Goal: Information Seeking & Learning: Learn about a topic

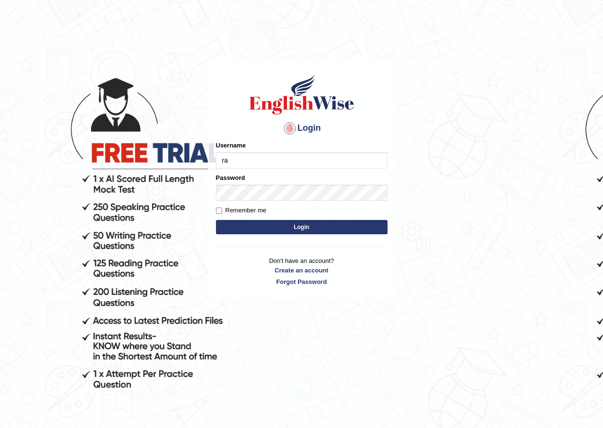
type input "raz"
click at [238, 156] on input "Username" at bounding box center [302, 160] width 172 height 16
type input "razib_parramatta"
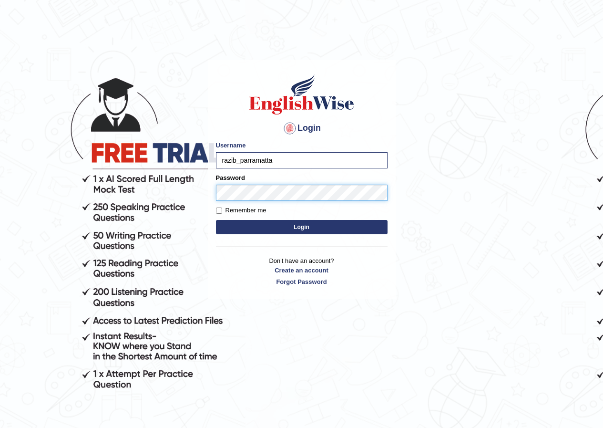
click at [216, 220] on button "Login" at bounding box center [302, 227] width 172 height 14
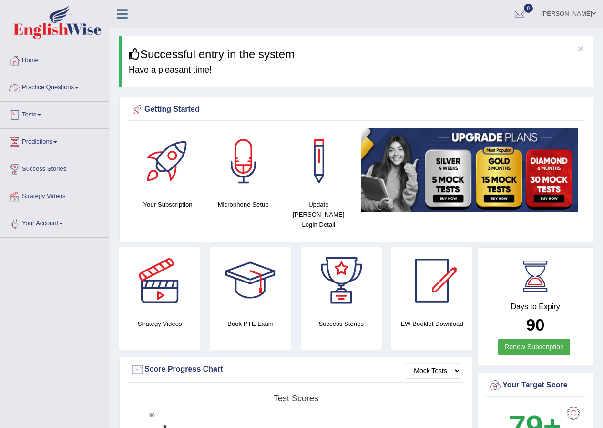
click at [61, 91] on link "Practice Questions" at bounding box center [54, 86] width 109 height 24
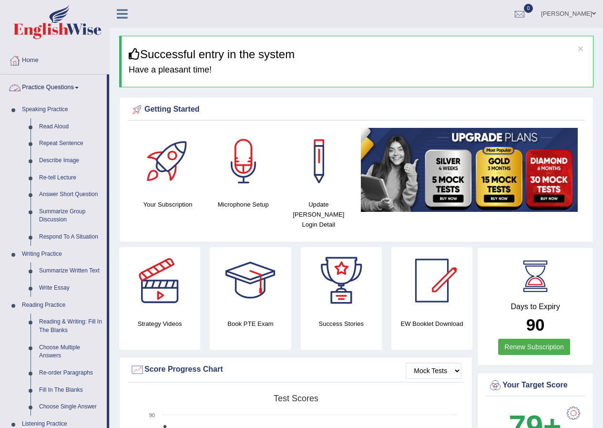
click at [62, 90] on link "Practice Questions" at bounding box center [53, 86] width 106 height 24
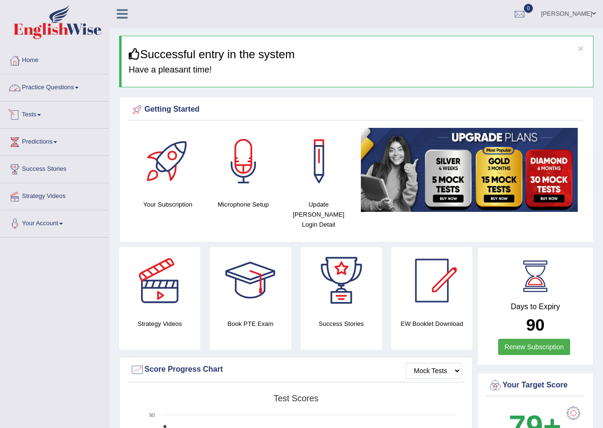
click at [81, 91] on link "Practice Questions" at bounding box center [54, 86] width 109 height 24
click at [71, 85] on link "Practice Questions" at bounding box center [54, 86] width 109 height 24
click at [76, 86] on link "Practice Questions" at bounding box center [54, 86] width 109 height 24
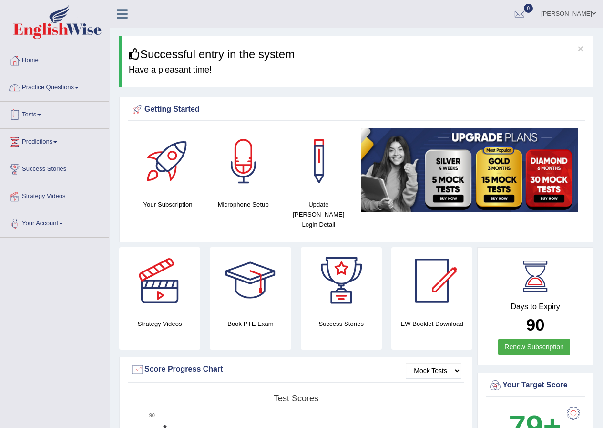
click at [76, 86] on link "Practice Questions" at bounding box center [54, 86] width 109 height 24
click at [80, 86] on link "Practice Questions" at bounding box center [54, 86] width 109 height 24
drag, startPoint x: 51, startPoint y: 350, endPoint x: 82, endPoint y: 218, distance: 136.3
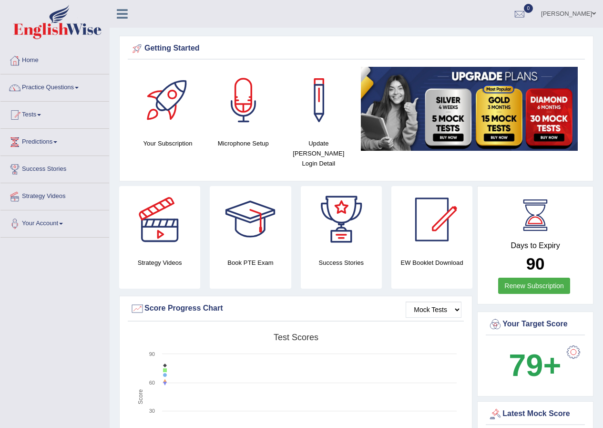
click at [71, 94] on link "Practice Questions" at bounding box center [54, 86] width 109 height 24
click at [49, 90] on link "Practice Questions" at bounding box center [54, 86] width 109 height 24
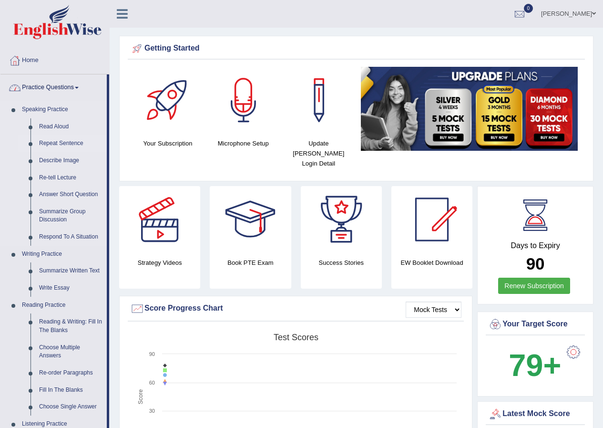
click at [53, 150] on link "Repeat Sentence" at bounding box center [71, 143] width 72 height 17
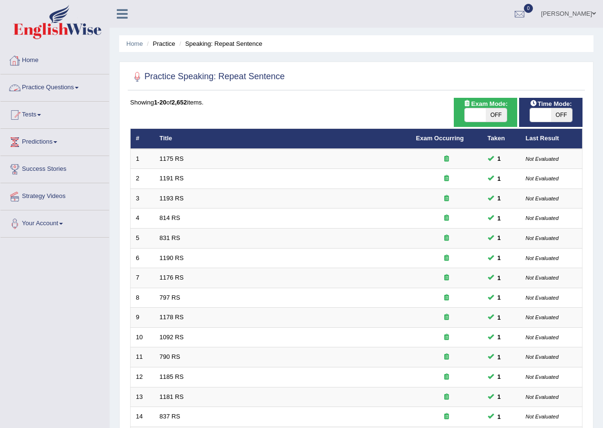
click at [41, 89] on link "Practice Questions" at bounding box center [54, 86] width 109 height 24
click at [69, 91] on link "Practice Questions" at bounding box center [54, 86] width 109 height 24
click at [79, 91] on link "Practice Questions" at bounding box center [54, 86] width 109 height 24
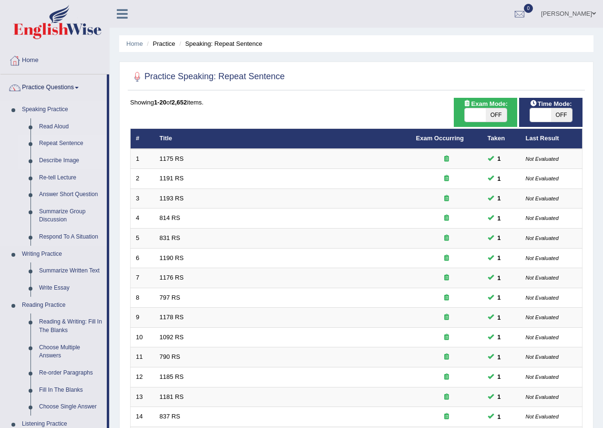
click at [64, 155] on link "Describe Image" at bounding box center [71, 160] width 72 height 17
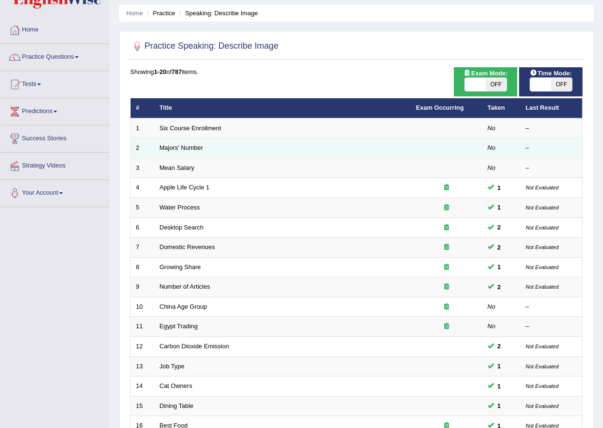
scroll to position [48, 0]
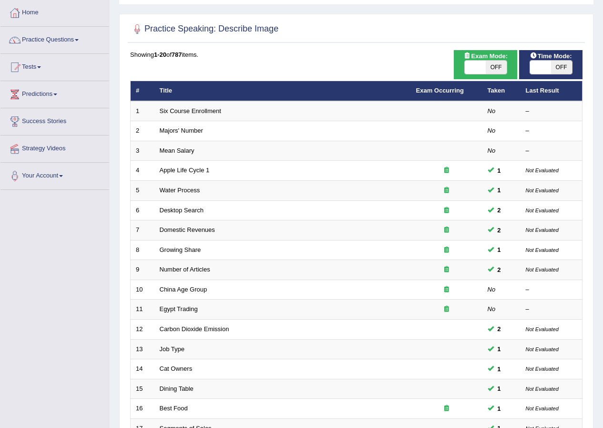
click at [483, 72] on span at bounding box center [475, 67] width 21 height 13
checkbox input "true"
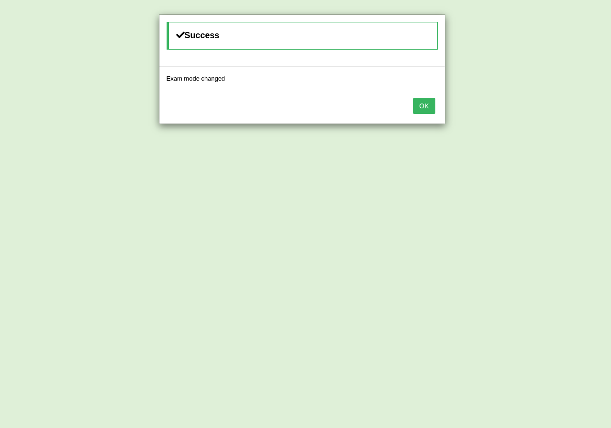
click at [425, 108] on button "OK" at bounding box center [424, 106] width 22 height 16
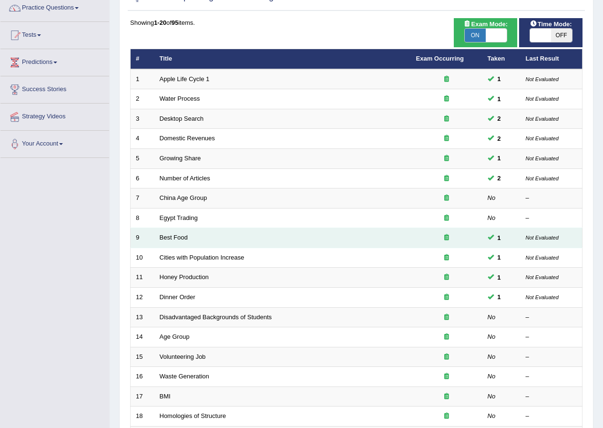
scroll to position [95, 0]
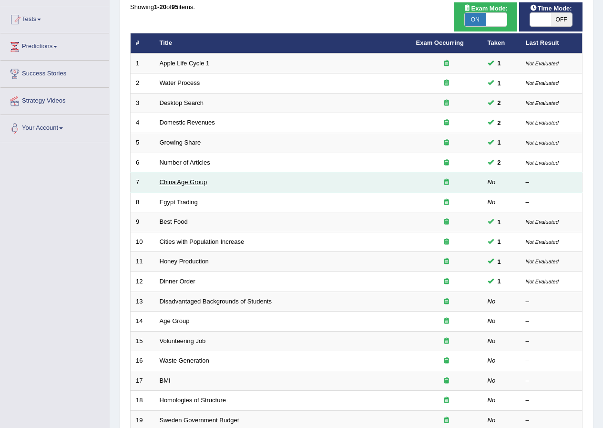
click at [190, 184] on link "China Age Group" at bounding box center [184, 181] width 48 height 7
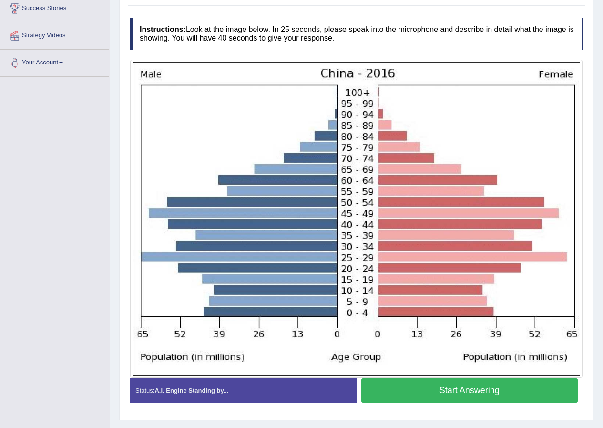
scroll to position [184, 0]
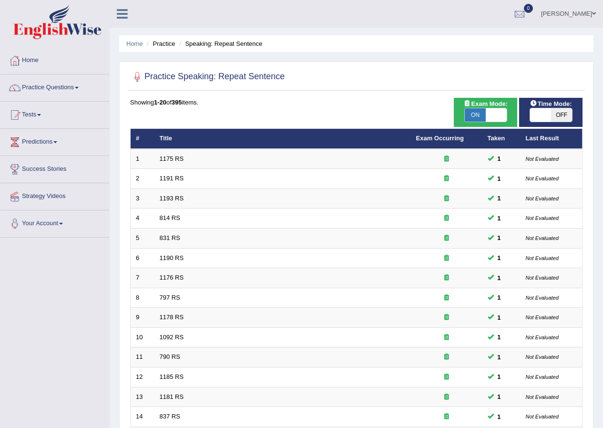
click at [561, 113] on span "OFF" at bounding box center [561, 114] width 21 height 13
checkbox input "true"
click at [561, 113] on span "OFF" at bounding box center [561, 114] width 21 height 13
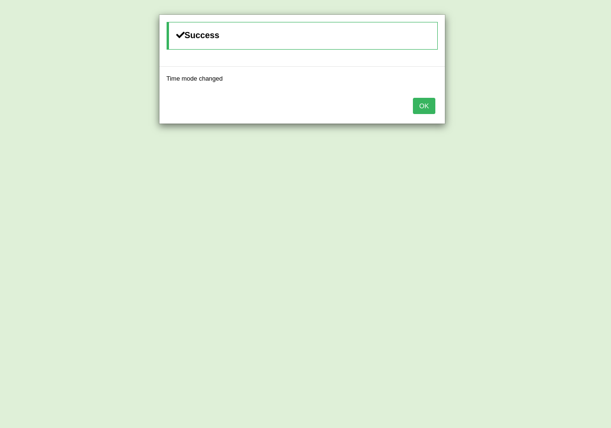
click at [427, 104] on button "OK" at bounding box center [424, 106] width 22 height 16
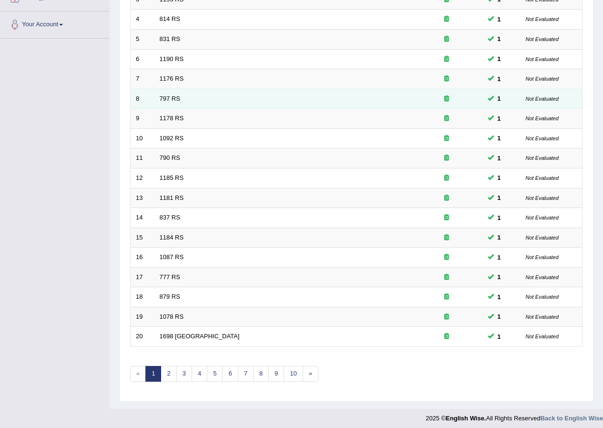
scroll to position [204, 0]
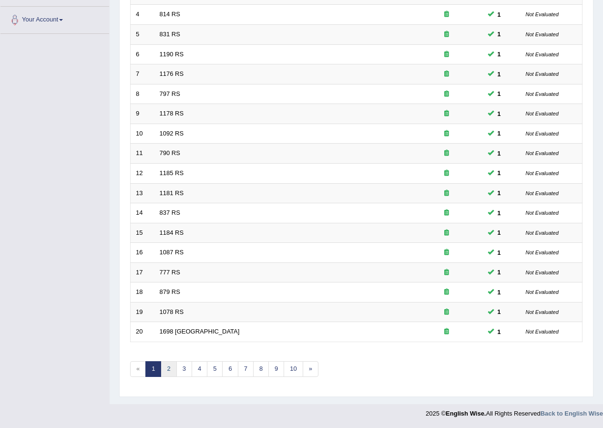
click at [166, 363] on link "2" at bounding box center [169, 369] width 16 height 16
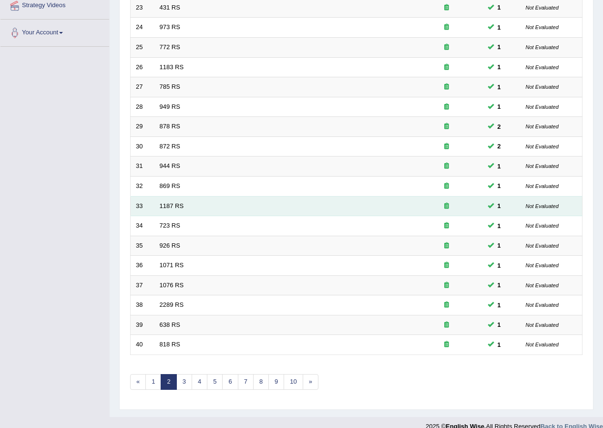
scroll to position [204, 0]
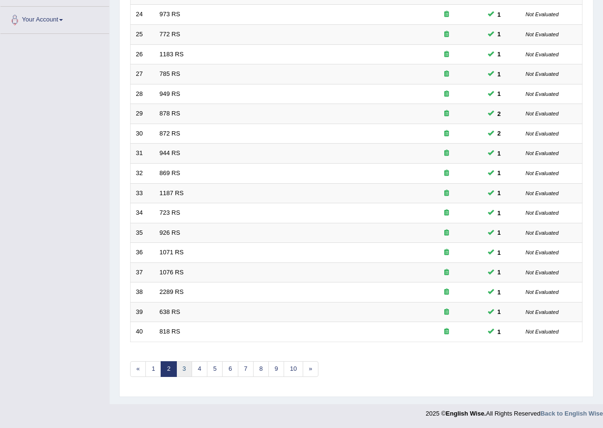
click at [188, 369] on link "3" at bounding box center [184, 369] width 16 height 16
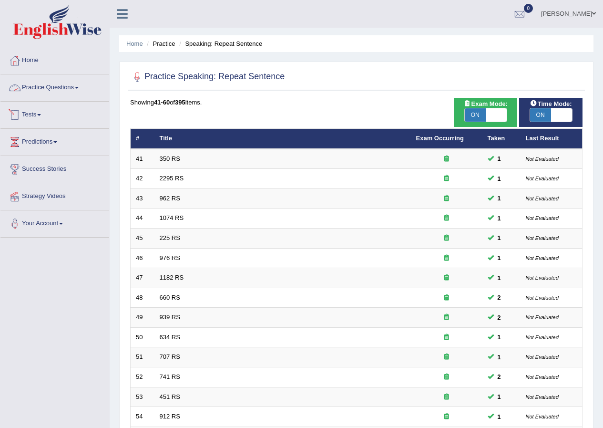
click at [63, 91] on link "Practice Questions" at bounding box center [54, 86] width 109 height 24
click at [66, 89] on link "Practice Questions" at bounding box center [54, 86] width 109 height 24
click at [72, 86] on link "Practice Questions" at bounding box center [54, 86] width 109 height 24
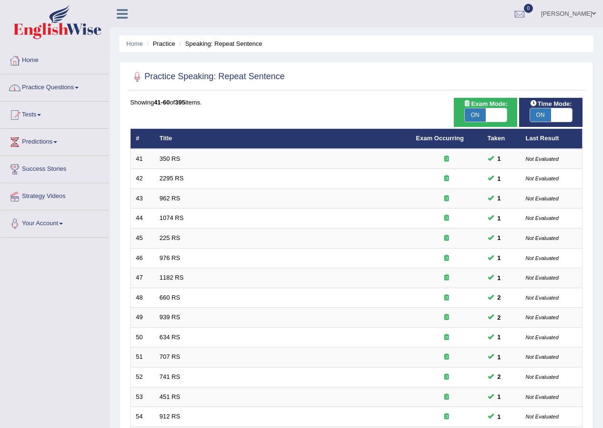
click at [72, 86] on link "Practice Questions" at bounding box center [54, 86] width 109 height 24
click at [75, 85] on link "Practice Questions" at bounding box center [54, 86] width 109 height 24
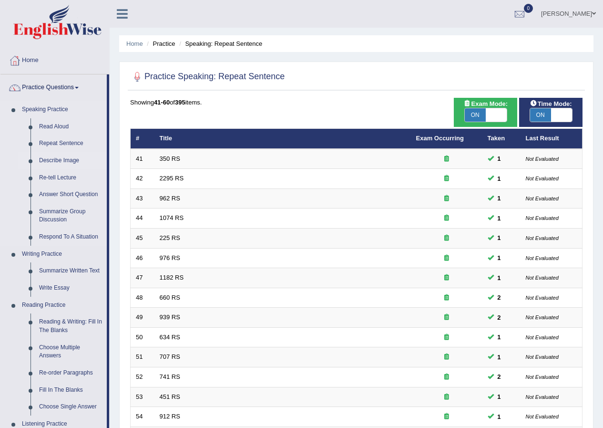
click at [62, 158] on link "Describe Image" at bounding box center [71, 160] width 72 height 17
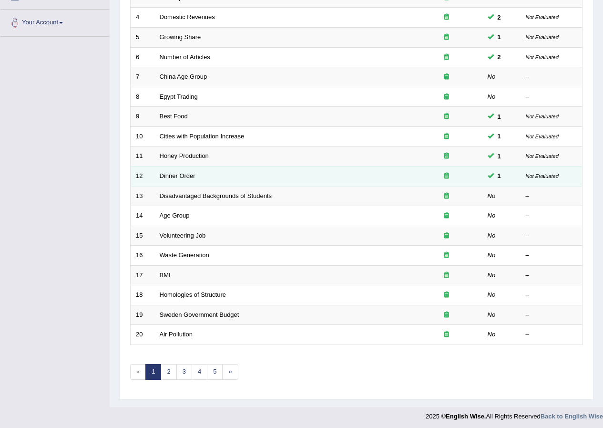
scroll to position [204, 0]
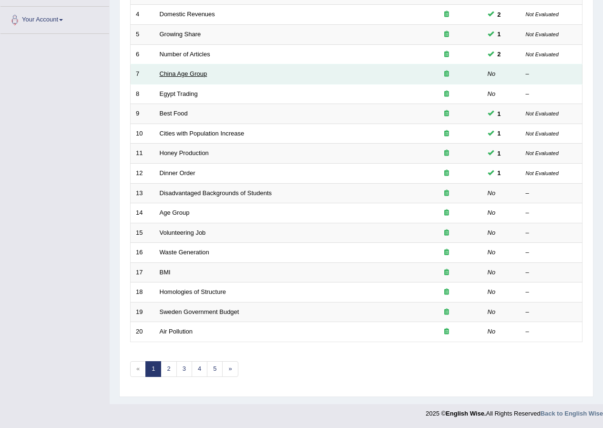
click at [185, 73] on link "China Age Group" at bounding box center [184, 73] width 48 height 7
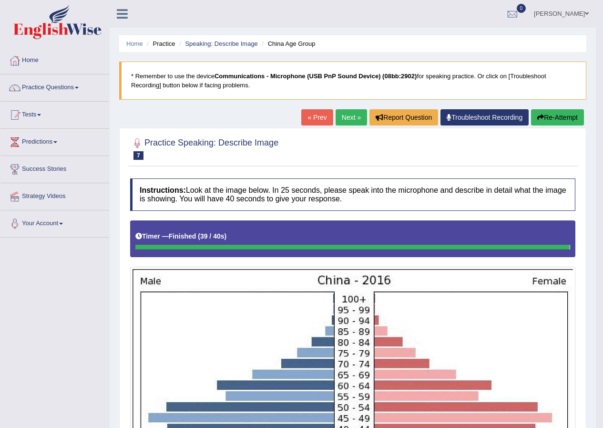
click at [559, 114] on button "Re-Attempt" at bounding box center [557, 117] width 53 height 16
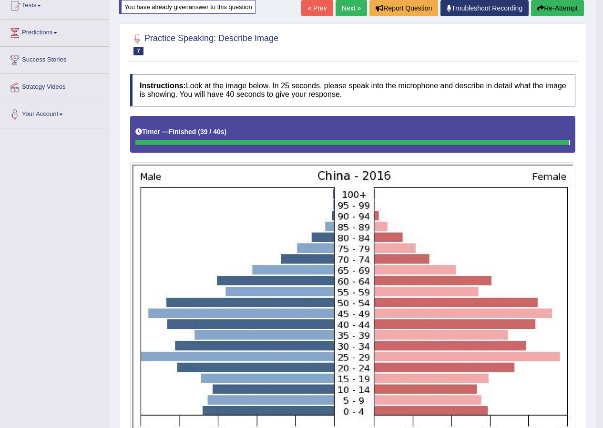
scroll to position [70, 0]
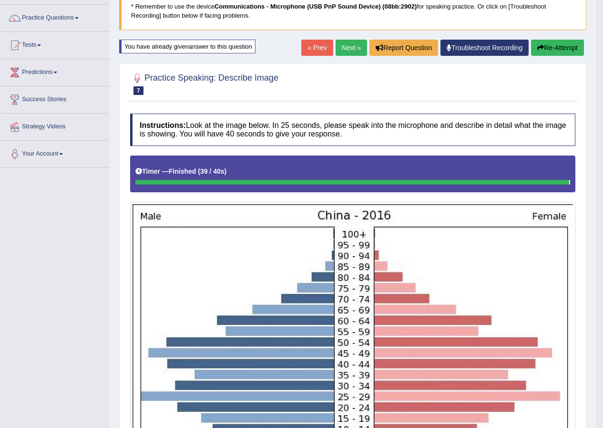
click at [558, 47] on button "Re-Attempt" at bounding box center [557, 48] width 53 height 16
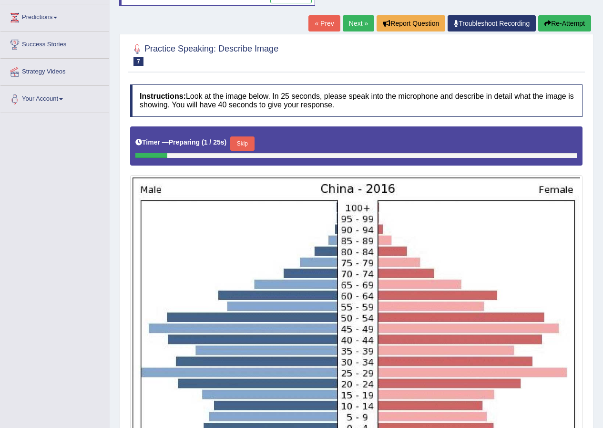
click at [243, 140] on button "Skip" at bounding box center [242, 143] width 24 height 14
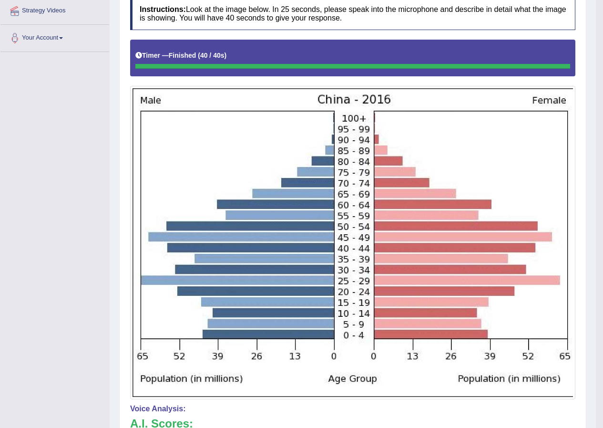
scroll to position [90, 0]
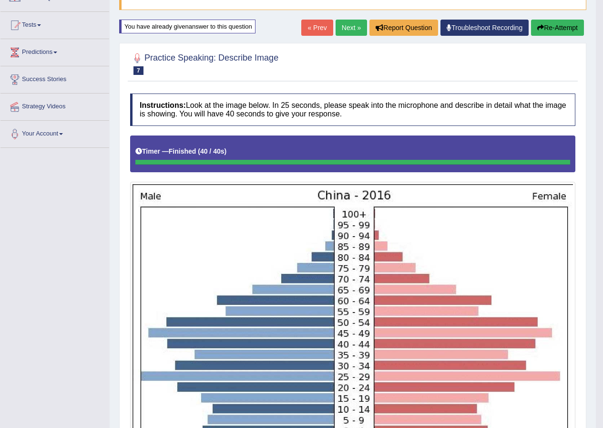
click at [359, 26] on link "Next »" at bounding box center [351, 28] width 31 height 16
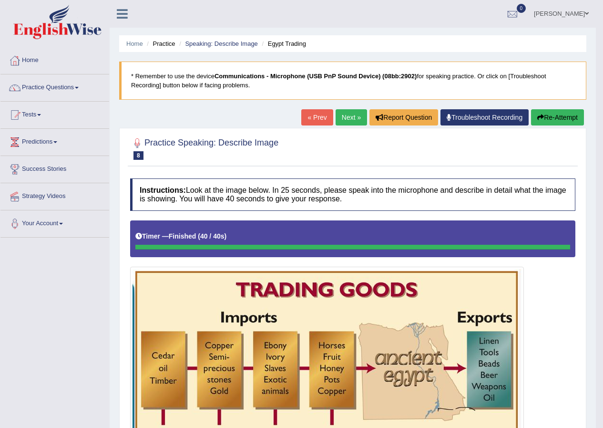
click at [351, 114] on link "Next »" at bounding box center [351, 117] width 31 height 16
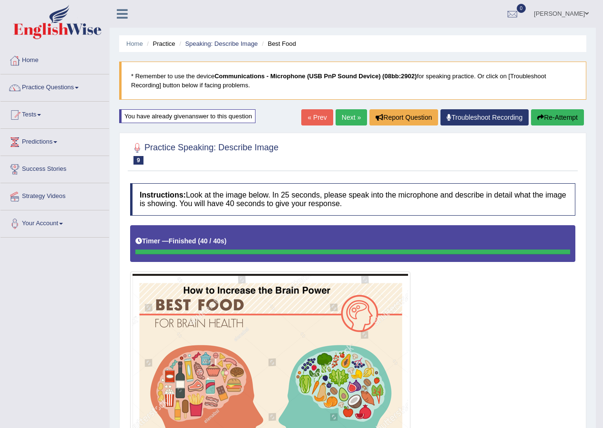
click at [352, 118] on link "Next »" at bounding box center [351, 117] width 31 height 16
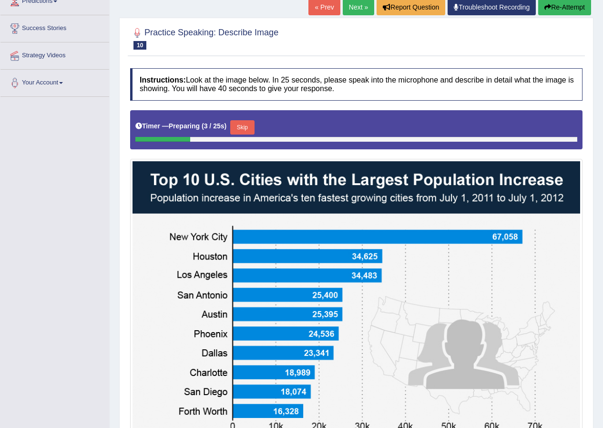
scroll to position [95, 0]
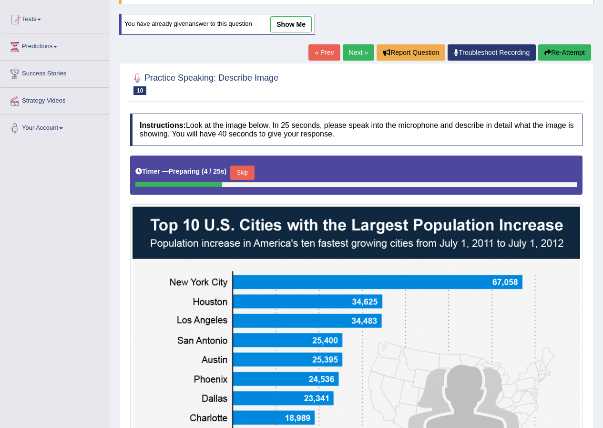
click at [274, 21] on link "show me" at bounding box center [290, 24] width 41 height 16
drag, startPoint x: 274, startPoint y: 21, endPoint x: 263, endPoint y: 29, distance: 13.8
click at [274, 21] on div "Home Practice Speaking: Describe Image Cities with Population Increase * Rememb…" at bounding box center [357, 241] width 494 height 673
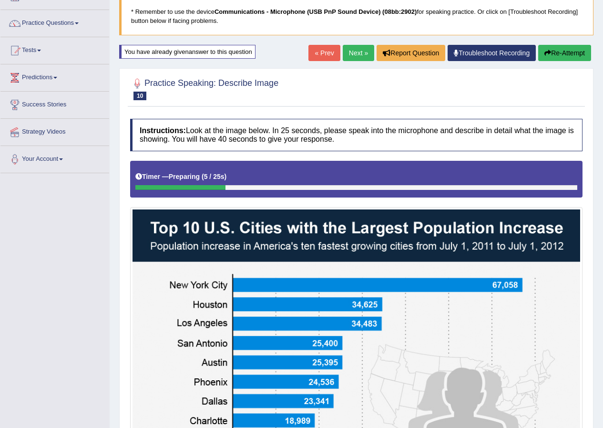
scroll to position [48, 0]
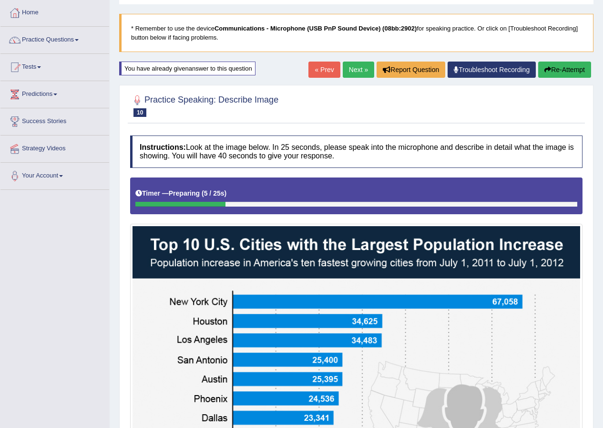
click at [352, 71] on link "Next »" at bounding box center [358, 70] width 31 height 16
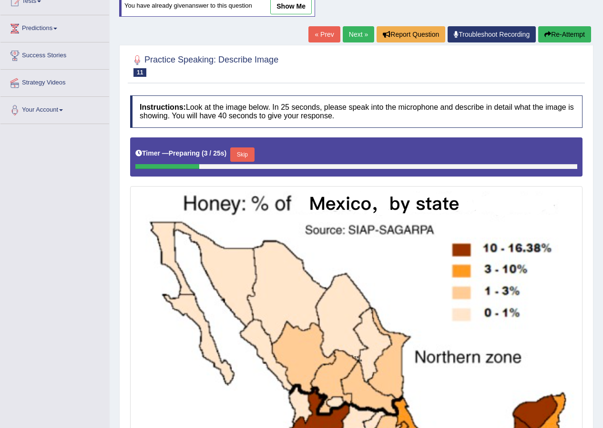
scroll to position [48, 0]
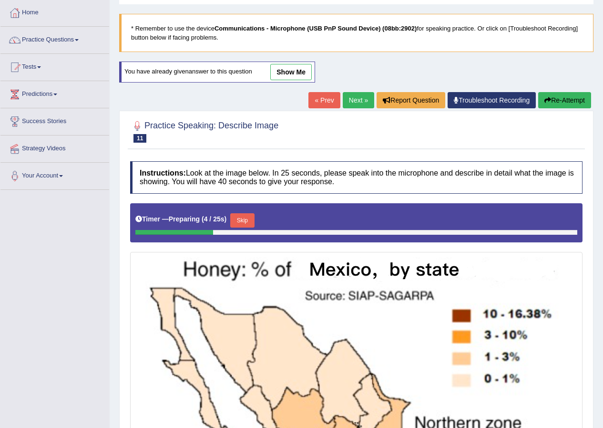
click at [283, 73] on link "show me" at bounding box center [290, 72] width 41 height 16
drag, startPoint x: 283, startPoint y: 73, endPoint x: 265, endPoint y: 92, distance: 26.3
click at [283, 73] on div "Home Practice Speaking: Describe Image Honey Production * Remember to use the d…" at bounding box center [357, 297] width 494 height 691
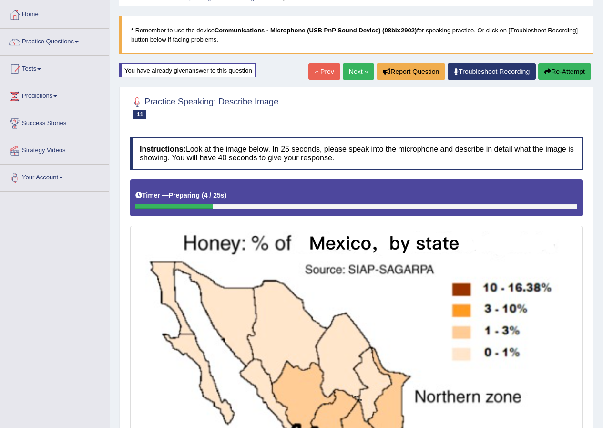
scroll to position [0, 0]
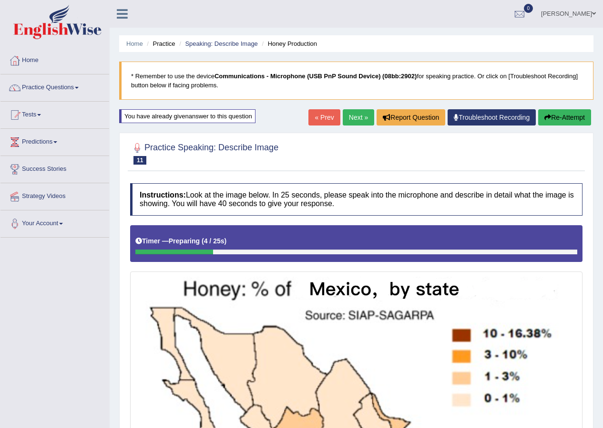
click at [356, 117] on link "Next »" at bounding box center [358, 117] width 31 height 16
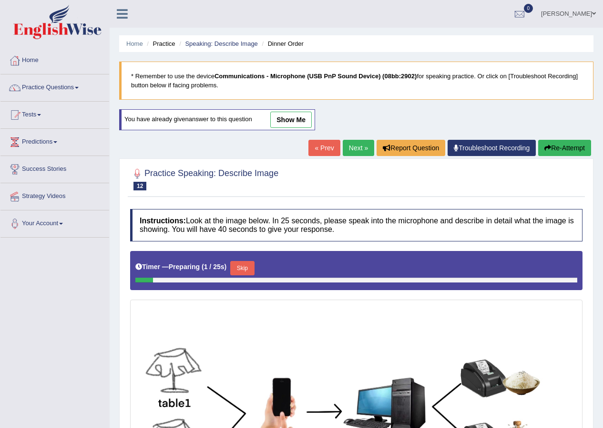
click at [351, 144] on link "Next »" at bounding box center [358, 148] width 31 height 16
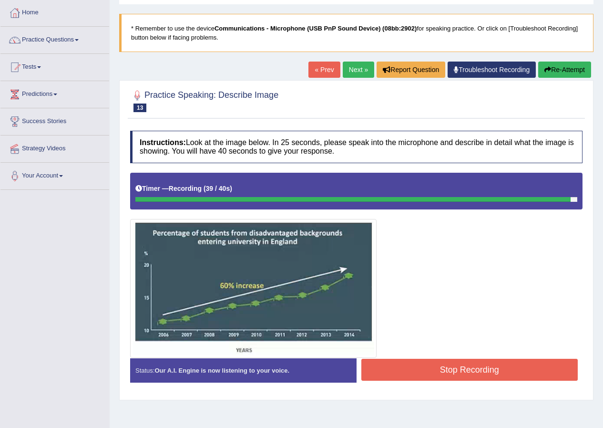
click at [423, 367] on button "Stop Recording" at bounding box center [470, 370] width 217 height 22
click at [423, 367] on div "Status: Our A.I. Engine is now listening to your voice. Start Answering Stop Re…" at bounding box center [356, 375] width 453 height 34
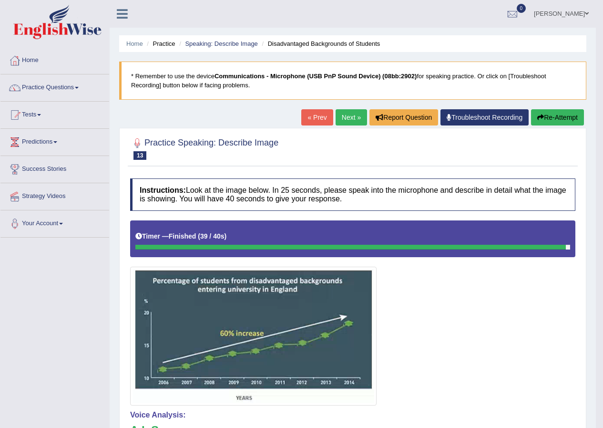
click at [341, 119] on link "Next »" at bounding box center [351, 117] width 31 height 16
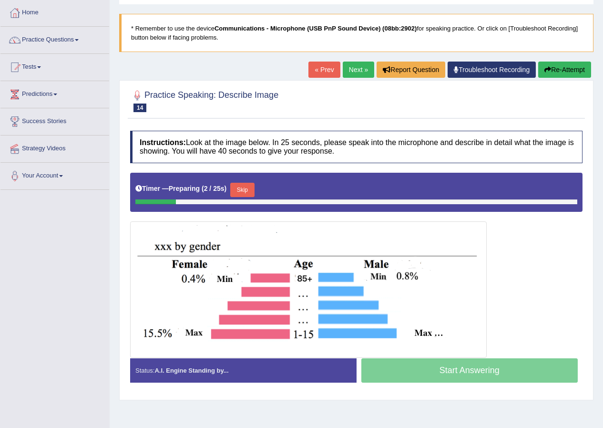
scroll to position [73, 0]
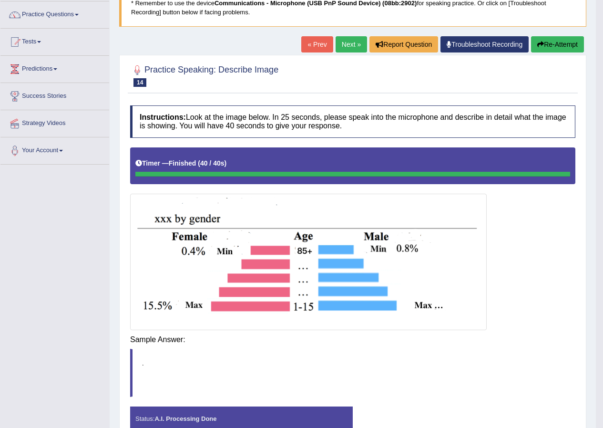
click at [478, 350] on blockquote "." at bounding box center [353, 373] width 446 height 48
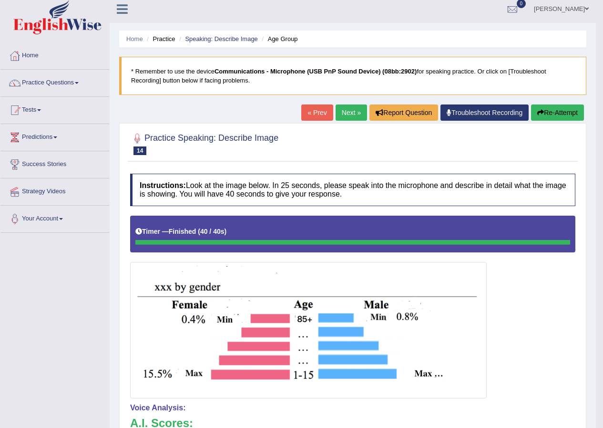
scroll to position [0, 0]
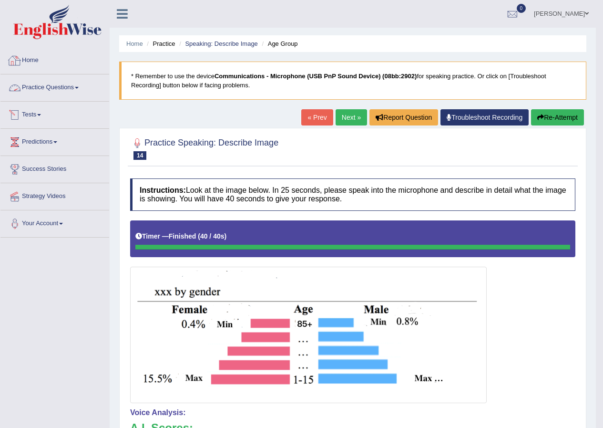
click at [51, 95] on link "Practice Questions" at bounding box center [54, 86] width 109 height 24
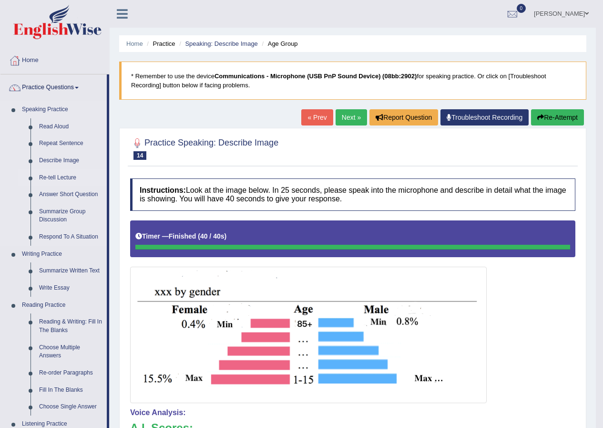
click at [63, 175] on link "Re-tell Lecture" at bounding box center [71, 177] width 72 height 17
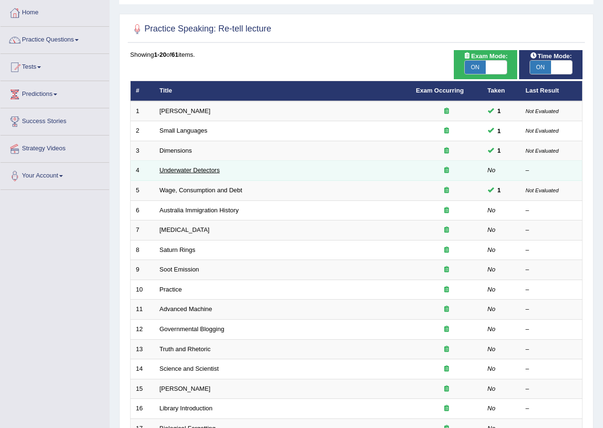
click at [196, 168] on link "Underwater Detectors" at bounding box center [190, 169] width 60 height 7
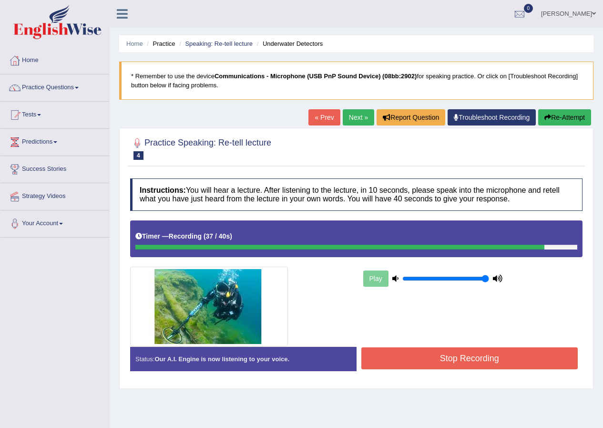
click at [446, 352] on button "Stop Recording" at bounding box center [470, 358] width 217 height 22
click at [446, 352] on div "Status: Our A.I. Engine is now listening to your voice. Start Answering Stop Re…" at bounding box center [356, 364] width 453 height 34
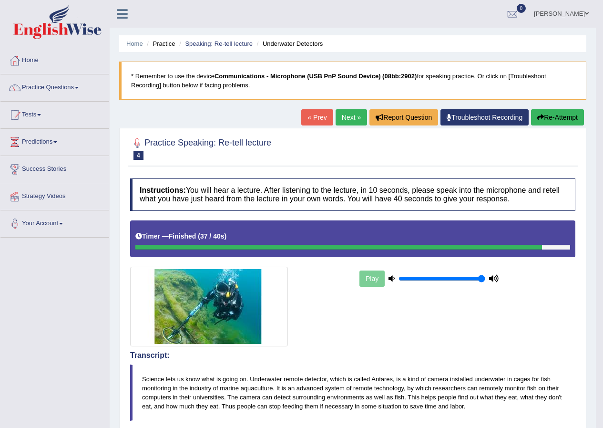
click at [546, 117] on button "Re-Attempt" at bounding box center [557, 117] width 53 height 16
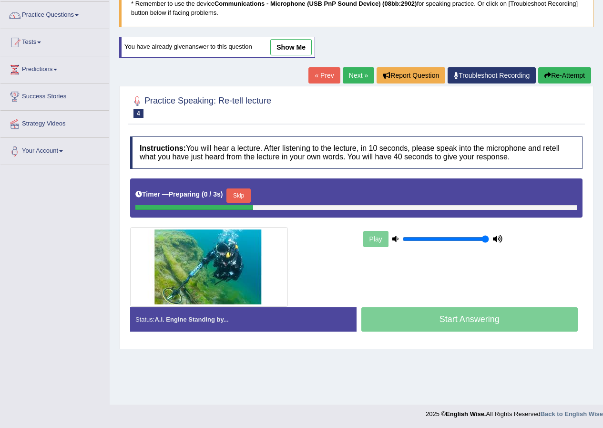
scroll to position [73, 0]
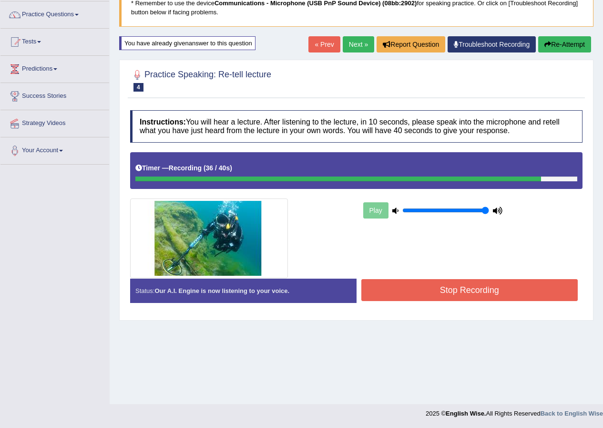
click at [435, 285] on button "Stop Recording" at bounding box center [470, 290] width 217 height 22
click at [435, 285] on div "Status: Our A.I. Engine is now listening to your voice. Start Answering Stop Re…" at bounding box center [356, 296] width 453 height 34
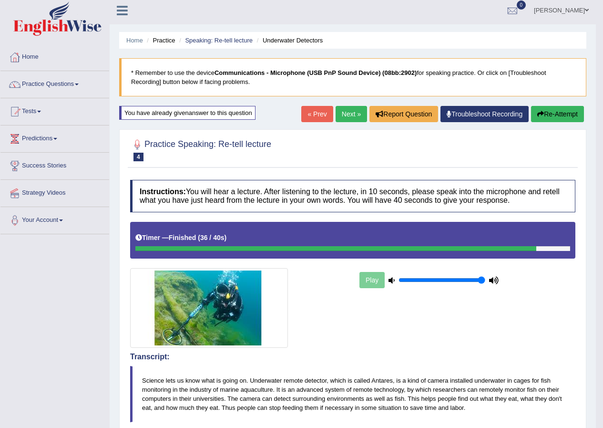
scroll to position [0, 0]
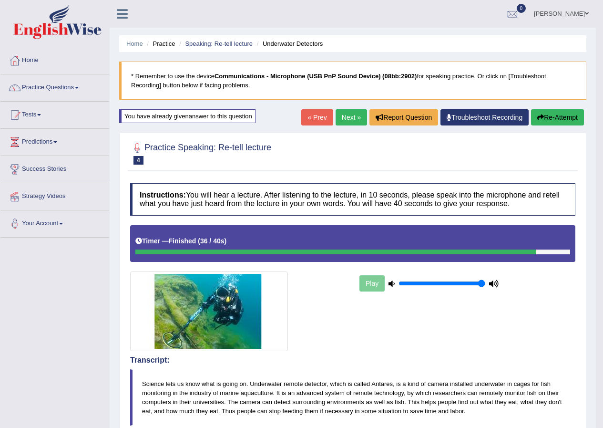
click at [348, 114] on link "Next »" at bounding box center [351, 117] width 31 height 16
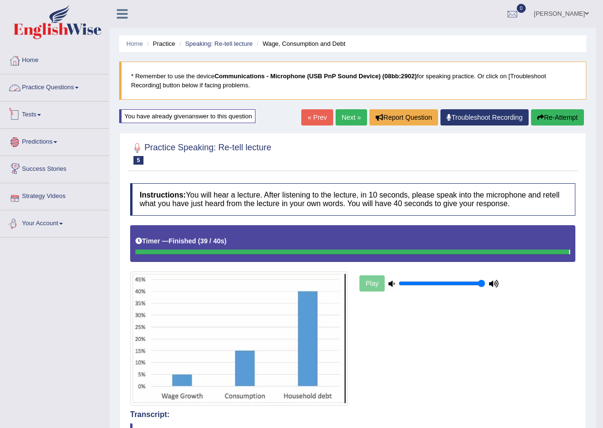
click at [63, 84] on link "Practice Questions" at bounding box center [54, 86] width 109 height 24
click at [74, 86] on link "Practice Questions" at bounding box center [54, 86] width 109 height 24
click at [76, 86] on link "Practice Questions" at bounding box center [54, 86] width 109 height 24
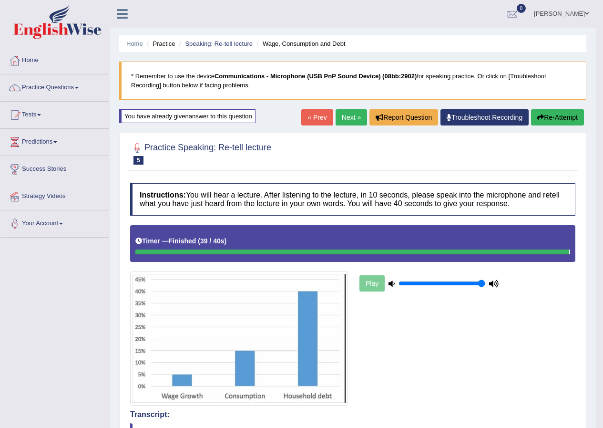
click at [76, 86] on link "Practice Questions" at bounding box center [54, 86] width 109 height 24
click at [81, 91] on link "Practice Questions" at bounding box center [54, 86] width 109 height 24
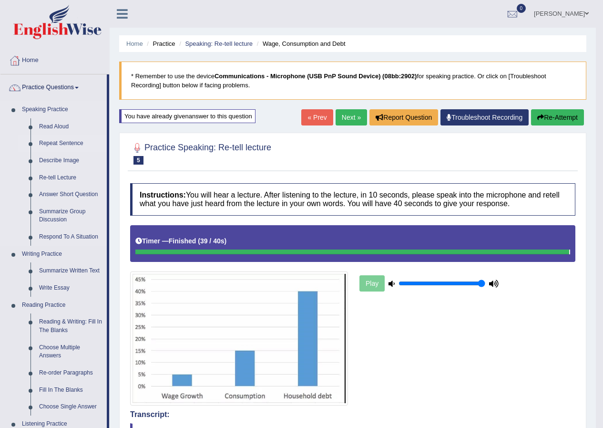
click at [58, 144] on link "Repeat Sentence" at bounding box center [71, 143] width 72 height 17
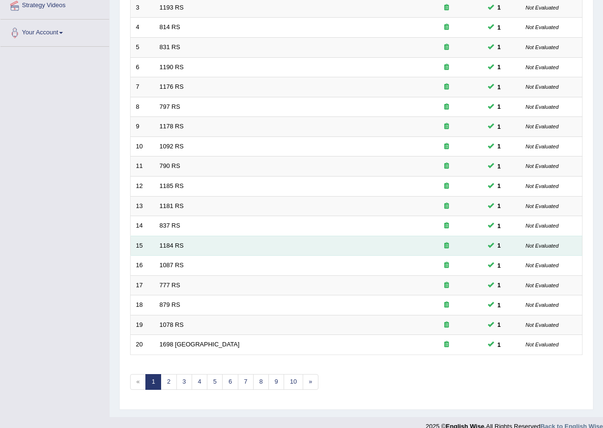
scroll to position [204, 0]
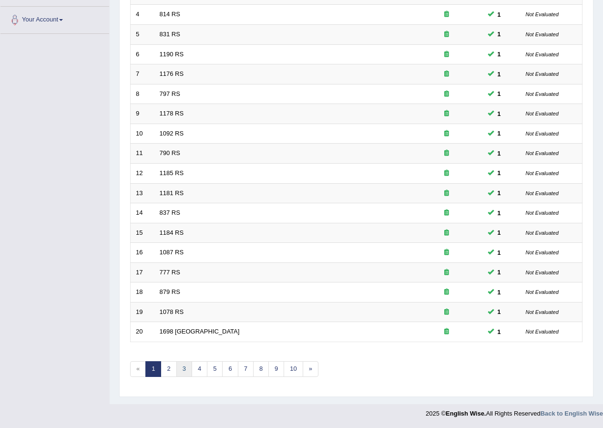
click at [181, 368] on link "3" at bounding box center [184, 369] width 16 height 16
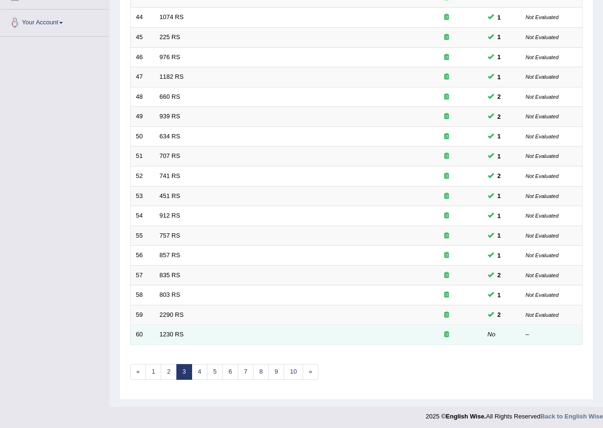
scroll to position [204, 0]
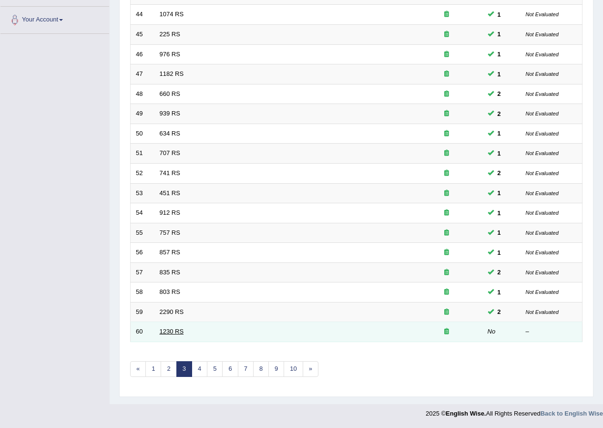
click at [173, 331] on link "1230 RS" at bounding box center [172, 331] width 24 height 7
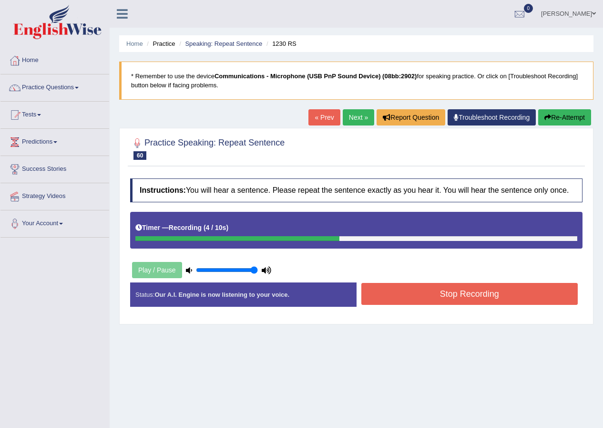
click at [411, 299] on button "Stop Recording" at bounding box center [470, 294] width 217 height 22
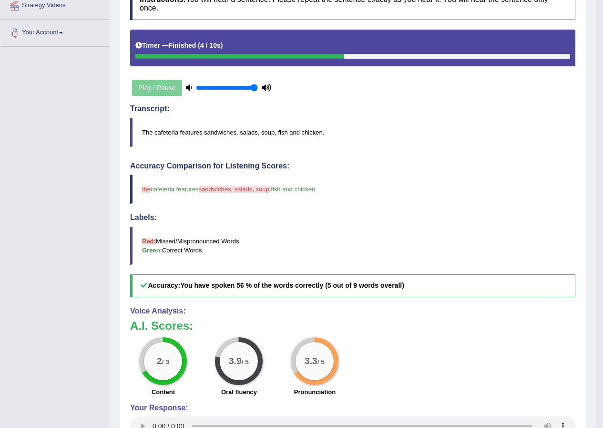
scroll to position [48, 0]
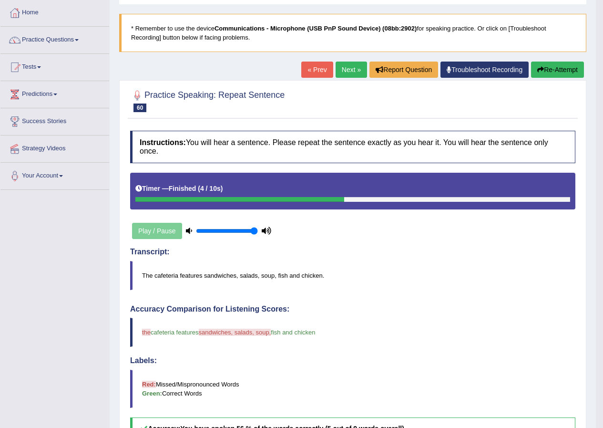
click at [554, 71] on button "Re-Attempt" at bounding box center [557, 70] width 53 height 16
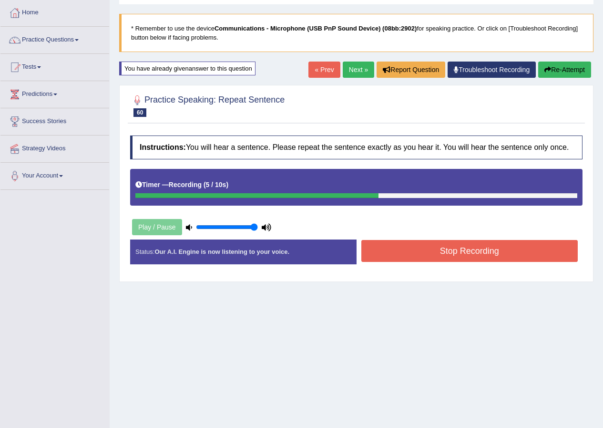
click at [466, 259] on button "Stop Recording" at bounding box center [470, 251] width 217 height 22
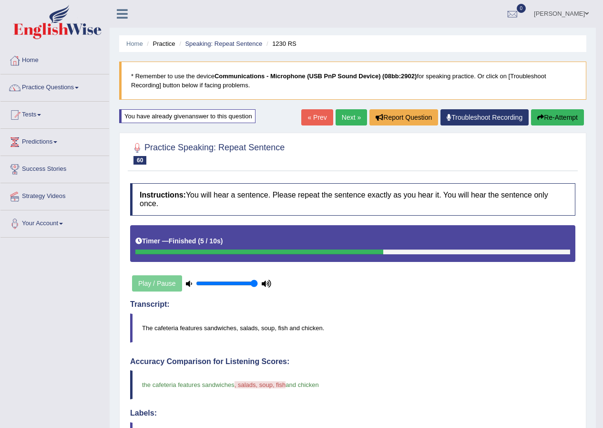
click at [559, 117] on button "Re-Attempt" at bounding box center [557, 117] width 53 height 16
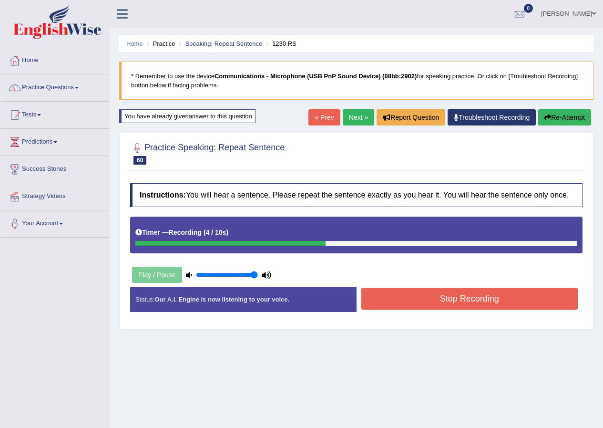
click at [414, 290] on button "Stop Recording" at bounding box center [470, 299] width 217 height 22
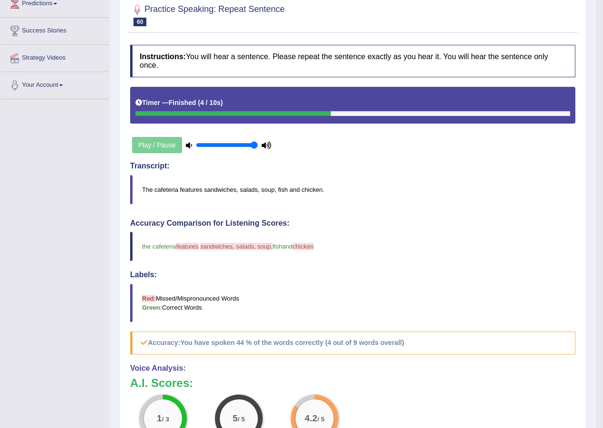
scroll to position [48, 0]
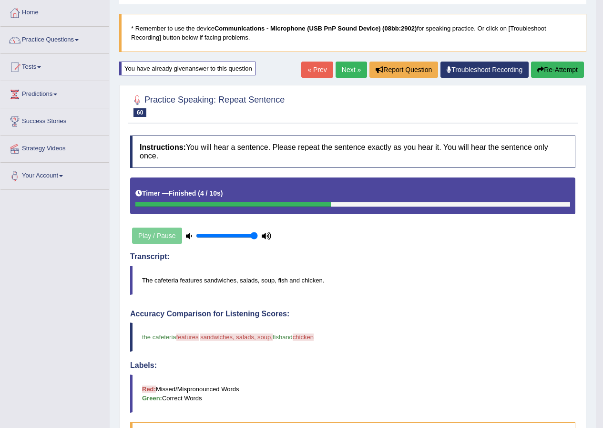
click at [352, 64] on link "Next »" at bounding box center [351, 70] width 31 height 16
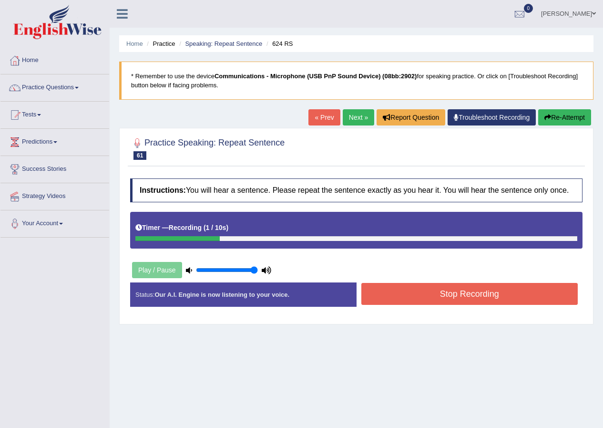
click at [424, 290] on button "Stop Recording" at bounding box center [470, 294] width 217 height 22
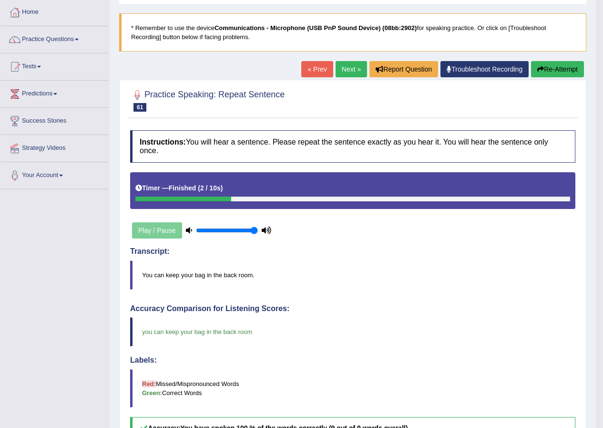
scroll to position [48, 0]
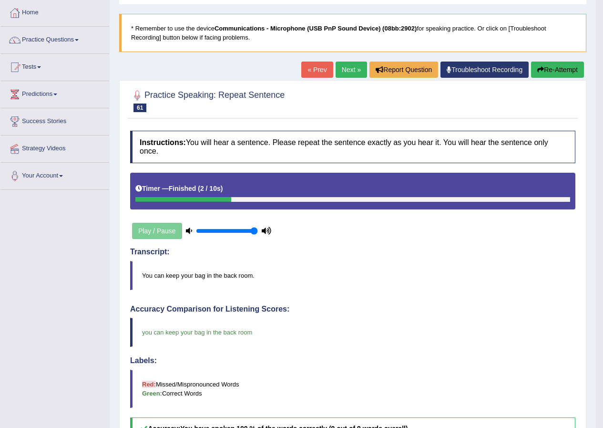
click at [351, 62] on link "Next »" at bounding box center [351, 70] width 31 height 16
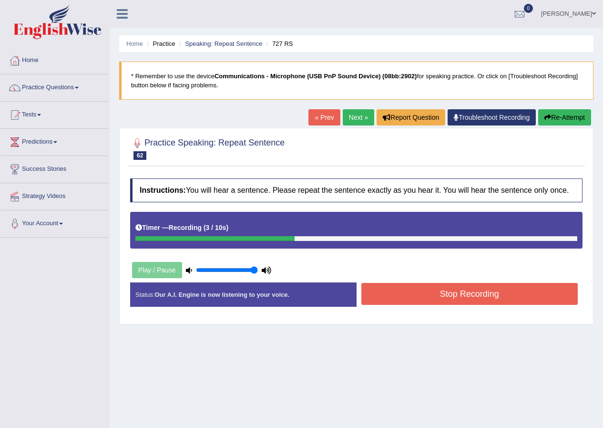
click at [411, 298] on button "Stop Recording" at bounding box center [470, 294] width 217 height 22
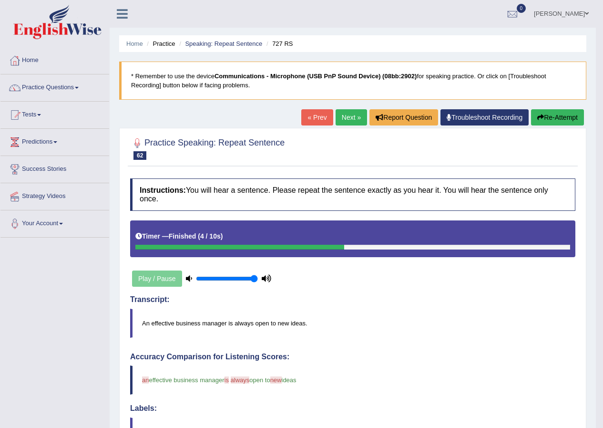
click at [554, 114] on button "Re-Attempt" at bounding box center [557, 117] width 53 height 16
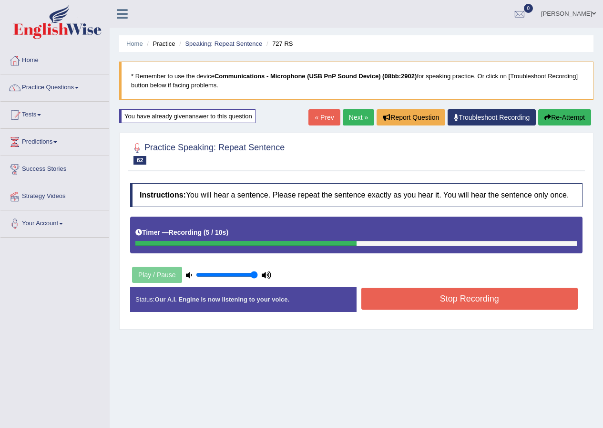
click at [410, 297] on button "Stop Recording" at bounding box center [470, 299] width 217 height 22
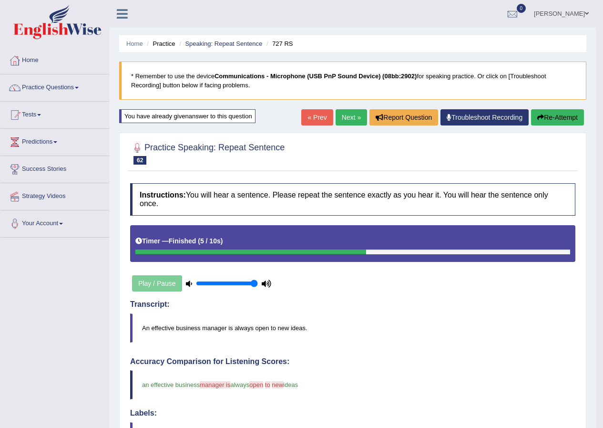
click at [336, 113] on link "Next »" at bounding box center [351, 117] width 31 height 16
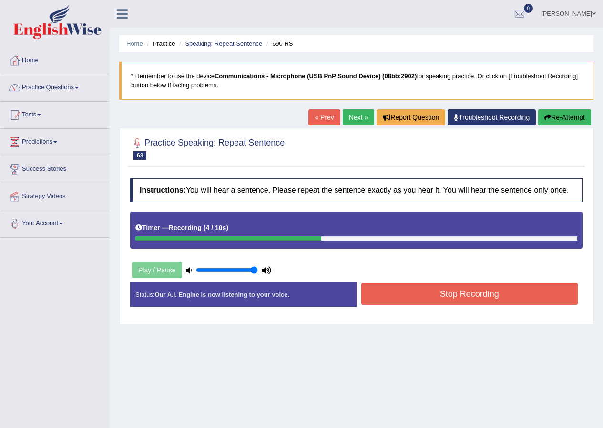
click at [418, 288] on button "Stop Recording" at bounding box center [470, 294] width 217 height 22
click at [418, 288] on div "Status: Our A.I. Engine is now listening to your voice. Start Answering Stop Re…" at bounding box center [356, 299] width 453 height 34
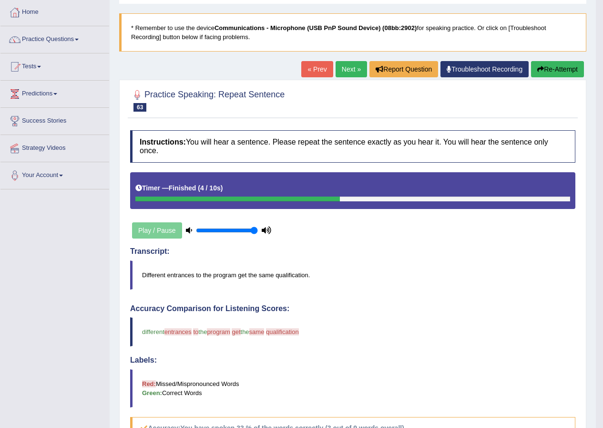
scroll to position [48, 0]
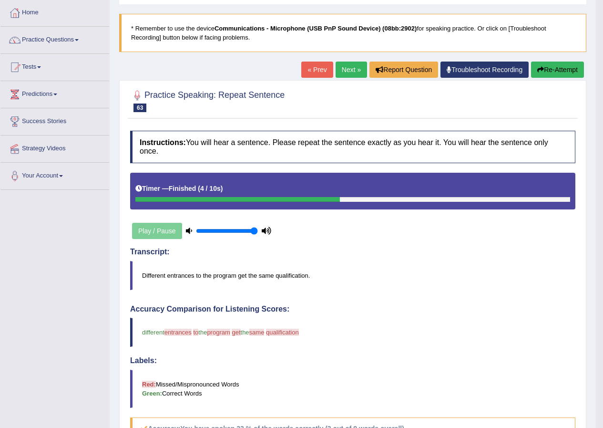
click at [563, 65] on button "Re-Attempt" at bounding box center [557, 70] width 53 height 16
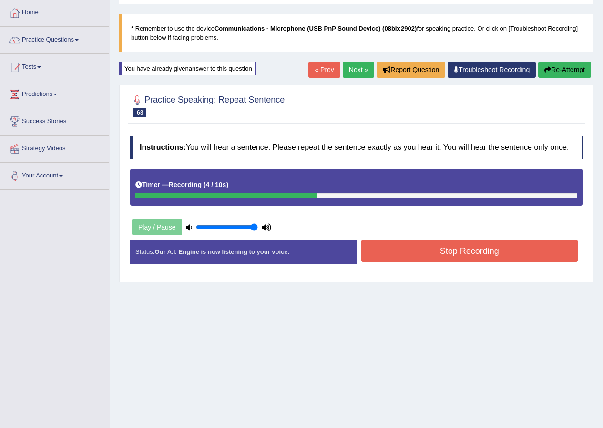
click at [419, 258] on button "Stop Recording" at bounding box center [470, 251] width 217 height 22
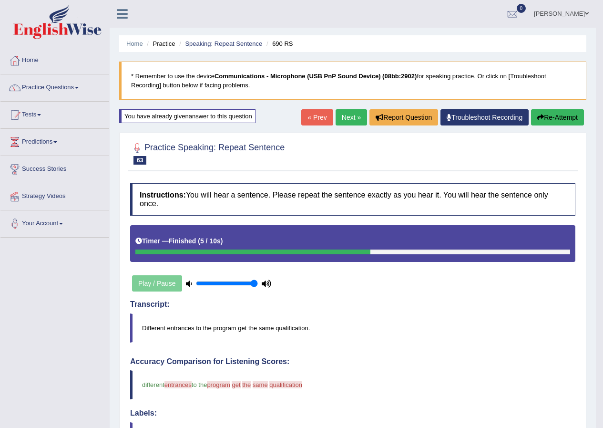
click at [345, 115] on link "Next »" at bounding box center [351, 117] width 31 height 16
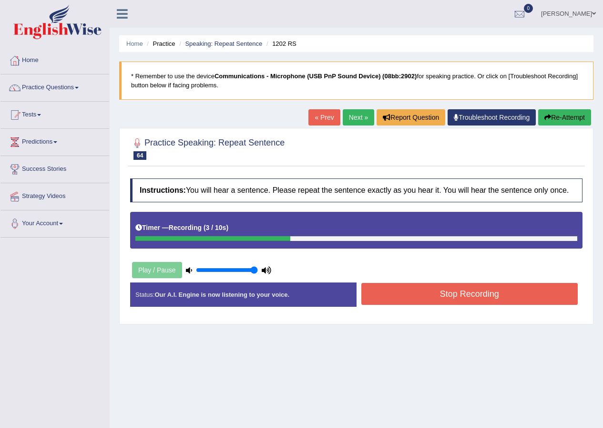
click at [446, 293] on button "Stop Recording" at bounding box center [470, 294] width 217 height 22
click at [446, 293] on div "Status: Our A.I. Engine is now listening to your voice. Start Answering Stop Re…" at bounding box center [356, 299] width 453 height 34
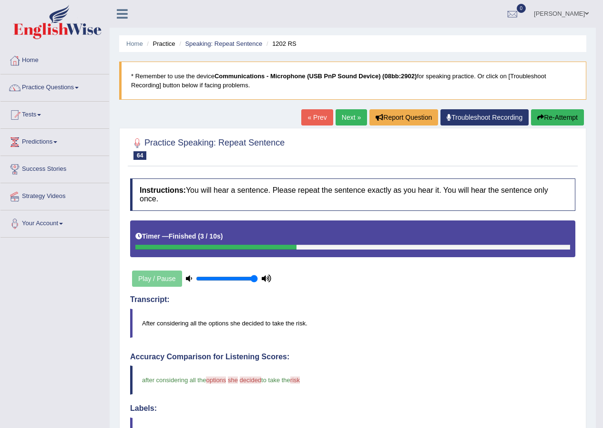
click at [353, 124] on link "Next »" at bounding box center [351, 117] width 31 height 16
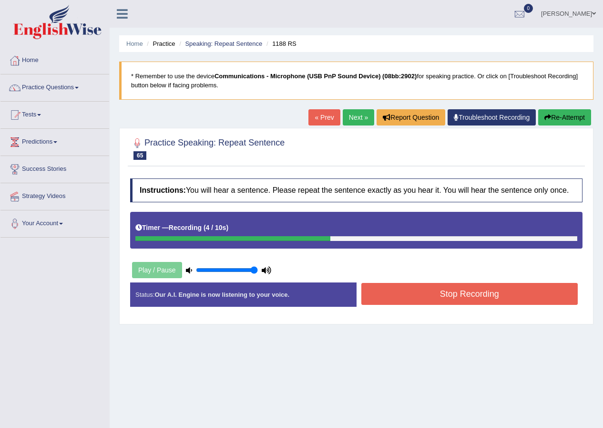
click at [441, 298] on button "Stop Recording" at bounding box center [470, 294] width 217 height 22
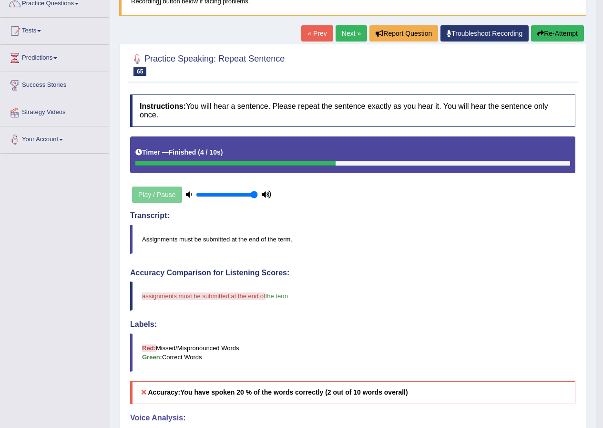
scroll to position [83, 0]
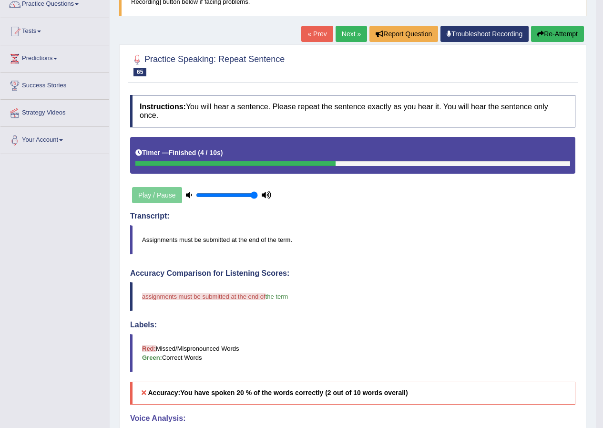
click at [549, 35] on button "Re-Attempt" at bounding box center [557, 34] width 53 height 16
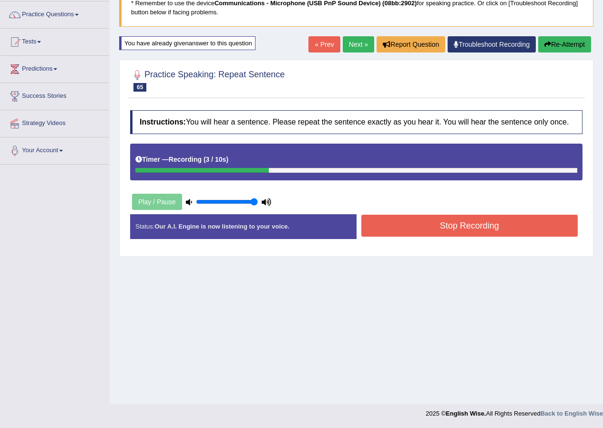
click at [411, 217] on button "Stop Recording" at bounding box center [470, 226] width 217 height 22
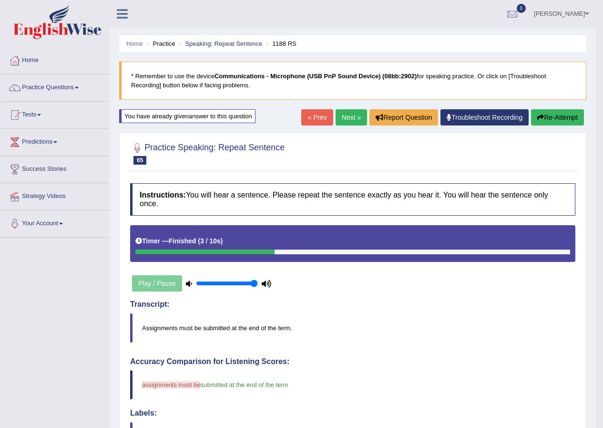
click at [353, 118] on link "Next »" at bounding box center [351, 117] width 31 height 16
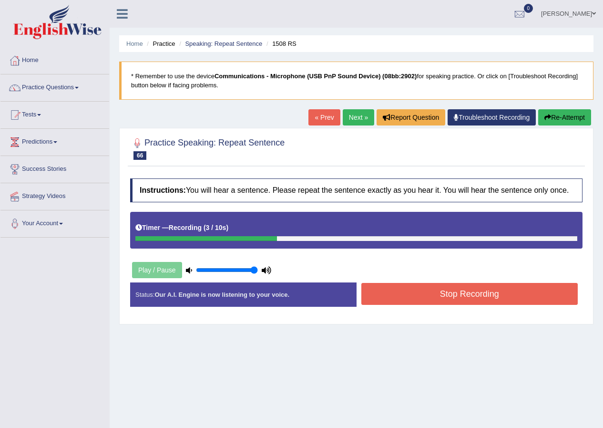
click at [418, 291] on button "Stop Recording" at bounding box center [470, 294] width 217 height 22
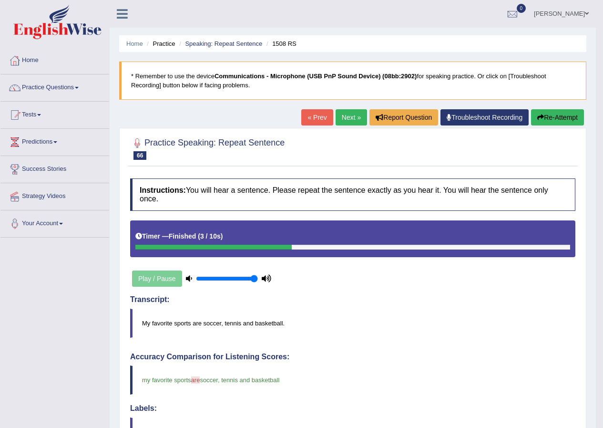
click at [342, 117] on link "Next »" at bounding box center [351, 117] width 31 height 16
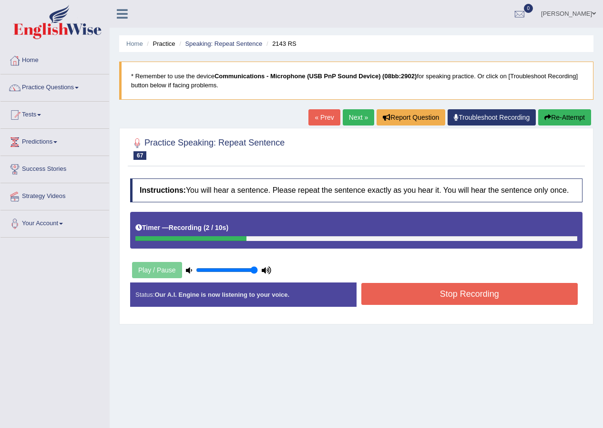
click at [447, 299] on button "Stop Recording" at bounding box center [470, 294] width 217 height 22
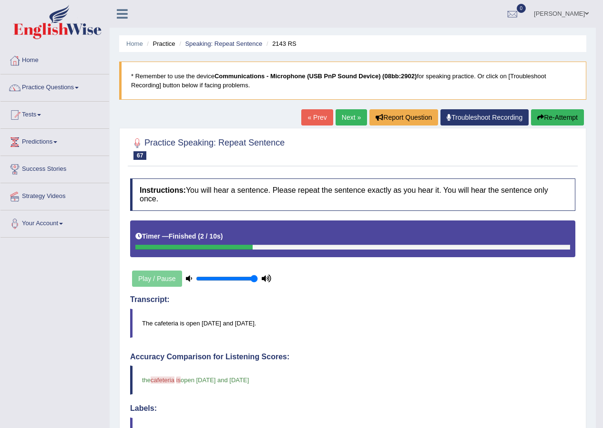
click at [344, 115] on link "Next »" at bounding box center [351, 117] width 31 height 16
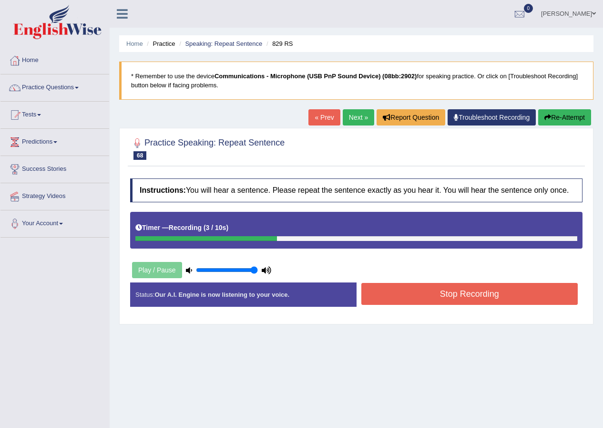
click at [429, 298] on button "Stop Recording" at bounding box center [470, 294] width 217 height 22
click at [429, 298] on div "Status: Our A.I. Engine is now listening to your voice. Start Answering Stop Re…" at bounding box center [356, 299] width 453 height 34
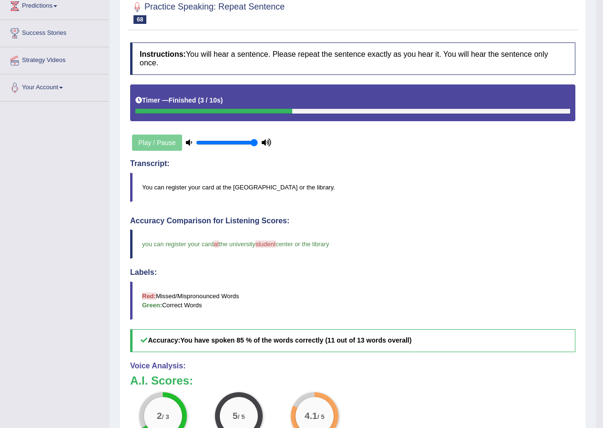
scroll to position [48, 0]
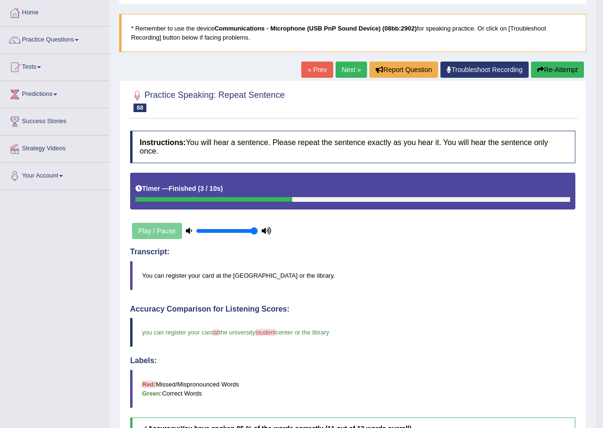
click at [344, 71] on link "Next »" at bounding box center [351, 70] width 31 height 16
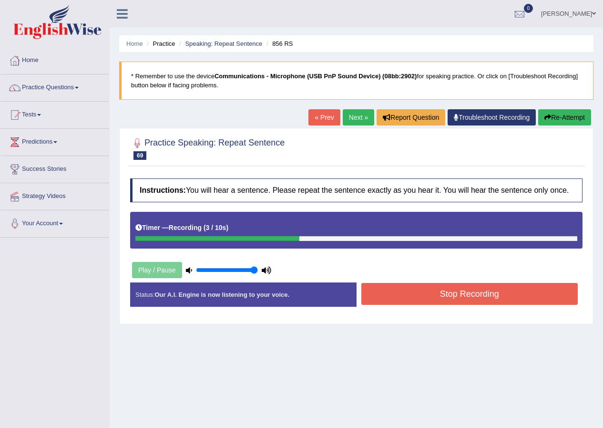
click at [425, 290] on button "Stop Recording" at bounding box center [470, 294] width 217 height 22
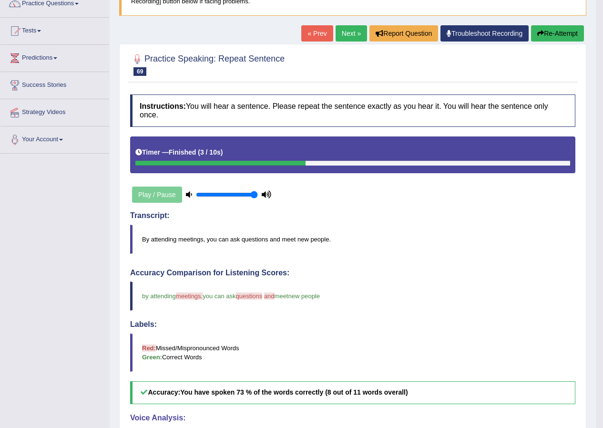
scroll to position [83, 0]
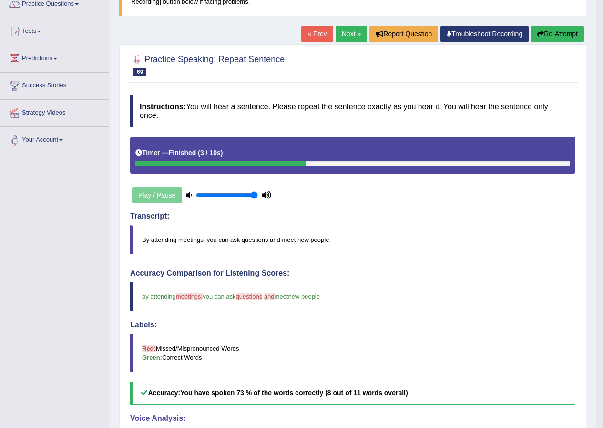
click at [349, 34] on link "Next »" at bounding box center [351, 34] width 31 height 16
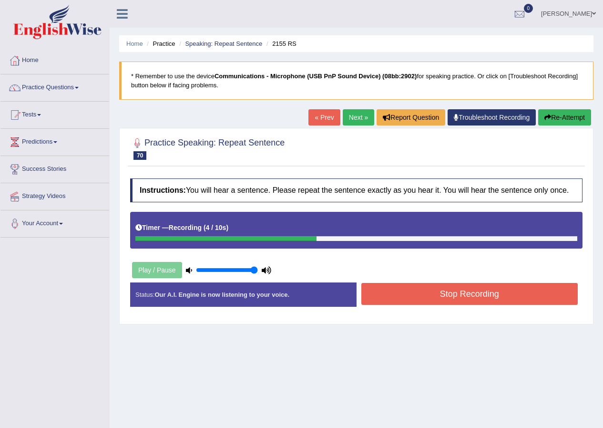
click at [450, 302] on button "Stop Recording" at bounding box center [470, 294] width 217 height 22
click at [450, 302] on div "Status: Our A.I. Engine is now listening to your voice. Start Answering Stop Re…" at bounding box center [356, 299] width 453 height 34
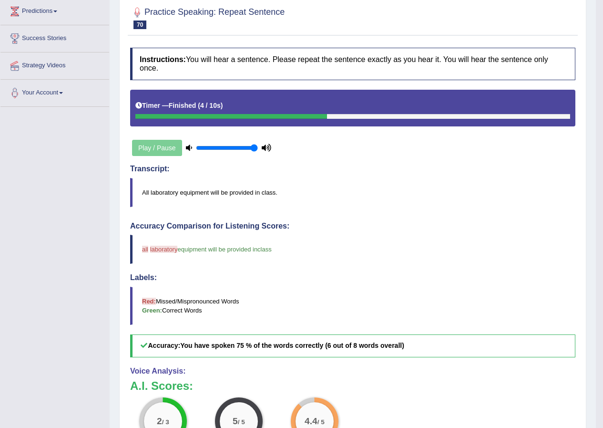
scroll to position [83, 0]
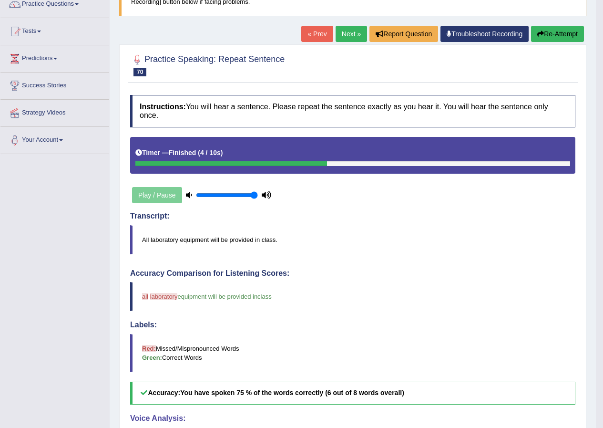
click at [351, 31] on link "Next »" at bounding box center [351, 34] width 31 height 16
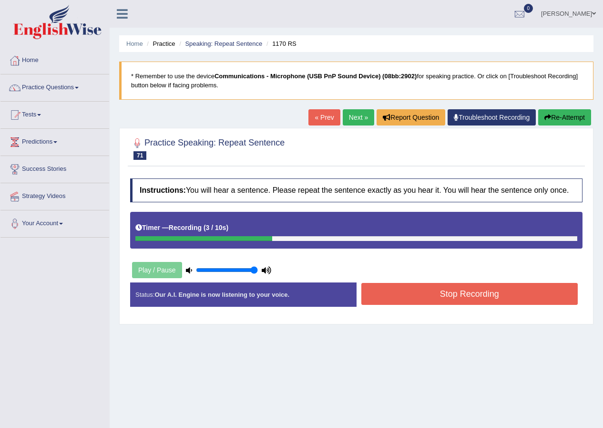
click at [447, 289] on button "Stop Recording" at bounding box center [470, 294] width 217 height 22
click at [447, 289] on div "Status: Our A.I. Engine is now listening to your voice. Start Answering Stop Re…" at bounding box center [356, 299] width 453 height 34
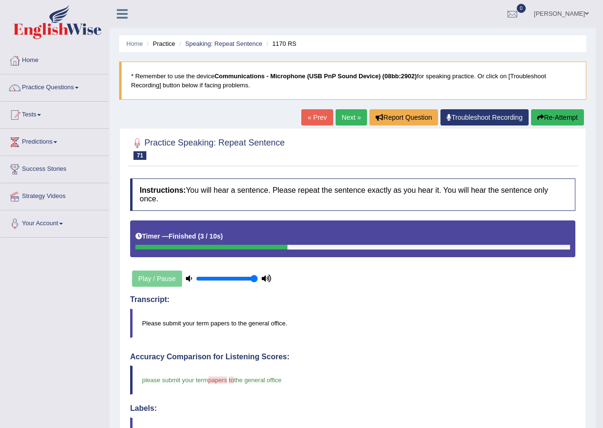
click at [343, 114] on link "Next »" at bounding box center [351, 117] width 31 height 16
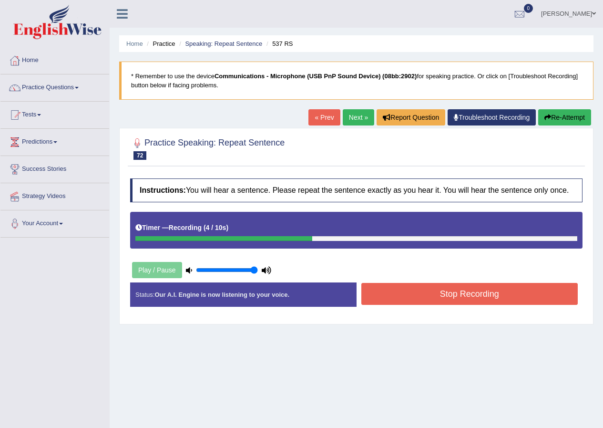
click at [459, 295] on button "Stop Recording" at bounding box center [470, 294] width 217 height 22
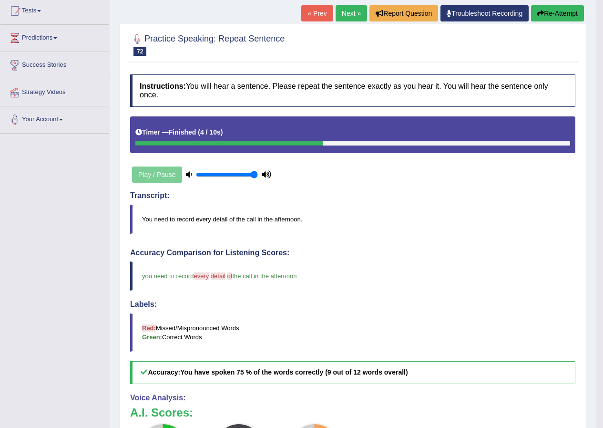
scroll to position [95, 0]
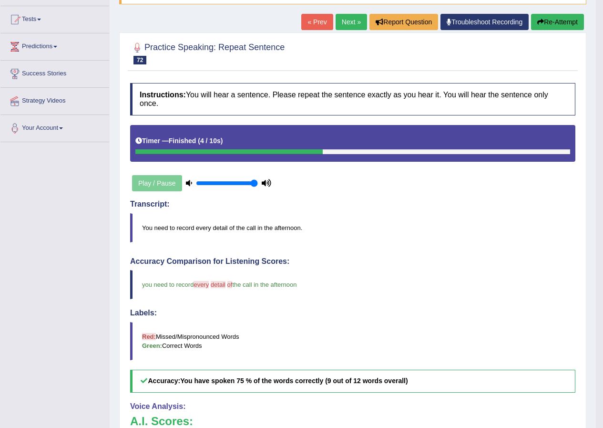
click at [352, 17] on link "Next »" at bounding box center [351, 22] width 31 height 16
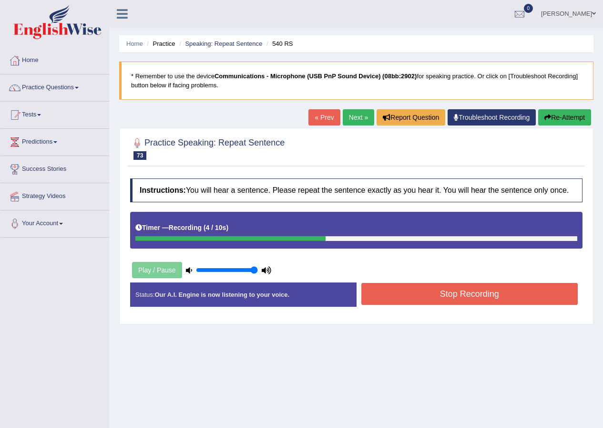
click at [449, 296] on button "Stop Recording" at bounding box center [470, 294] width 217 height 22
click at [449, 296] on div "Status: Our A.I. Engine is now listening to your voice. Start Answering Stop Re…" at bounding box center [356, 299] width 453 height 34
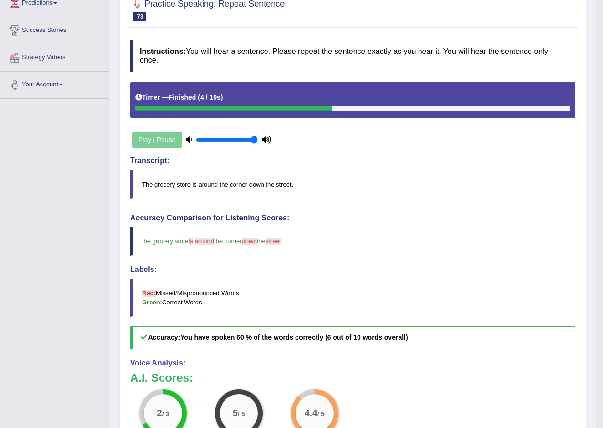
scroll to position [48, 0]
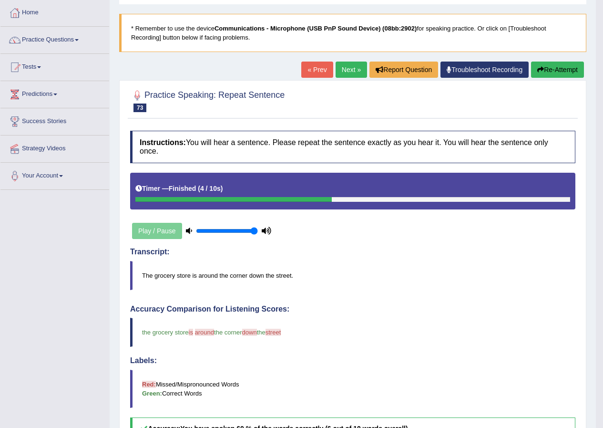
click at [350, 70] on link "Next »" at bounding box center [351, 70] width 31 height 16
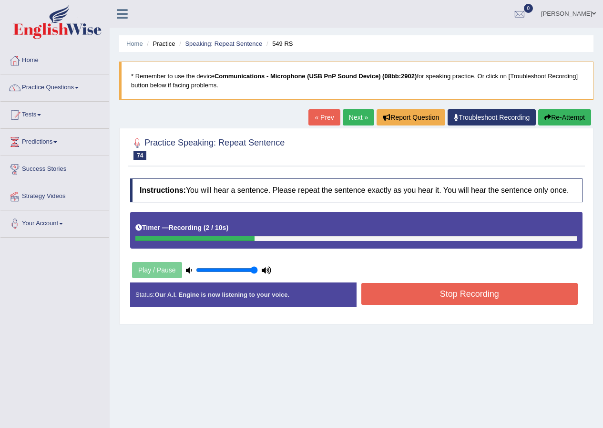
click at [437, 295] on button "Stop Recording" at bounding box center [470, 294] width 217 height 22
click at [437, 295] on div "Status: Our A.I. Engine is now listening to your voice. Start Answering Stop Re…" at bounding box center [356, 299] width 453 height 34
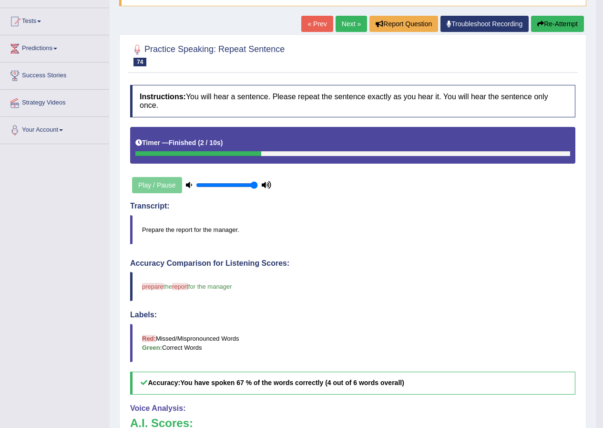
scroll to position [36, 0]
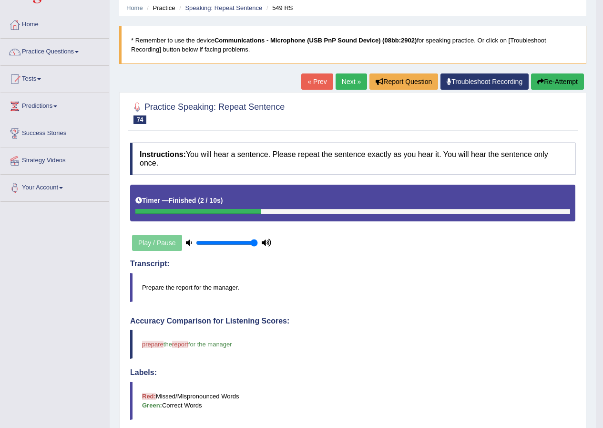
click at [565, 83] on button "Re-Attempt" at bounding box center [557, 81] width 53 height 16
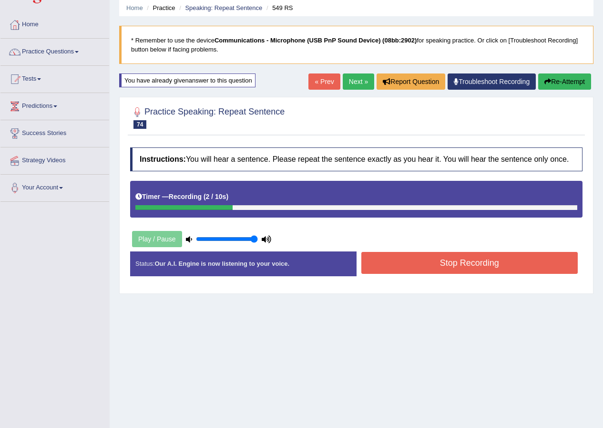
click at [442, 264] on button "Stop Recording" at bounding box center [470, 263] width 217 height 22
click at [442, 264] on div "Status: Our A.I. Engine is now listening to your voice. Start Answering Stop Re…" at bounding box center [356, 268] width 453 height 34
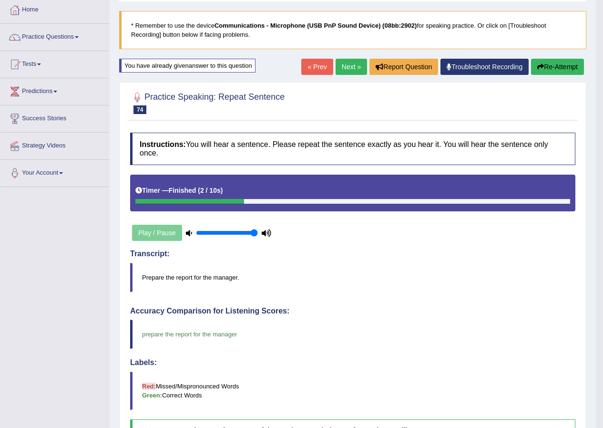
scroll to position [36, 0]
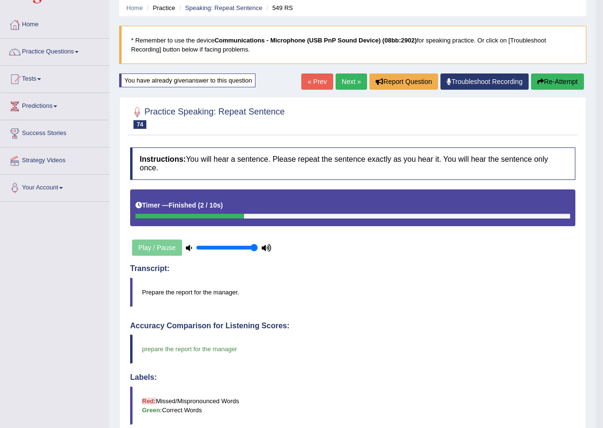
click at [348, 82] on link "Next »" at bounding box center [351, 81] width 31 height 16
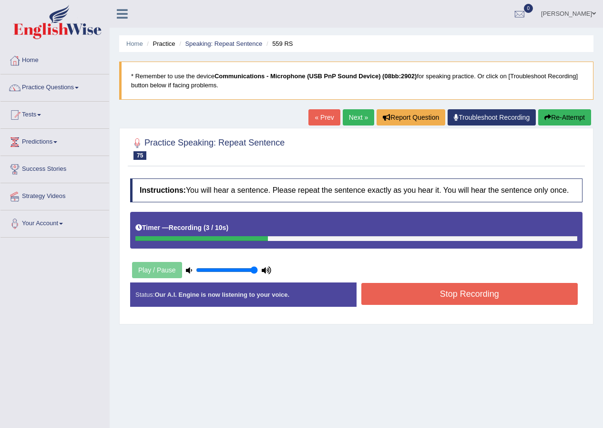
click at [407, 293] on button "Stop Recording" at bounding box center [470, 294] width 217 height 22
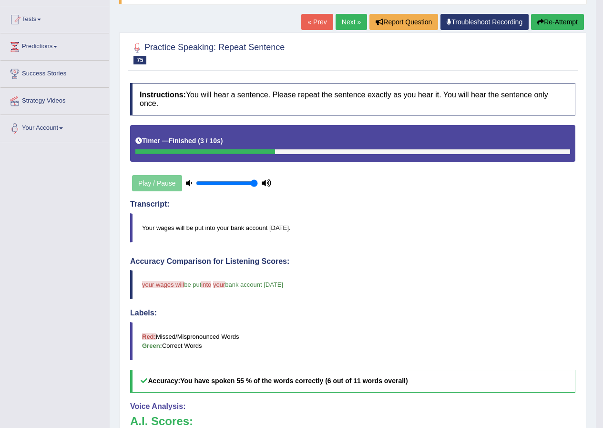
scroll to position [48, 0]
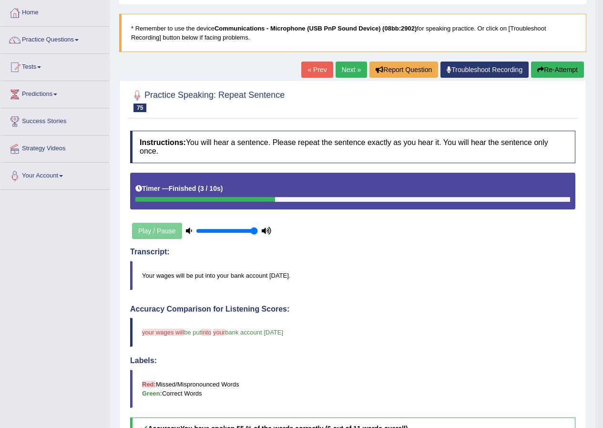
click at [342, 62] on link "Next »" at bounding box center [351, 70] width 31 height 16
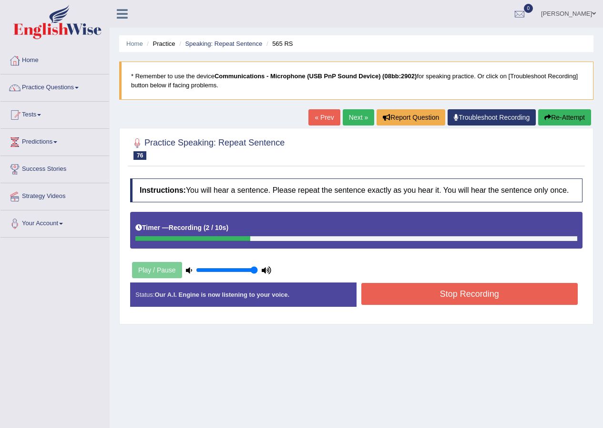
click at [448, 280] on div "Instructions: You will hear a sentence. Please repeat the sentence exactly as y…" at bounding box center [356, 246] width 457 height 145
click at [447, 287] on button "Stop Recording" at bounding box center [470, 294] width 217 height 22
click at [447, 287] on div "Status: Our A.I. Engine is now listening to your voice. Start Answering Stop Re…" at bounding box center [356, 299] width 453 height 34
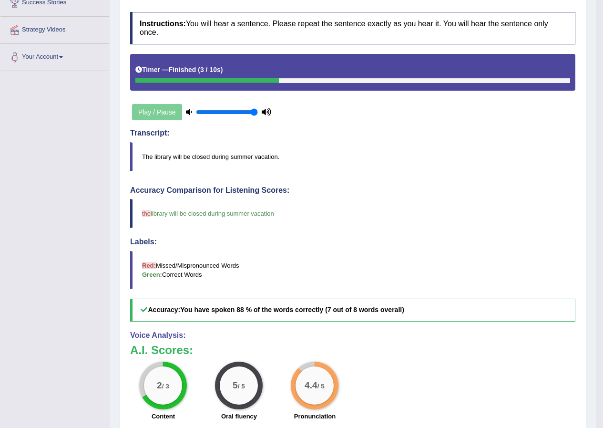
scroll to position [83, 0]
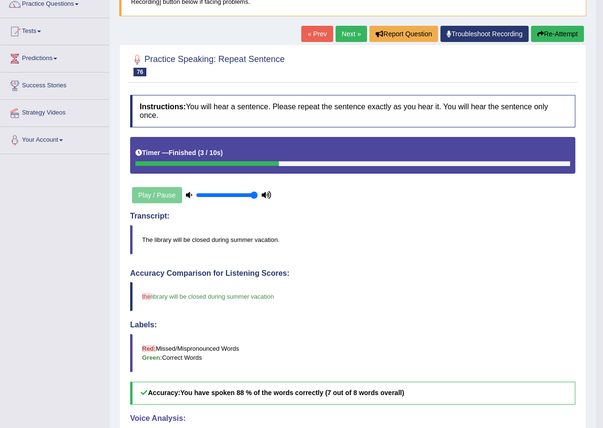
click at [348, 31] on link "Next »" at bounding box center [351, 34] width 31 height 16
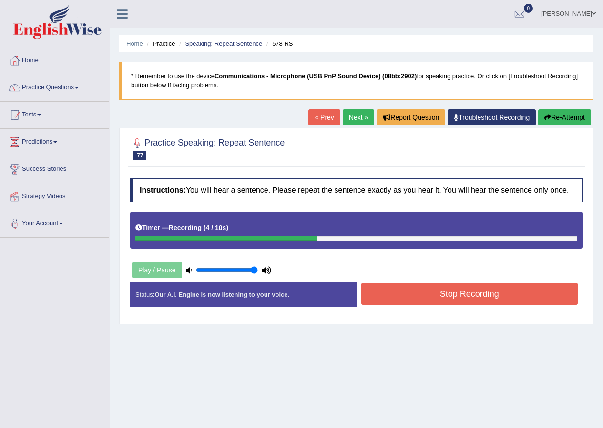
click at [398, 291] on button "Stop Recording" at bounding box center [470, 294] width 217 height 22
click at [397, 291] on div "Status: Our A.I. Engine is now listening to your voice. Start Answering Stop Re…" at bounding box center [356, 299] width 453 height 34
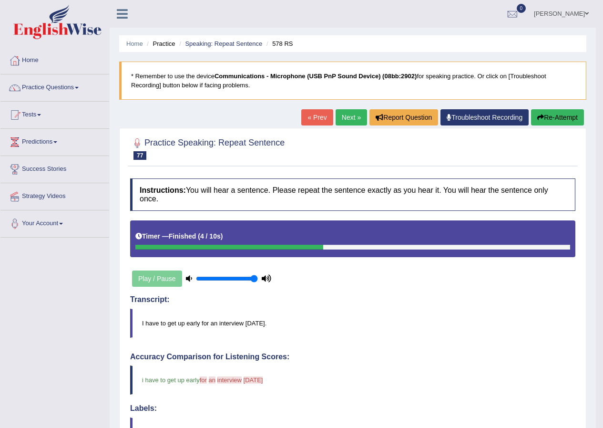
click at [344, 119] on link "Next »" at bounding box center [351, 117] width 31 height 16
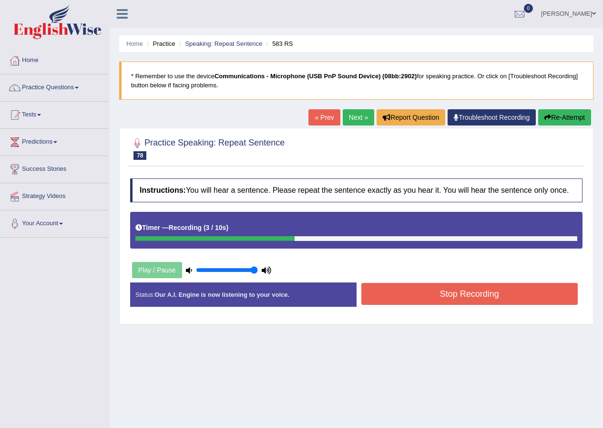
click at [518, 299] on button "Stop Recording" at bounding box center [470, 294] width 217 height 22
click at [518, 299] on div "Status: Our A.I. Engine is now listening to your voice. Start Answering Stop Re…" at bounding box center [356, 299] width 453 height 34
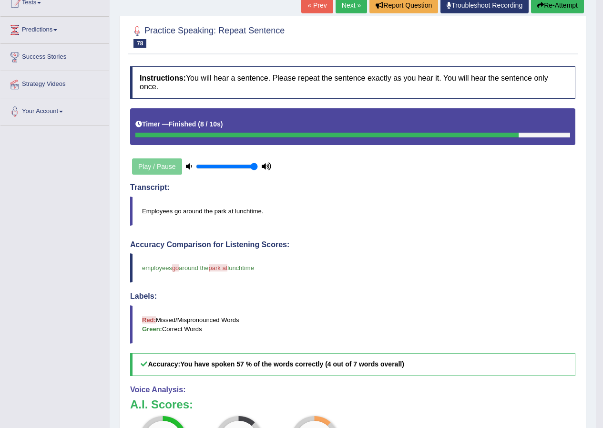
scroll to position [83, 0]
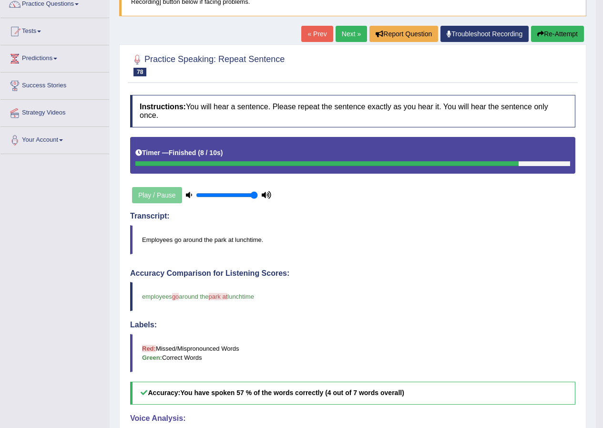
click at [569, 27] on button "Re-Attempt" at bounding box center [557, 34] width 53 height 16
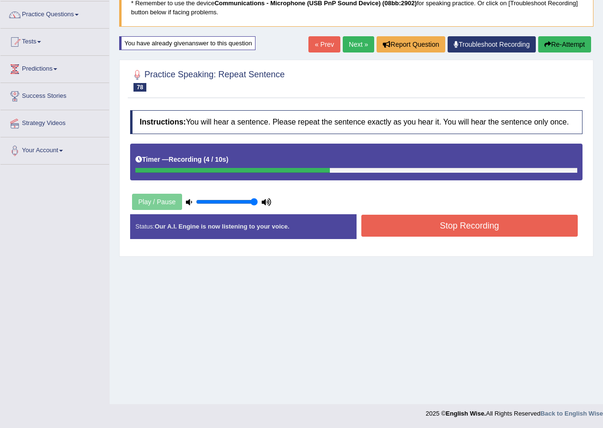
click at [469, 218] on button "Stop Recording" at bounding box center [470, 226] width 217 height 22
click at [469, 218] on div "Status: Our A.I. Engine is now listening to your voice. Start Answering Stop Re…" at bounding box center [356, 231] width 453 height 34
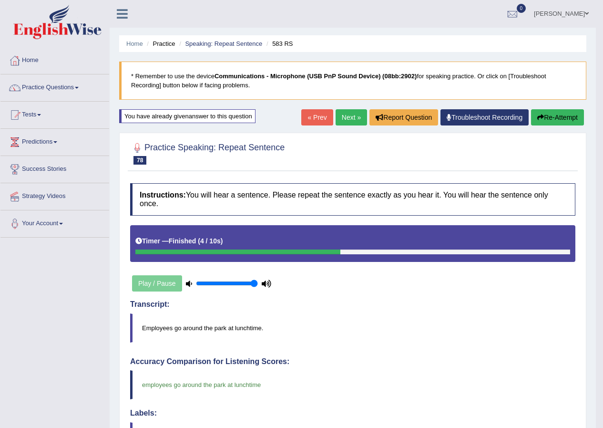
click at [354, 118] on link "Next »" at bounding box center [351, 117] width 31 height 16
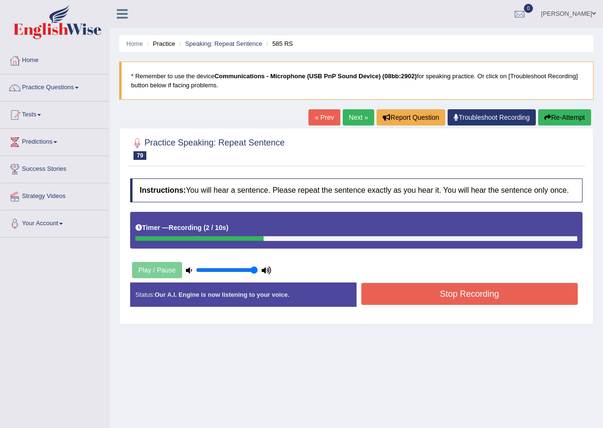
click at [410, 294] on button "Stop Recording" at bounding box center [470, 294] width 217 height 22
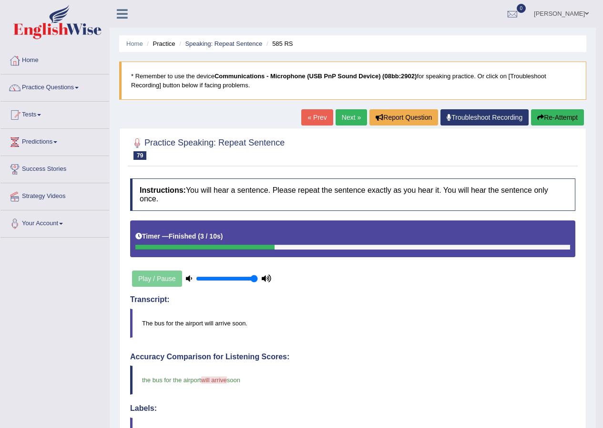
click at [352, 121] on link "Next »" at bounding box center [351, 117] width 31 height 16
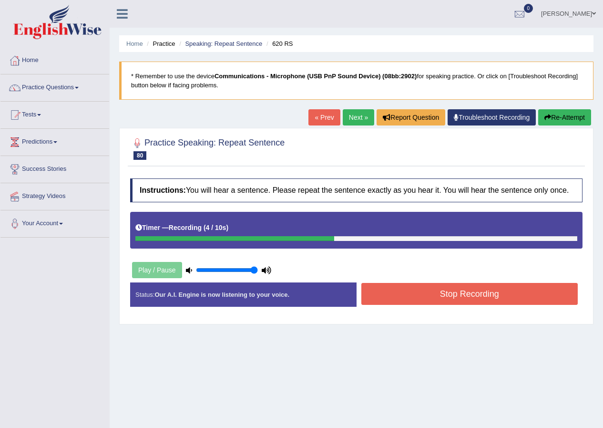
click at [433, 300] on button "Stop Recording" at bounding box center [470, 294] width 217 height 22
click at [433, 300] on div "Status: Our A.I. Engine is now listening to your voice. Start Answering Stop Re…" at bounding box center [356, 299] width 453 height 34
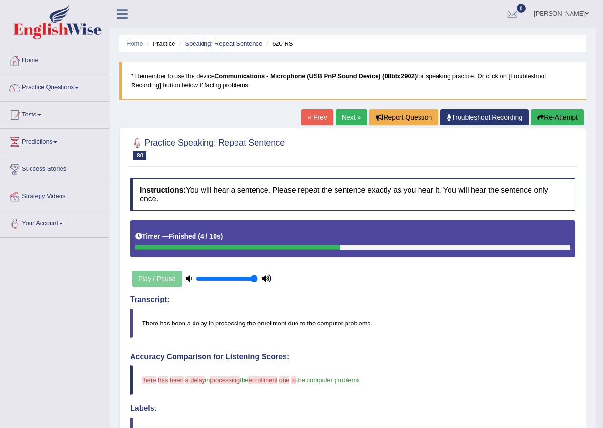
click at [340, 115] on link "Next »" at bounding box center [351, 117] width 31 height 16
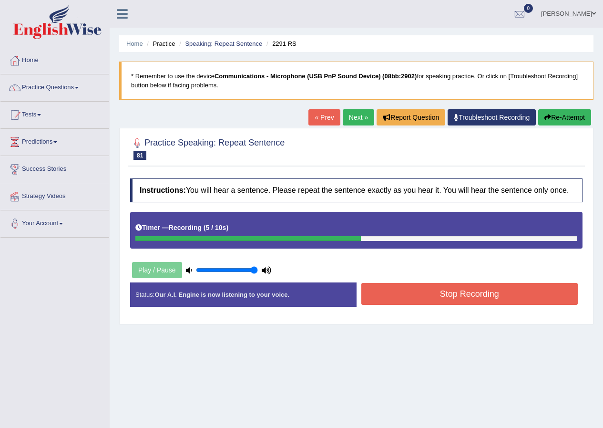
click at [443, 292] on button "Stop Recording" at bounding box center [470, 294] width 217 height 22
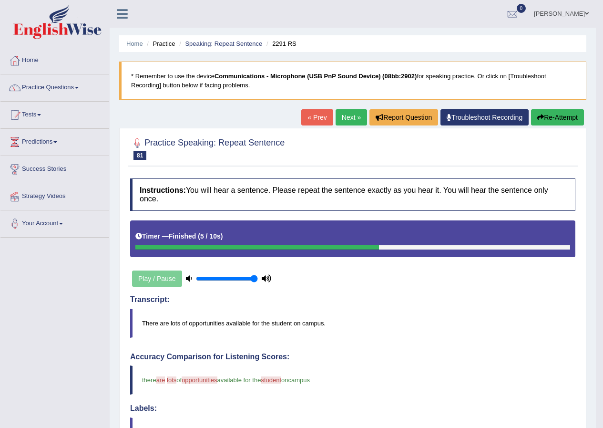
click at [348, 120] on link "Next »" at bounding box center [351, 117] width 31 height 16
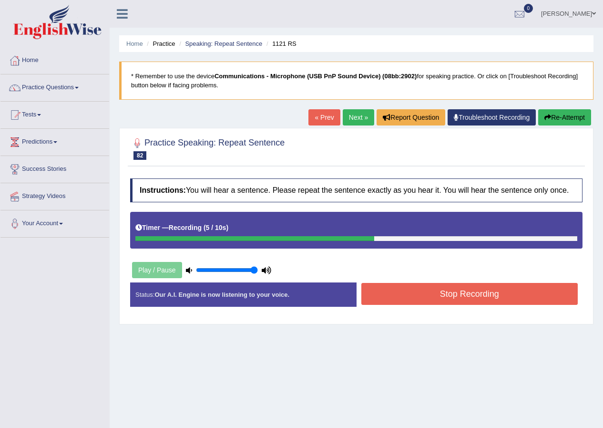
click at [477, 290] on button "Stop Recording" at bounding box center [470, 294] width 217 height 22
click at [477, 290] on div "Status: Our A.I. Engine is now listening to your voice. Start Answering Stop Re…" at bounding box center [356, 299] width 453 height 34
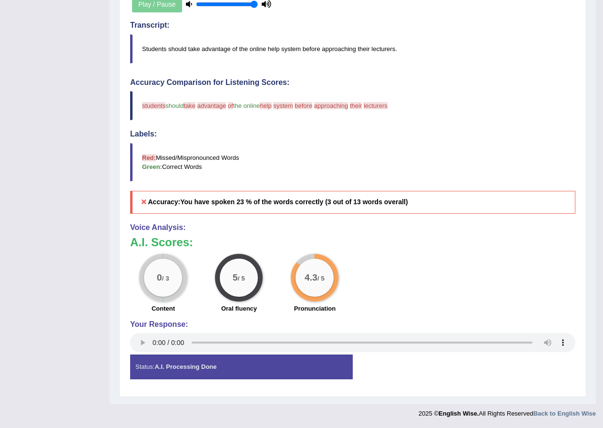
scroll to position [83, 0]
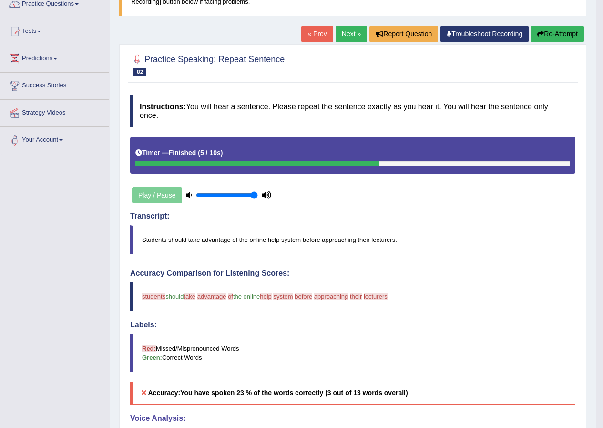
click at [546, 30] on button "Re-Attempt" at bounding box center [557, 34] width 53 height 16
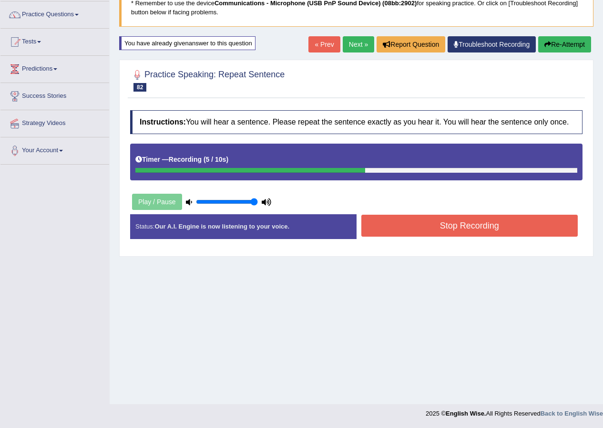
click at [459, 221] on button "Stop Recording" at bounding box center [470, 226] width 217 height 22
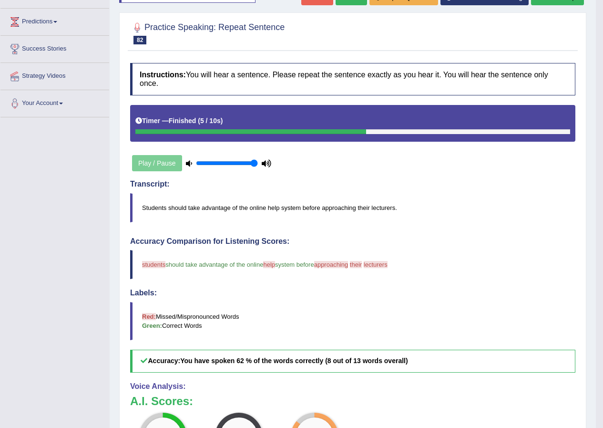
scroll to position [25, 0]
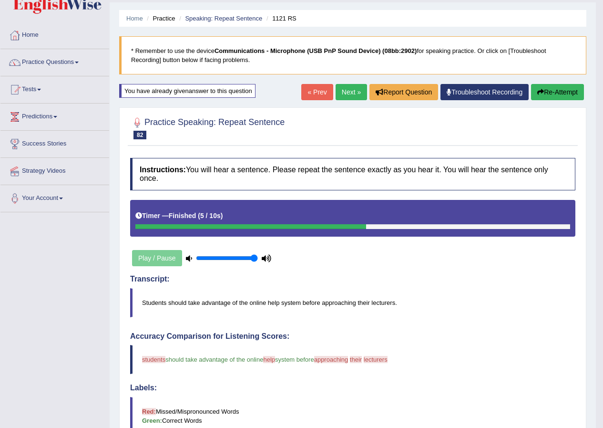
click at [345, 96] on link "Next »" at bounding box center [351, 92] width 31 height 16
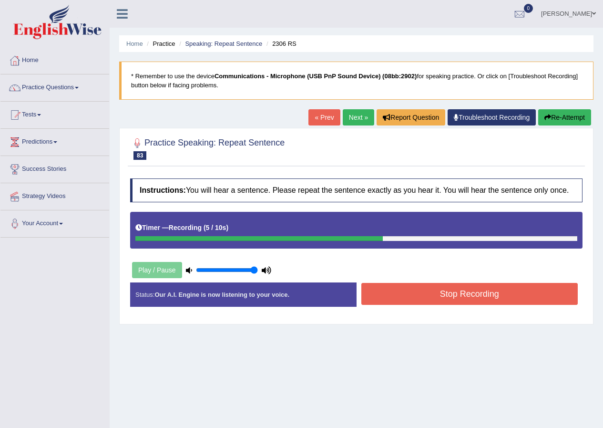
click at [454, 291] on button "Stop Recording" at bounding box center [470, 294] width 217 height 22
click at [454, 291] on div "Status: Our A.I. Engine is now listening to your voice. Start Answering Stop Re…" at bounding box center [356, 299] width 453 height 34
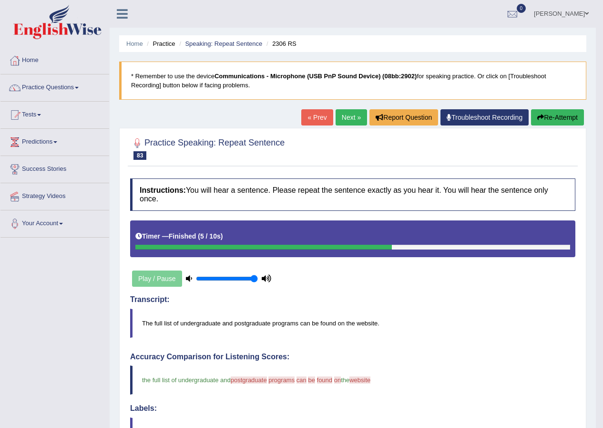
click at [346, 115] on link "Next »" at bounding box center [351, 117] width 31 height 16
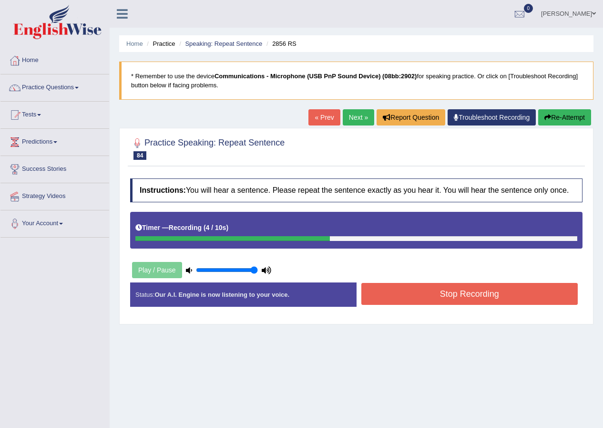
click at [444, 298] on button "Stop Recording" at bounding box center [470, 294] width 217 height 22
click at [444, 298] on div "Status: Our A.I. Engine is now listening to your voice. Start Answering Stop Re…" at bounding box center [356, 299] width 453 height 34
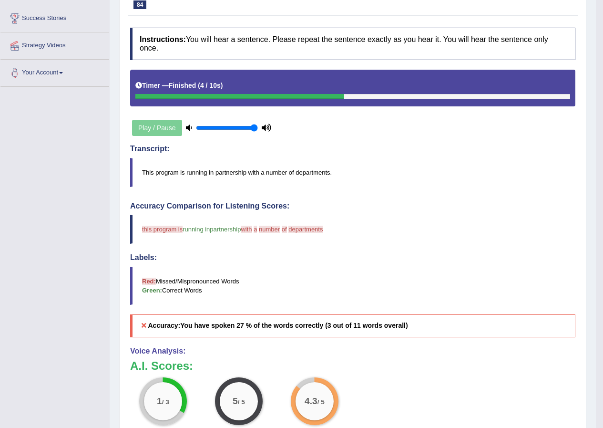
scroll to position [191, 0]
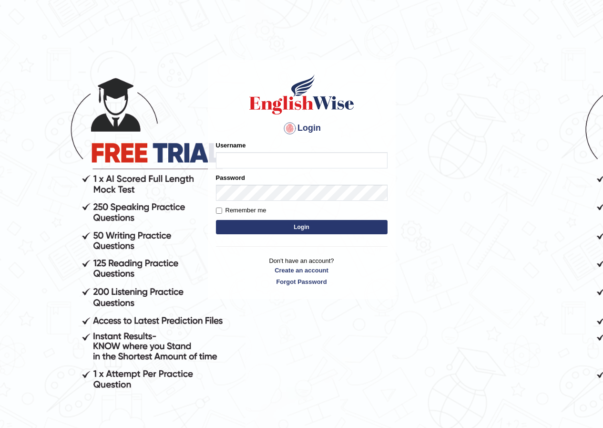
click at [239, 163] on input "Username" at bounding box center [302, 160] width 172 height 16
click at [600, 412] on body "Login Please fix the following errors: Username Password Remember me Login Don'…" at bounding box center [301, 244] width 603 height 428
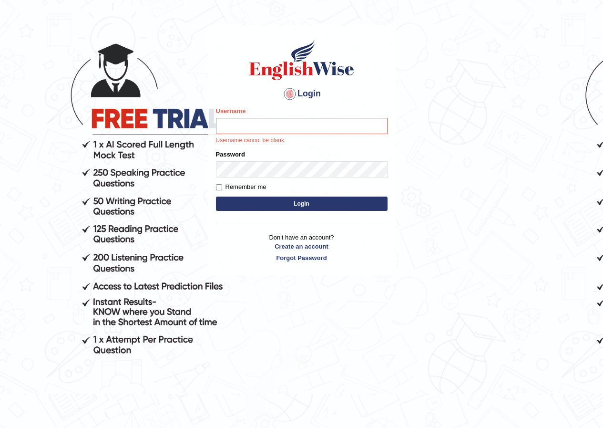
scroll to position [82, 0]
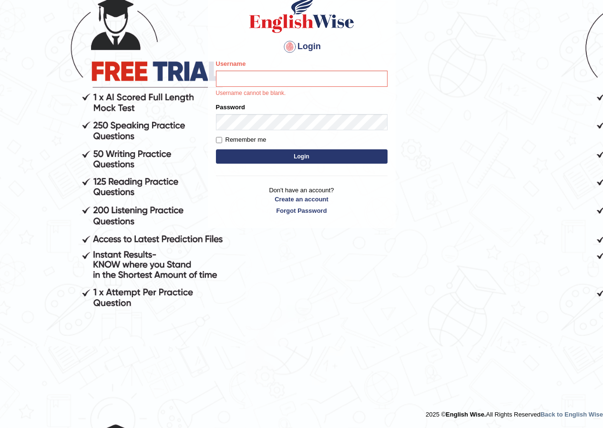
click at [107, 83] on body "Login Please fix the following errors: Username Username cannot be blank. Passw…" at bounding box center [301, 162] width 603 height 428
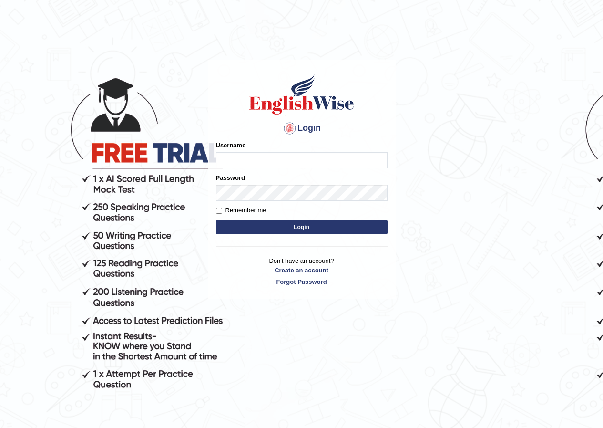
click at [526, 30] on body "Login Please fix the following errors: Username Password Remember me Login Don'…" at bounding box center [301, 244] width 603 height 428
click at [246, 166] on input "Username" at bounding box center [302, 160] width 172 height 16
type input "razib_parramatta"
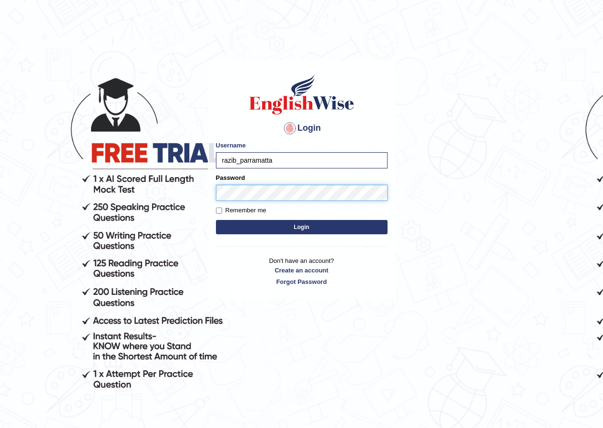
click at [216, 220] on button "Login" at bounding box center [302, 227] width 172 height 14
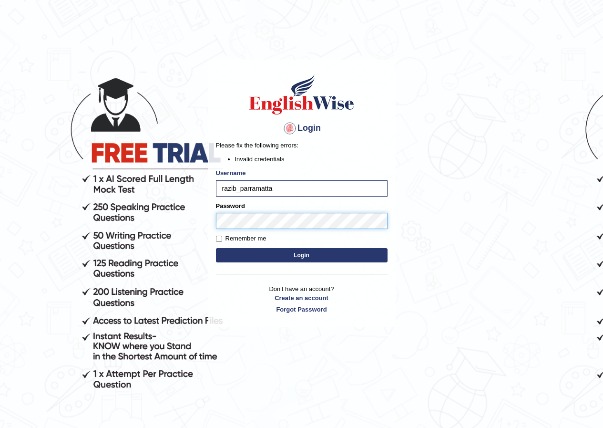
click at [195, 231] on body "Login Please fix the following errors: Invalid credentials Username razib_parra…" at bounding box center [301, 244] width 603 height 428
click at [216, 248] on button "Login" at bounding box center [302, 255] width 172 height 14
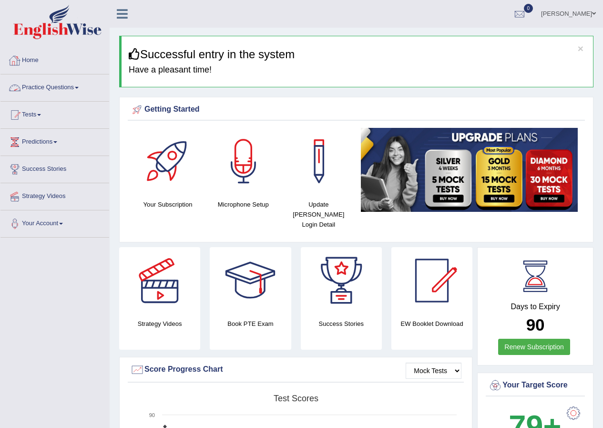
click at [45, 24] on img at bounding box center [57, 22] width 88 height 34
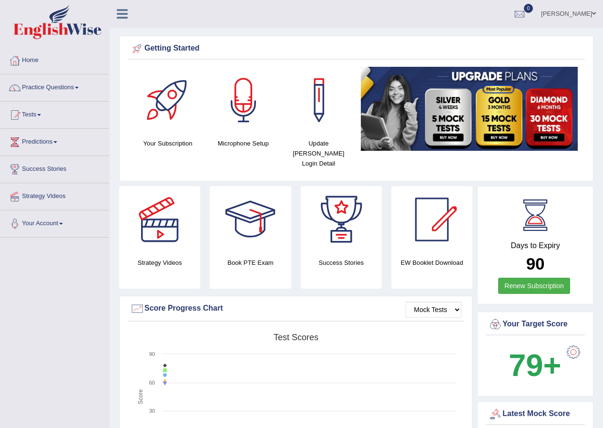
click at [66, 26] on img at bounding box center [57, 22] width 88 height 34
click at [71, 87] on link "Practice Questions" at bounding box center [54, 86] width 109 height 24
click at [79, 90] on link "Practice Questions" at bounding box center [54, 86] width 109 height 24
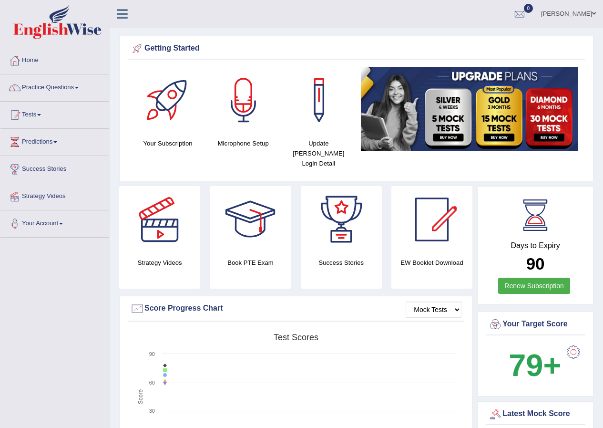
click at [79, 90] on link "Practice Questions" at bounding box center [54, 86] width 109 height 24
click at [79, 86] on link "Practice Questions" at bounding box center [54, 86] width 109 height 24
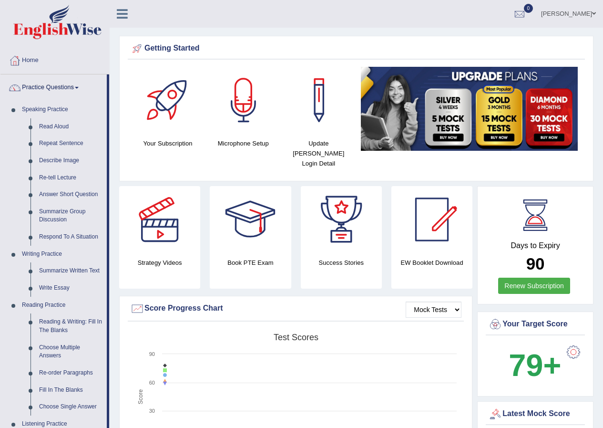
click at [59, 33] on img at bounding box center [57, 22] width 88 height 34
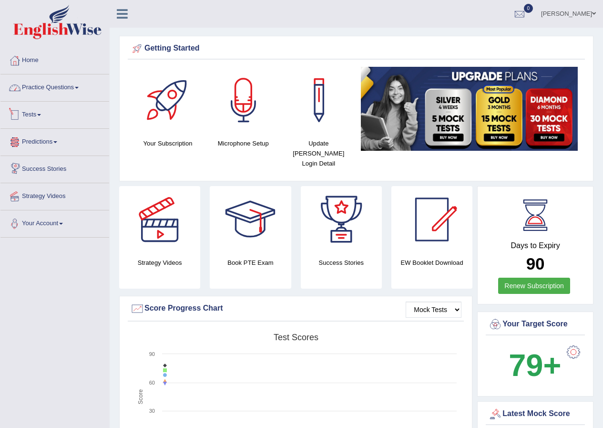
click at [65, 88] on link "Practice Questions" at bounding box center [54, 86] width 109 height 24
click at [61, 90] on link "Practice Questions" at bounding box center [54, 86] width 109 height 24
click at [78, 87] on span at bounding box center [77, 88] width 4 height 2
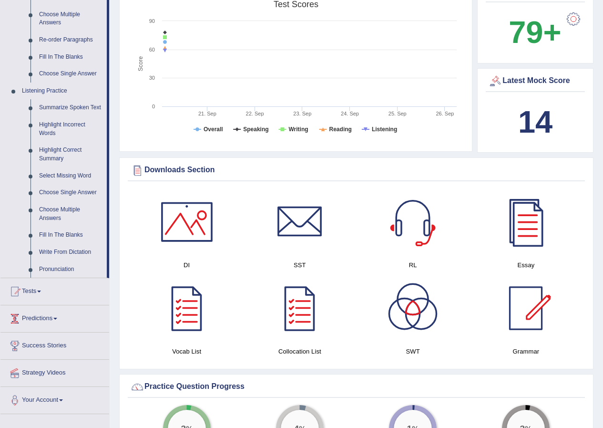
scroll to position [334, 0]
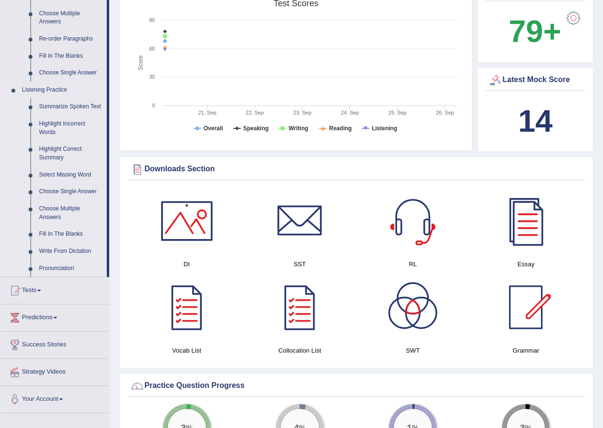
click at [62, 249] on link "Write From Dictation" at bounding box center [71, 251] width 72 height 17
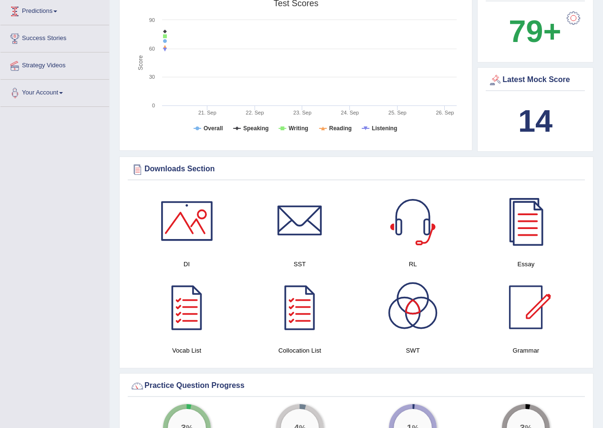
scroll to position [240, 0]
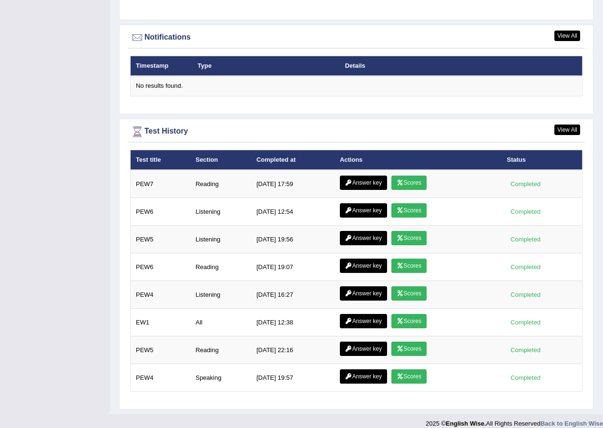
scroll to position [1143, 0]
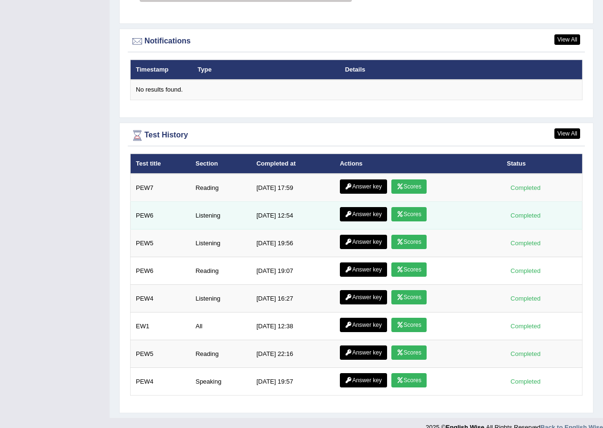
click at [374, 207] on link "Answer key" at bounding box center [363, 214] width 47 height 14
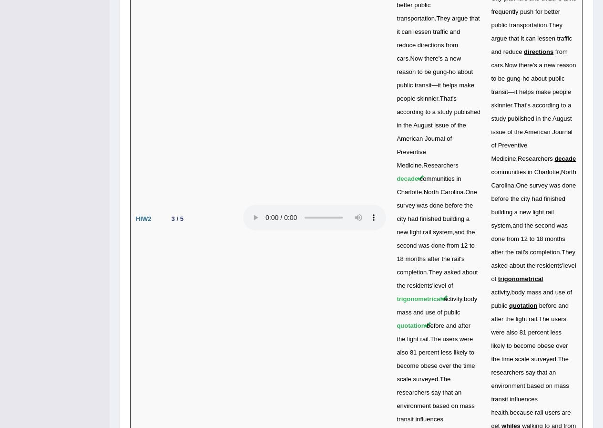
scroll to position [3049, 0]
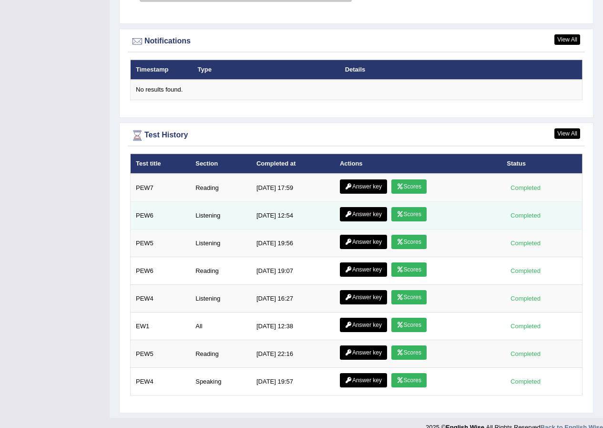
click at [402, 211] on icon at bounding box center [400, 214] width 7 height 6
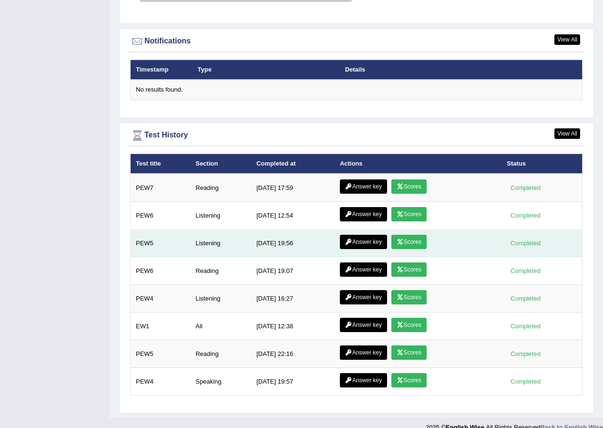
click at [406, 235] on link "Scores" at bounding box center [409, 242] width 35 height 14
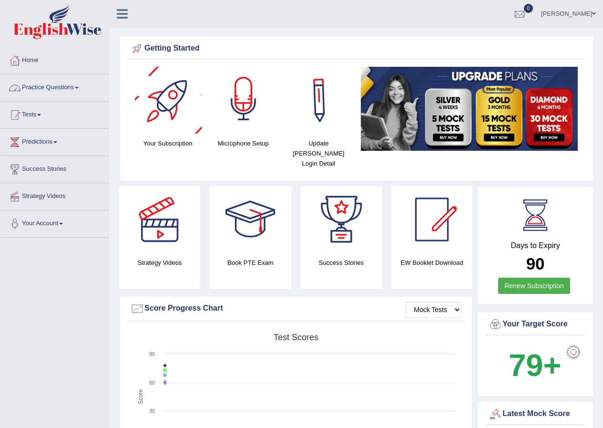
click at [56, 91] on link "Practice Questions" at bounding box center [54, 86] width 109 height 24
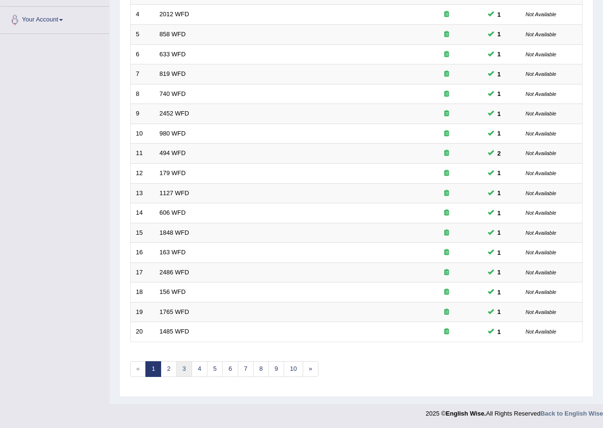
click at [180, 370] on link "3" at bounding box center [184, 369] width 16 height 16
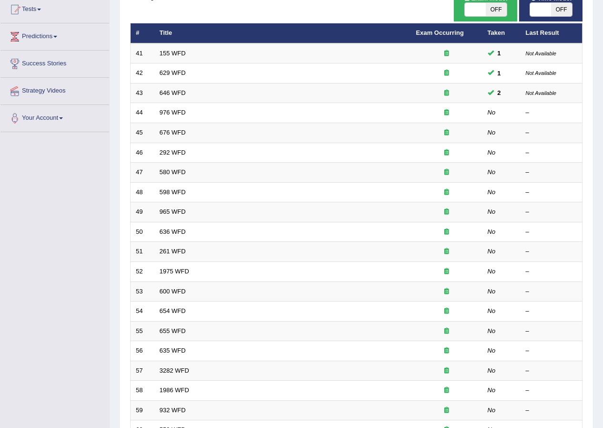
scroll to position [48, 0]
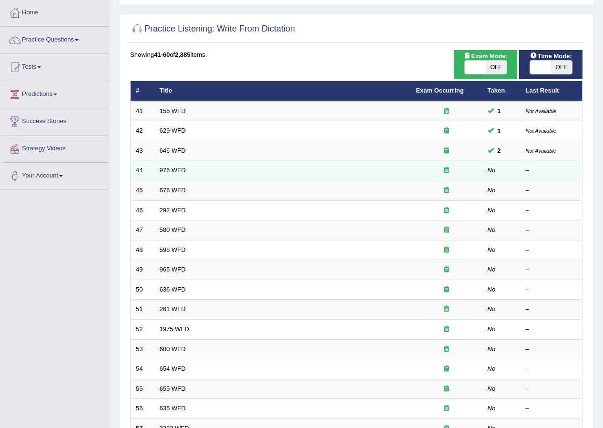
click at [174, 168] on link "976 WFD" at bounding box center [173, 169] width 26 height 7
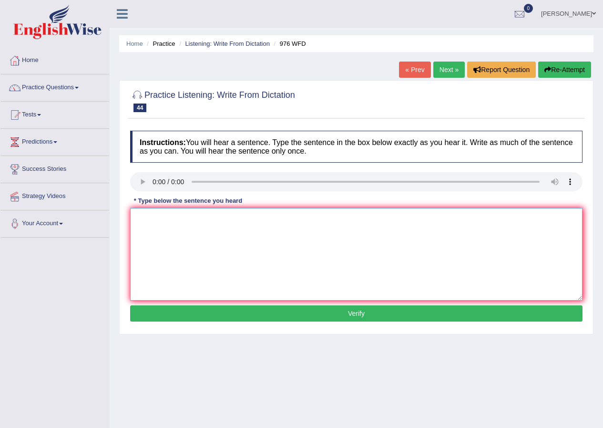
click at [203, 225] on textarea at bounding box center [356, 254] width 453 height 93
click at [148, 218] on textarea at bounding box center [356, 254] width 453 height 93
type textarea "t"
click at [167, 218] on textarea "The study of economics economic is tricky subject subject to research." at bounding box center [356, 254] width 453 height 93
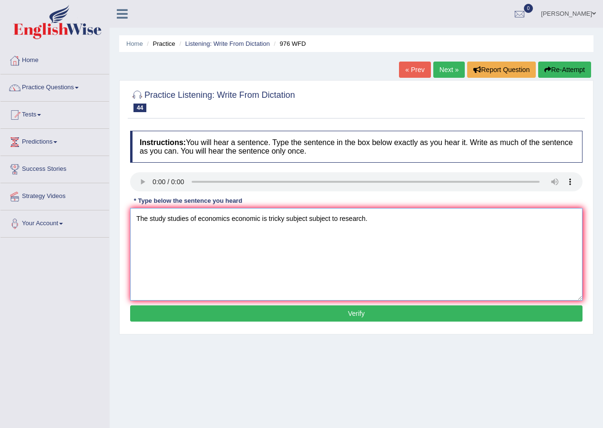
click at [288, 219] on textarea "The study studies of economics economic is tricky subject subject to research." at bounding box center [356, 254] width 453 height 93
click at [284, 221] on textarea "The study studies of economics economic is tricky subject subject to research." at bounding box center [356, 254] width 453 height 93
type textarea "The study studies of economics economic is tricky a subject subject to research."
click at [313, 315] on button "Verify" at bounding box center [356, 313] width 453 height 16
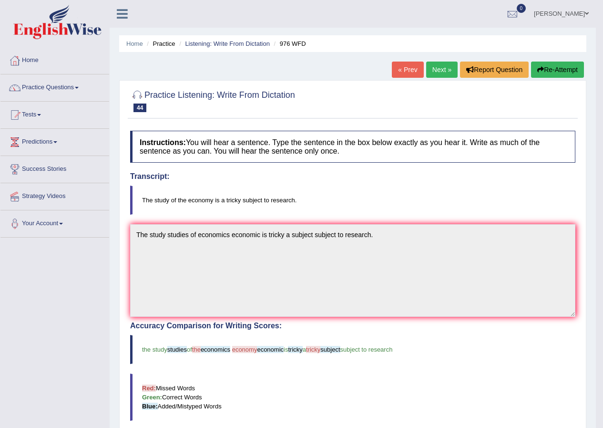
click at [436, 68] on link "Next »" at bounding box center [441, 70] width 31 height 16
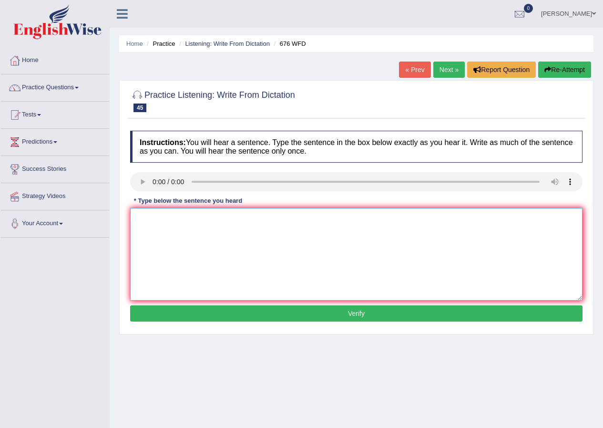
click at [142, 221] on textarea at bounding box center [356, 254] width 453 height 93
drag, startPoint x: 143, startPoint y: 222, endPoint x: 137, endPoint y: 222, distance: 6.2
click at [137, 222] on textarea "un [PERSON_NAME] to sec the gorrn for the research subject subjects" at bounding box center [356, 254] width 453 height 93
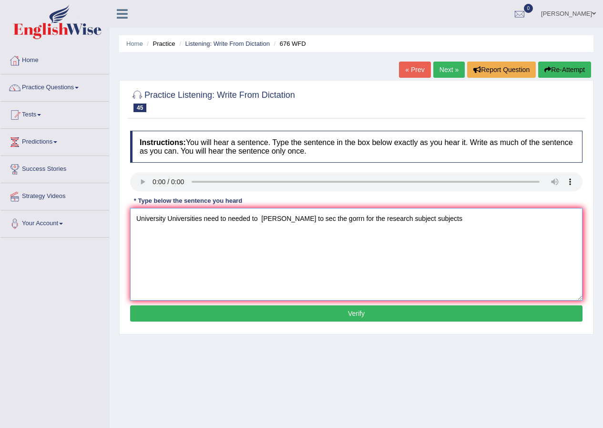
drag, startPoint x: 282, startPoint y: 217, endPoint x: 259, endPoint y: 218, distance: 22.4
click at [259, 218] on textarea "University Universities need to needed to [PERSON_NAME] to sec the gorrn for th…" at bounding box center [356, 254] width 453 height 93
click at [270, 220] on textarea "University Universities need to needed to sec the gorrn for the research subjec…" at bounding box center [356, 254] width 453 height 93
drag, startPoint x: 336, startPoint y: 218, endPoint x: 317, endPoint y: 220, distance: 19.2
click at [317, 220] on textarea "University Universities need to needed to secure securies the gorrn for the res…" at bounding box center [356, 254] width 453 height 93
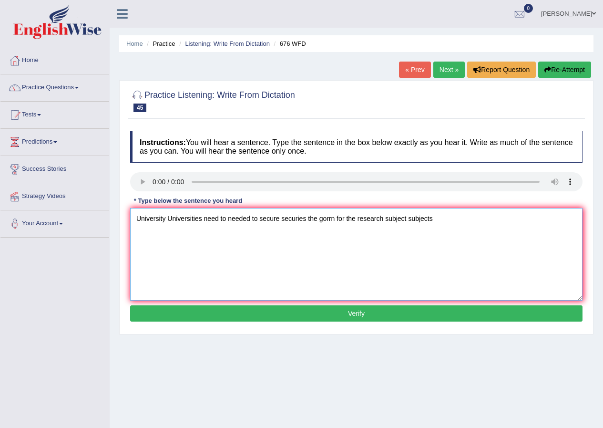
click at [317, 220] on textarea "University Universities need to needed to secure securies the gorrn for the res…" at bounding box center [356, 254] width 453 height 93
drag, startPoint x: 334, startPoint y: 218, endPoint x: 320, endPoint y: 219, distance: 14.3
click at [320, 219] on textarea "University Universities need to needed to secure securies the gorrn for the res…" at bounding box center [356, 254] width 453 height 93
click at [453, 215] on textarea "University Universities need to needed to secure securies the grand grant for t…" at bounding box center [356, 254] width 453 height 93
type textarea "University Universities need to needed to secure securies the grand grant for t…"
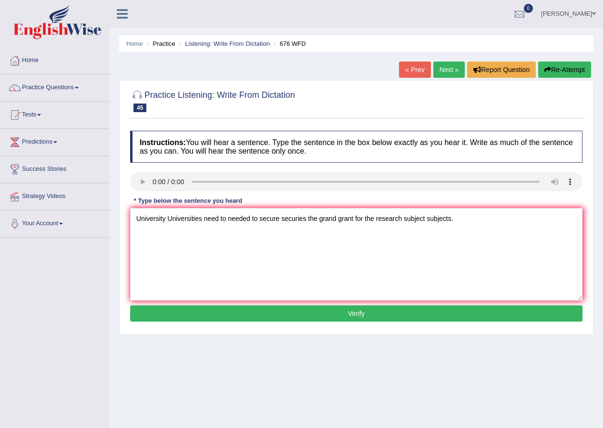
click at [367, 317] on button "Verify" at bounding box center [356, 313] width 453 height 16
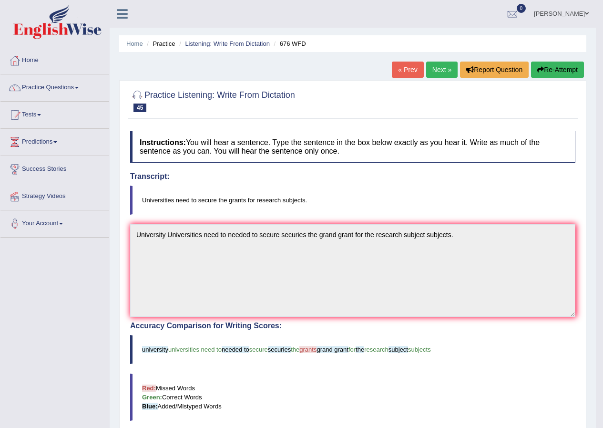
click at [434, 68] on link "Next »" at bounding box center [441, 70] width 31 height 16
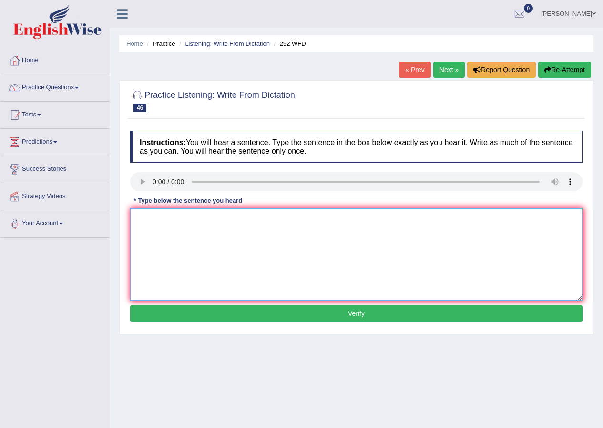
click at [168, 215] on textarea at bounding box center [356, 254] width 453 height 93
click at [143, 217] on textarea "so people are theat educations is not that important" at bounding box center [356, 254] width 453 height 93
click at [142, 219] on textarea "some people are theat educations is not that important" at bounding box center [356, 254] width 453 height 93
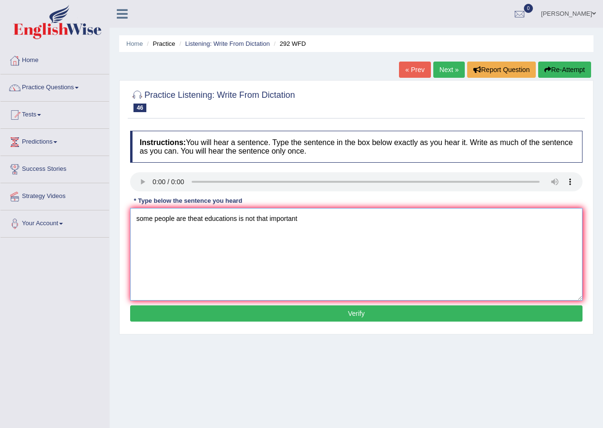
click at [142, 219] on textarea "some people are theat educations is not that important" at bounding box center [356, 254] width 453 height 93
click at [178, 221] on textarea "Some people are theat educations is not that important" at bounding box center [356, 254] width 453 height 93
click at [177, 220] on textarea "Some people are theat educations is not that important" at bounding box center [356, 254] width 453 height 93
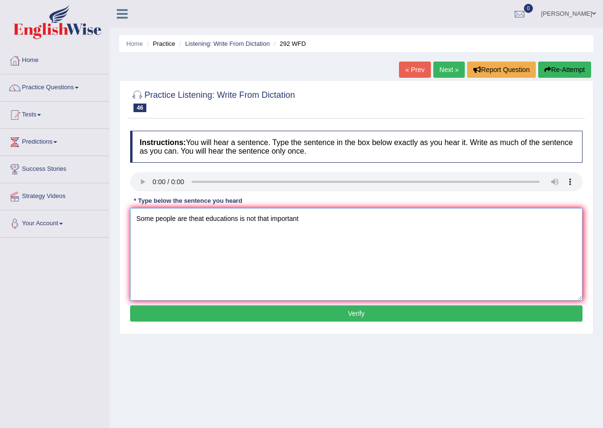
click at [176, 217] on textarea "Some people are theat educations is not that important" at bounding box center [356, 254] width 453 height 93
click at [214, 220] on textarea "Some peoples people are theat educations is not that important" at bounding box center [356, 254] width 453 height 93
click at [212, 220] on textarea "Some peoples people are theat educations is not that important" at bounding box center [356, 254] width 453 height 93
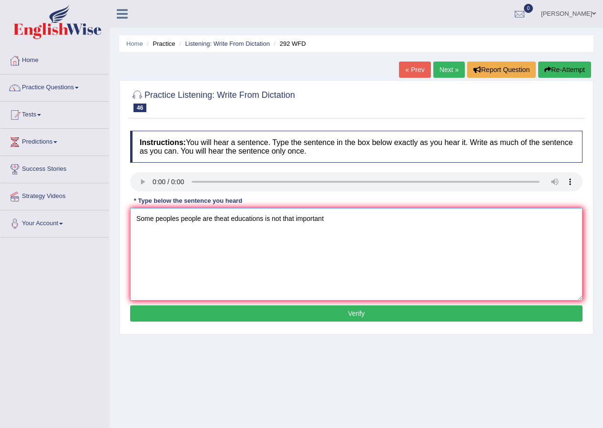
click at [212, 219] on textarea "Some peoples people are theat educations is not that important" at bounding box center [356, 254] width 453 height 93
click at [269, 218] on textarea "Some peoples people are argues argue theat educations is not that important" at bounding box center [356, 254] width 453 height 93
click at [270, 217] on textarea "Some peoples people are argues argue that educations is not that important" at bounding box center [356, 254] width 453 height 93
click at [342, 218] on textarea "Some peoples people are argues argue that education educations is not that impo…" at bounding box center [356, 254] width 453 height 93
click at [403, 218] on textarea "Some peoples people are argues argue that education educations is are not that …" at bounding box center [356, 254] width 453 height 93
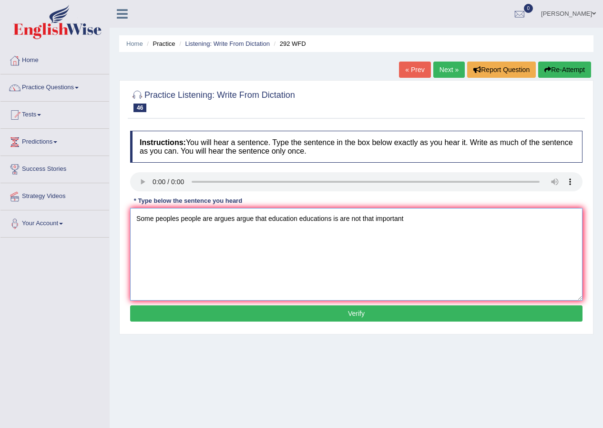
click at [416, 219] on textarea "Some peoples people are argues argue that education educations is are not that …" at bounding box center [356, 254] width 453 height 93
type textarea "Some peoples people are argues argue that education educations is are not that …"
click at [286, 319] on button "Verify" at bounding box center [356, 313] width 453 height 16
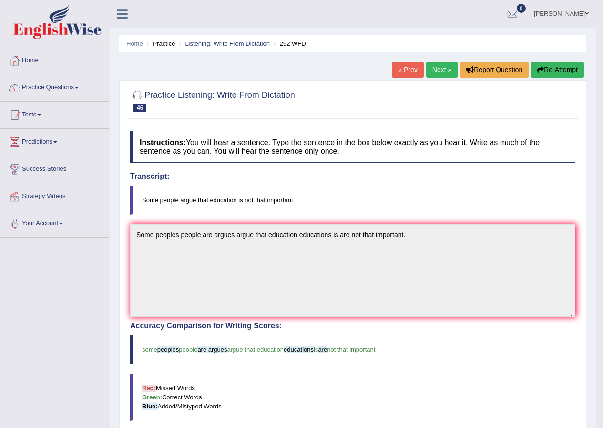
click at [444, 67] on link "Next »" at bounding box center [441, 70] width 31 height 16
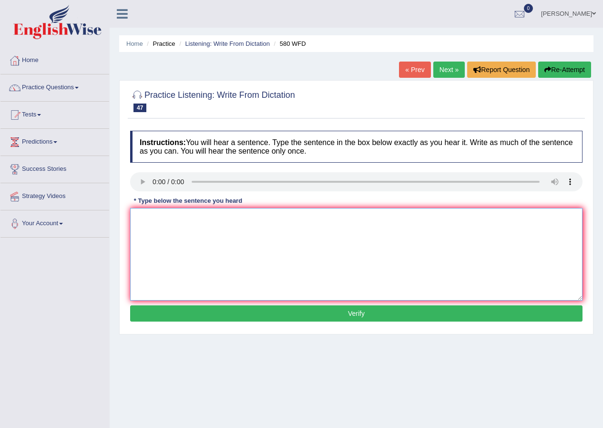
click at [158, 225] on textarea at bounding box center [356, 254] width 453 height 93
click at [174, 222] on textarea "You can use your laptop in the lecture lectures" at bounding box center [356, 254] width 453 height 93
click at [209, 220] on textarea "You can use your laptop in the lecture lectures" at bounding box center [356, 254] width 453 height 93
click at [306, 220] on textarea "You can use your laptop laptops in on the lecture lectures" at bounding box center [356, 254] width 453 height 93
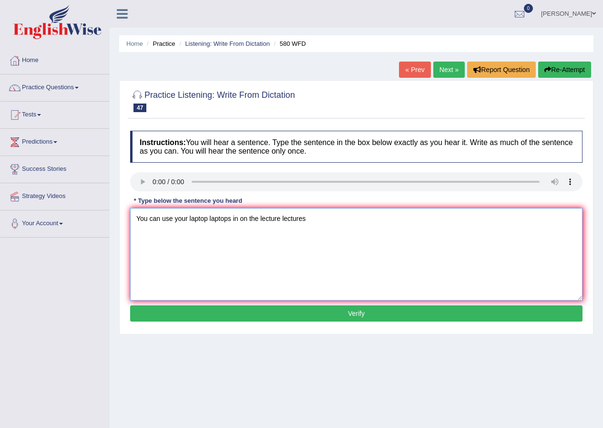
click at [306, 220] on textarea "You can use your laptop laptops in on the lecture lectures" at bounding box center [356, 254] width 453 height 93
type textarea "You can use your laptop laptops in on the lecture lectures."
click at [261, 317] on button "Verify" at bounding box center [356, 313] width 453 height 16
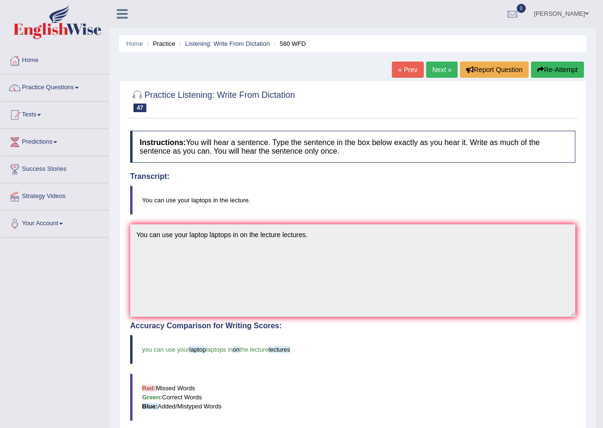
click at [434, 67] on link "Next »" at bounding box center [441, 70] width 31 height 16
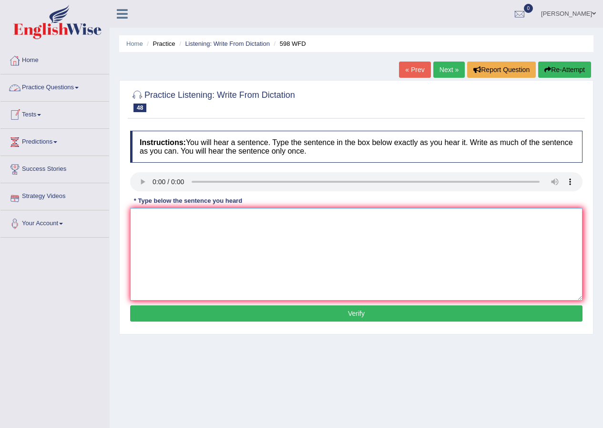
click at [148, 218] on textarea at bounding box center [356, 254] width 453 height 93
click at [154, 218] on textarea "cheek the web if you l;ok for discounted tesbook textbooks" at bounding box center [356, 254] width 453 height 93
click at [136, 218] on textarea "cheek the web if you l;ok for discounted tesbook textbooks" at bounding box center [356, 254] width 453 height 93
click at [176, 216] on textarea "Cheek cheek the web if you l;ok for discounted tesbook textbooks" at bounding box center [356, 254] width 453 height 93
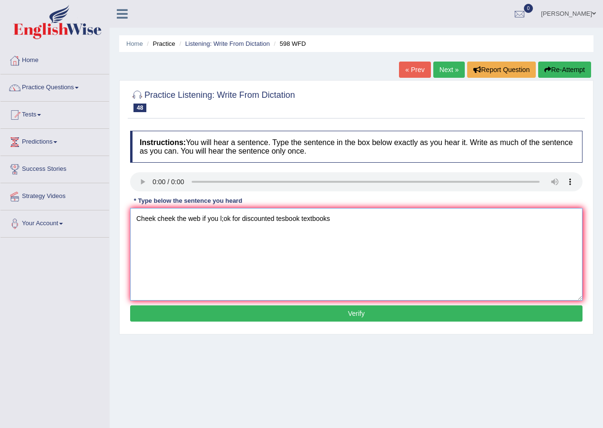
click at [176, 216] on textarea "Cheek cheek the web if you l;ok for discounted tesbook textbooks" at bounding box center [356, 254] width 453 height 93
click at [202, 221] on textarea "Cheek cheeks the web if you l;ok for discounted tesbook textbooks" at bounding box center [356, 254] width 453 height 93
click at [273, 218] on textarea "Cheek cheeks the website websites if you l;ok for discounted tesbook textbooks" at bounding box center [356, 254] width 453 height 93
click at [307, 217] on textarea "Cheek cheeks the website websites if you looking loks for discounted tesbook te…" at bounding box center [356, 254] width 453 height 93
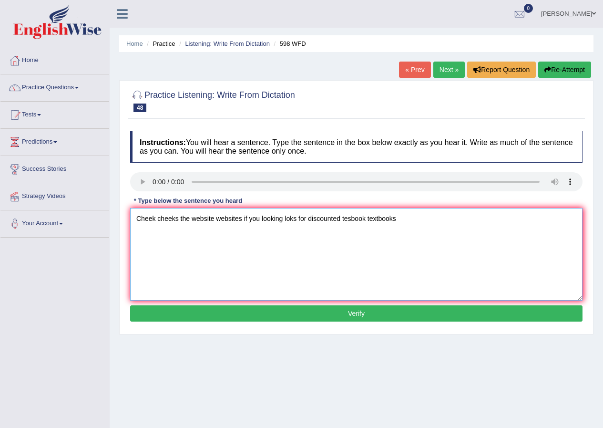
click at [307, 217] on textarea "Cheek cheeks the website websites if you looking loks for discounted tesbook te…" at bounding box center [356, 254] width 453 height 93
click at [404, 220] on textarea "Cheek cheeks the website websites if you looking loks for discount dicounts dis…" at bounding box center [356, 254] width 453 height 93
click at [459, 219] on textarea "Cheek cheeks the website websites if you looking loks for discount dicounts dis…" at bounding box center [356, 254] width 453 height 93
type textarea "Cheek cheeks the website websites if you looking loks for discount dicounts dis…"
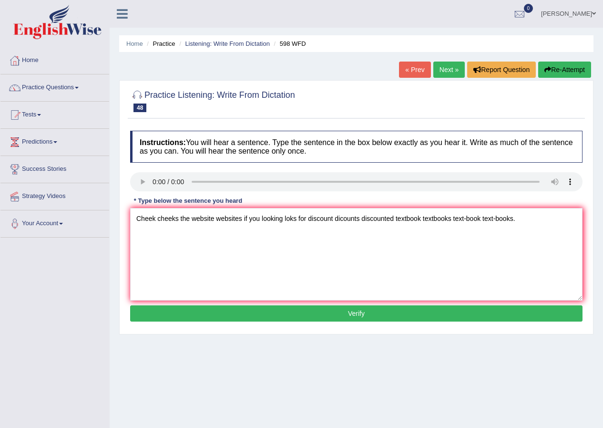
click at [291, 316] on button "Verify" at bounding box center [356, 313] width 453 height 16
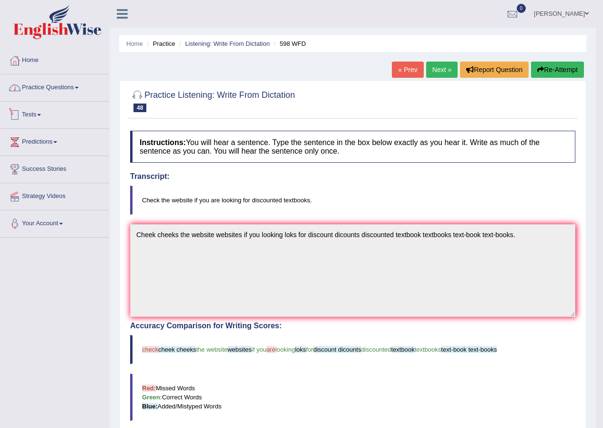
click at [48, 84] on link "Practice Questions" at bounding box center [54, 86] width 109 height 24
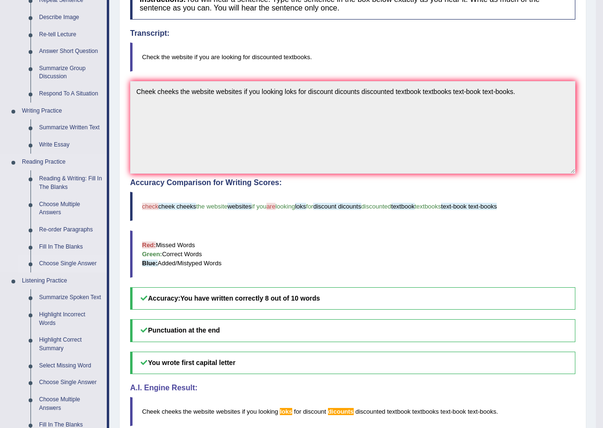
scroll to position [191, 0]
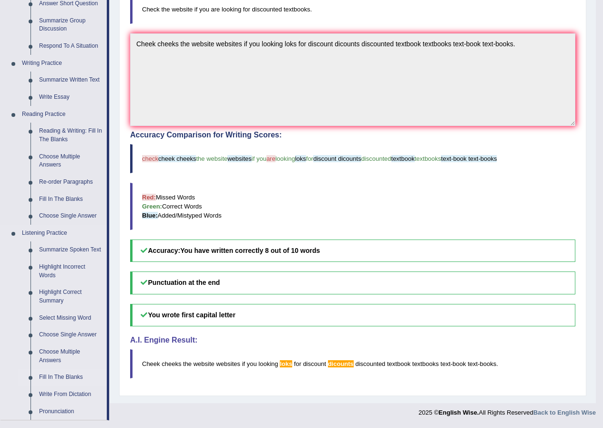
click at [55, 372] on link "Fill In The Blanks" at bounding box center [71, 377] width 72 height 17
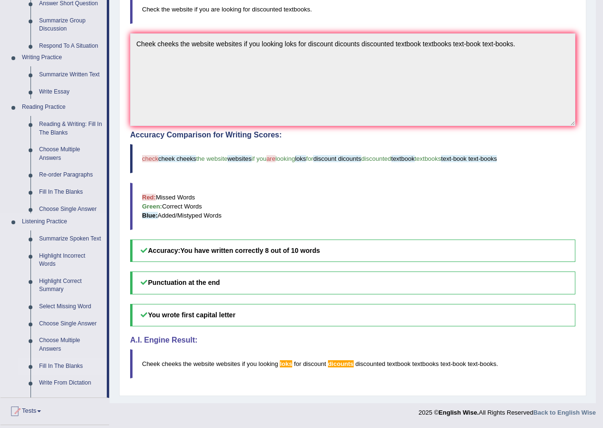
scroll to position [190, 0]
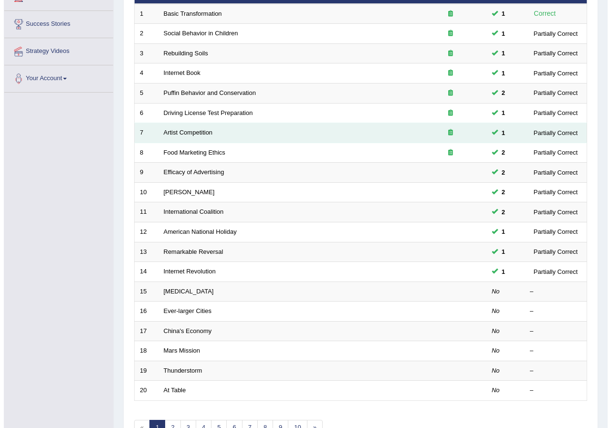
scroll to position [61, 0]
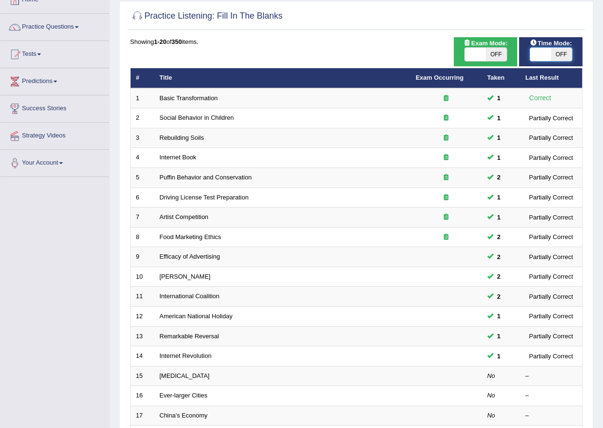
click at [542, 50] on span at bounding box center [540, 54] width 21 height 13
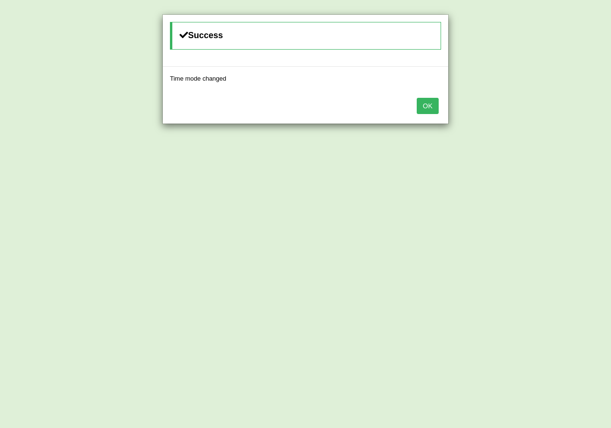
click at [492, 52] on div "Success Time mode changed OK" at bounding box center [305, 214] width 611 height 428
click at [430, 105] on button "OK" at bounding box center [427, 106] width 22 height 16
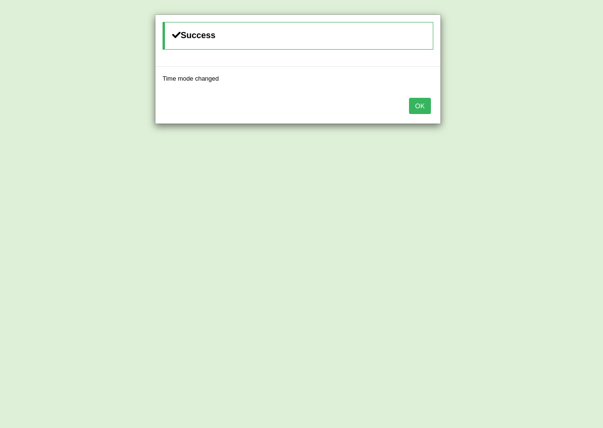
click at [414, 109] on button "OK" at bounding box center [420, 106] width 22 height 16
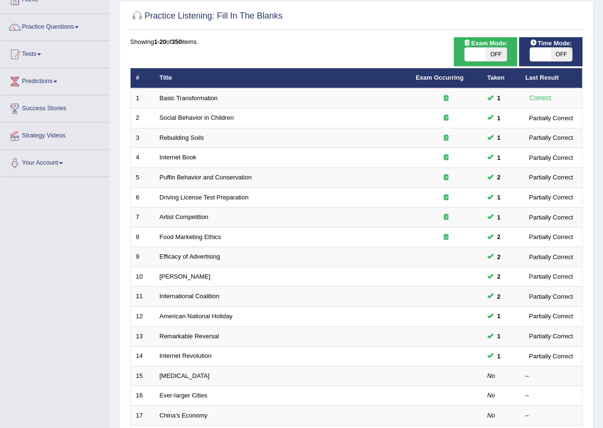
click at [557, 57] on span "OFF" at bounding box center [561, 54] width 21 height 13
checkbox input "true"
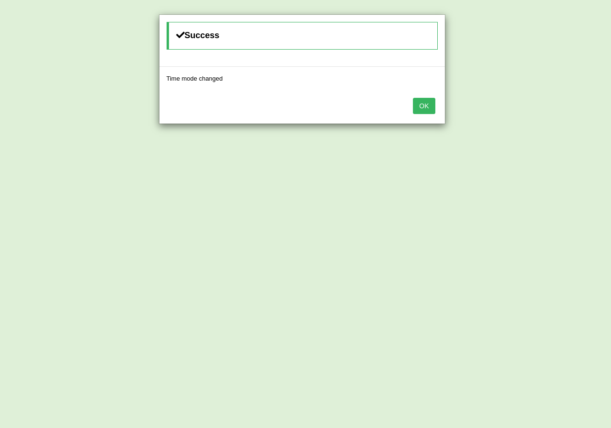
click at [431, 106] on button "OK" at bounding box center [424, 106] width 22 height 16
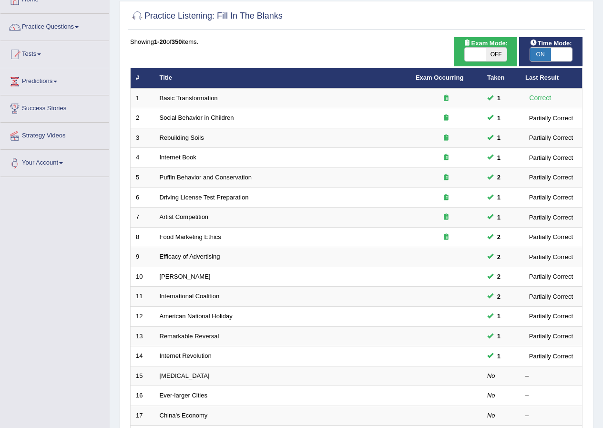
click at [496, 51] on span "OFF" at bounding box center [496, 54] width 21 height 13
checkbox input "true"
click at [507, 51] on span "OFF" at bounding box center [517, 54] width 21 height 13
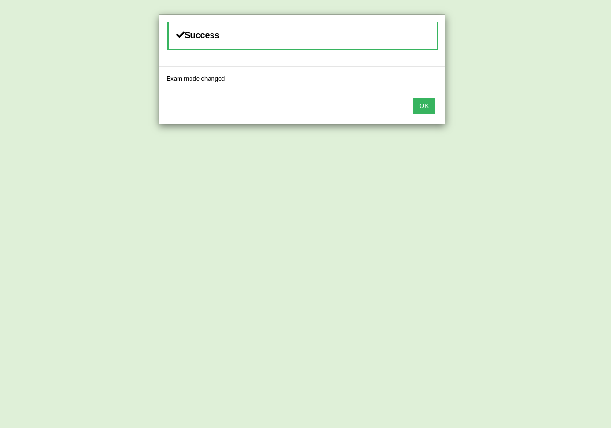
click at [426, 104] on button "OK" at bounding box center [424, 106] width 22 height 16
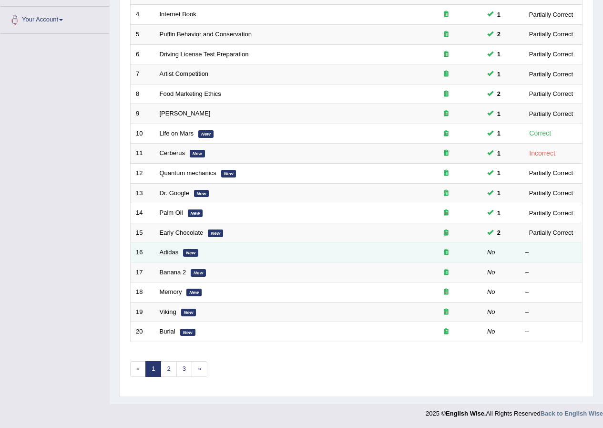
click at [165, 252] on link "Adidas" at bounding box center [169, 252] width 19 height 7
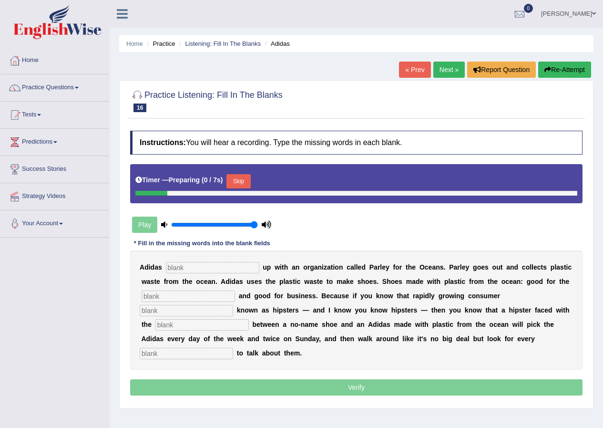
click at [185, 266] on input "text" at bounding box center [212, 267] width 93 height 11
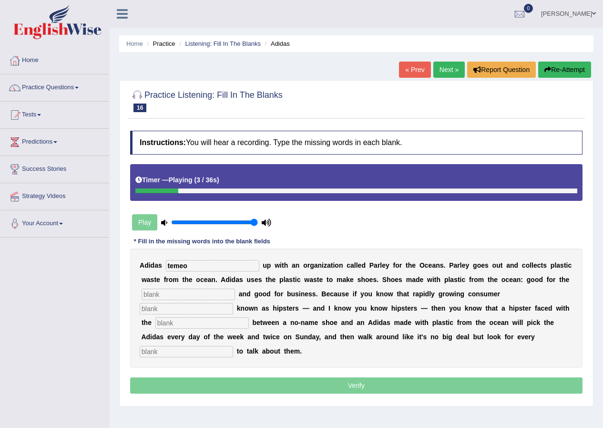
type input "temeo"
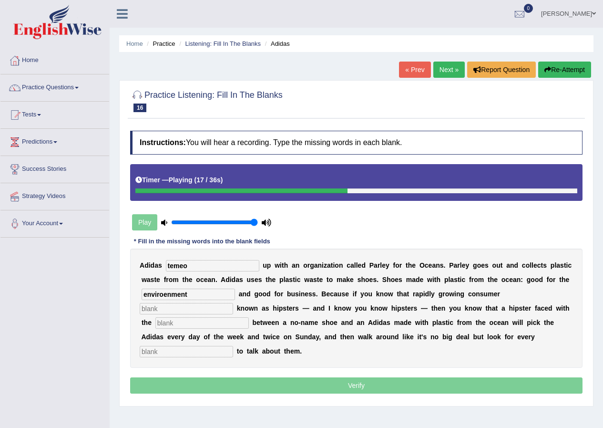
type input "enviroenment"
type input "segmentt"
click at [185, 348] on input "text" at bounding box center [186, 351] width 93 height 11
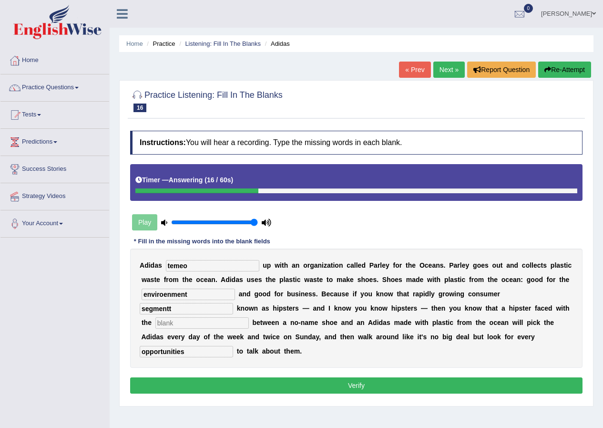
type input "opportunities"
click at [190, 261] on input "temeo" at bounding box center [212, 265] width 93 height 11
type input "teamed"
click at [194, 294] on input "enviroenment" at bounding box center [188, 294] width 93 height 11
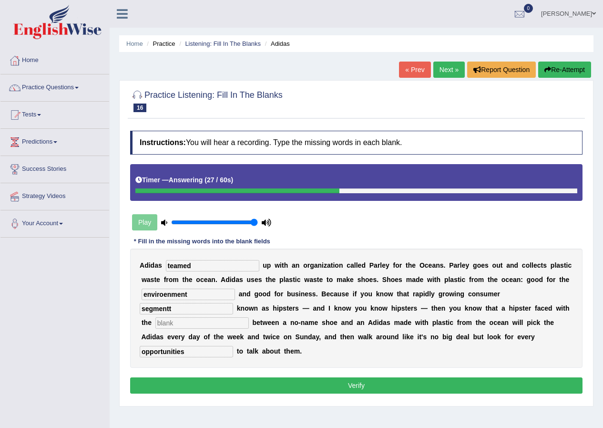
click at [194, 294] on input "enviroenment" at bounding box center [188, 294] width 93 height 11
click at [205, 293] on input "enviroenment" at bounding box center [188, 294] width 93 height 11
click at [166, 295] on input "enviroenment" at bounding box center [188, 294] width 93 height 11
click at [170, 292] on input "enviroenment" at bounding box center [188, 294] width 93 height 11
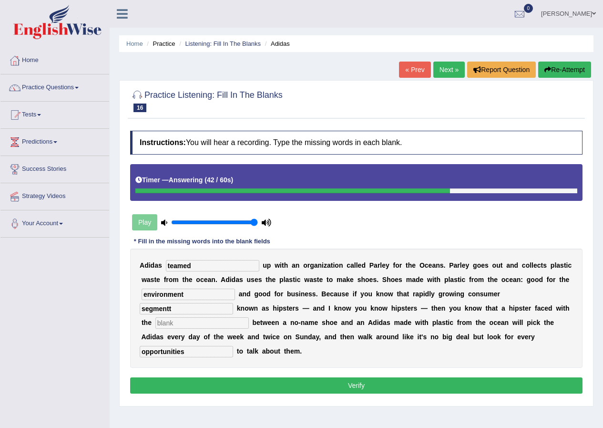
type input "environment"
click at [180, 308] on input "segmentt" at bounding box center [186, 308] width 93 height 11
type input "segments"
click at [192, 328] on input "text" at bounding box center [201, 322] width 93 height 11
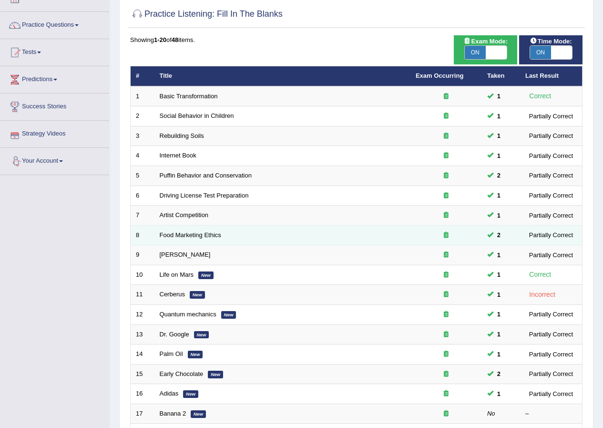
scroll to position [61, 0]
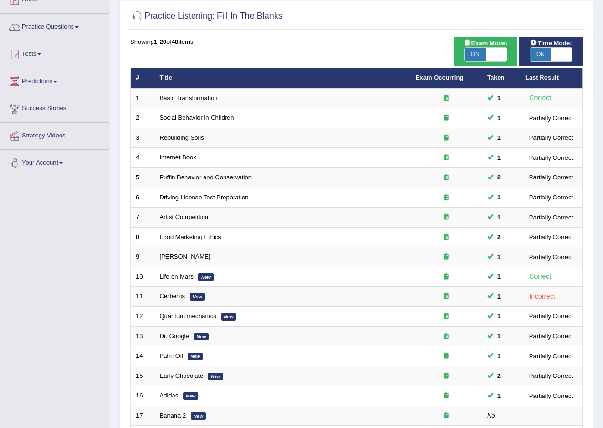
click at [537, 50] on span "ON" at bounding box center [540, 54] width 21 height 13
checkbox input "false"
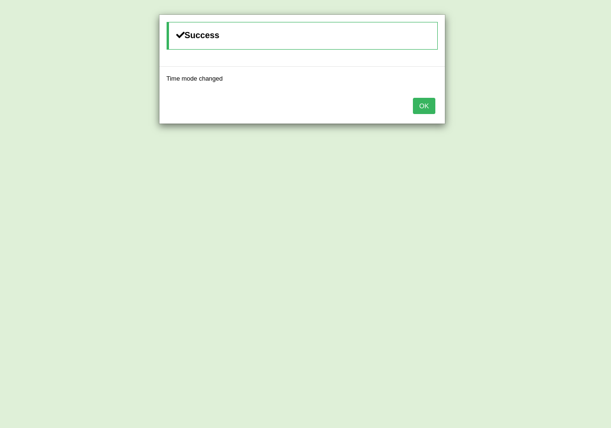
click at [421, 103] on button "OK" at bounding box center [424, 106] width 22 height 16
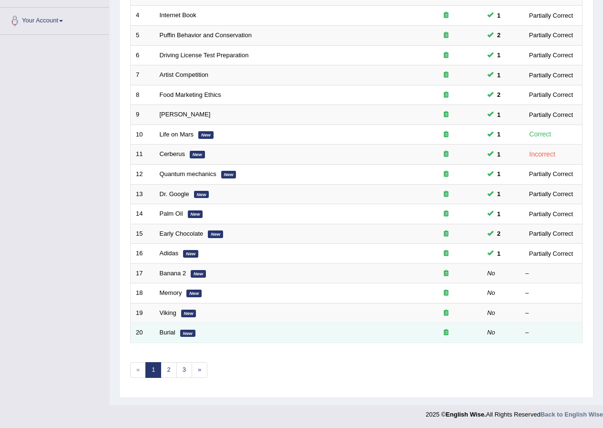
scroll to position [204, 0]
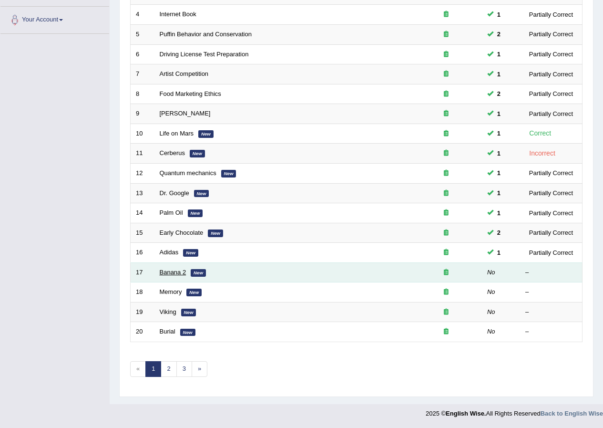
click at [182, 271] on link "Banana 2" at bounding box center [173, 272] width 27 height 7
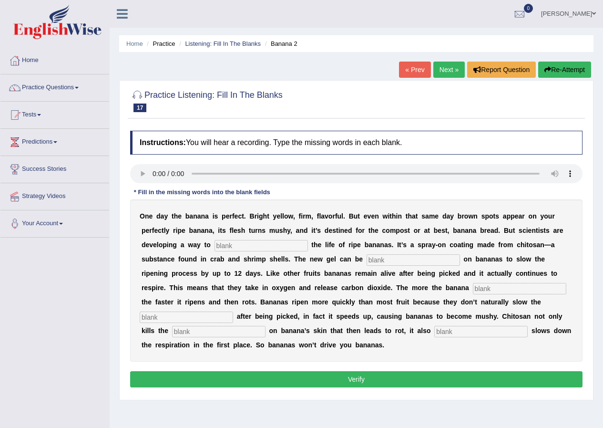
click at [237, 244] on input "text" at bounding box center [261, 245] width 93 height 11
click at [228, 238] on div "O n e d a y t h e b a n a n a i s p e r f e c t . B r i g h t y e l l o w , f i…" at bounding box center [356, 280] width 453 height 162
click at [228, 243] on input "text" at bounding box center [261, 245] width 93 height 11
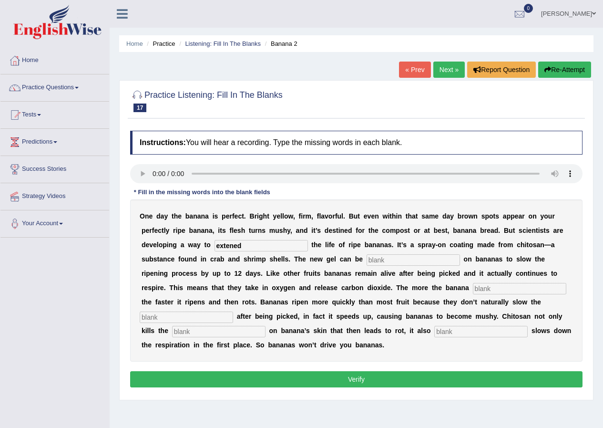
type input "extened"
type input "spread"
type input "breezz"
type input "respiration"
type input "bactaria"
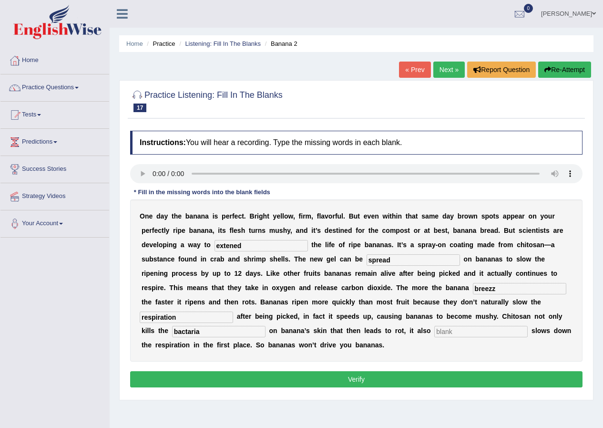
click at [457, 332] on input "text" at bounding box center [481, 331] width 93 height 11
click at [450, 332] on input "text" at bounding box center [481, 331] width 93 height 11
type input "significantly"
click at [203, 331] on input "bactaria" at bounding box center [218, 331] width 93 height 11
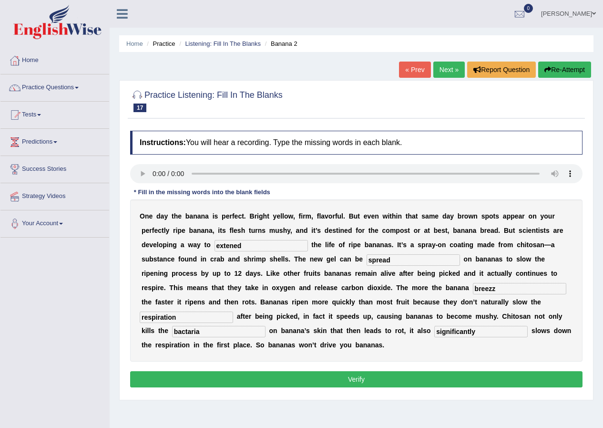
click at [209, 332] on input "bactaria" at bounding box center [218, 331] width 93 height 11
click at [188, 318] on input "respiration" at bounding box center [186, 316] width 93 height 11
click at [195, 316] on input "respiration" at bounding box center [186, 316] width 93 height 11
click at [507, 288] on input "breezz" at bounding box center [519, 288] width 93 height 11
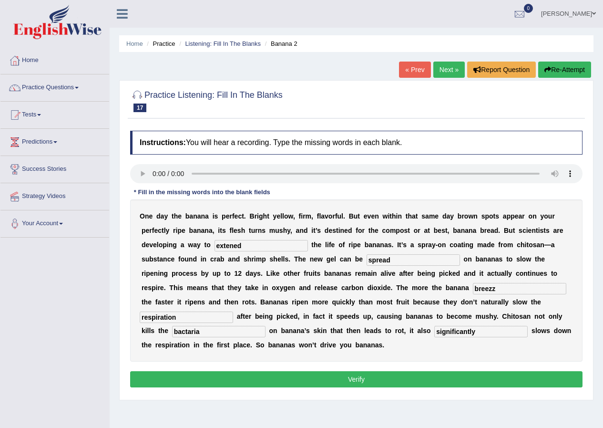
click at [420, 261] on input "spread" at bounding box center [413, 259] width 93 height 11
click at [255, 247] on input "extened" at bounding box center [261, 245] width 93 height 11
click at [260, 244] on input "extened" at bounding box center [261, 245] width 93 height 11
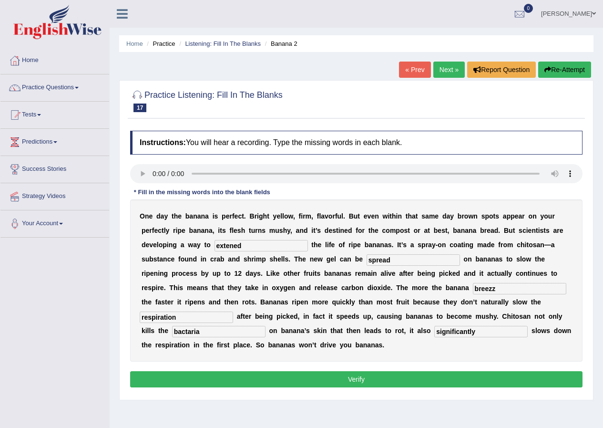
click at [260, 244] on input "extened" at bounding box center [261, 245] width 93 height 11
click at [320, 375] on button "Verify" at bounding box center [356, 379] width 453 height 16
click at [320, 375] on div "Home Practice Listening: Fill In The Blanks Banana 2 « Prev Next » Report Quest…" at bounding box center [357, 238] width 494 height 477
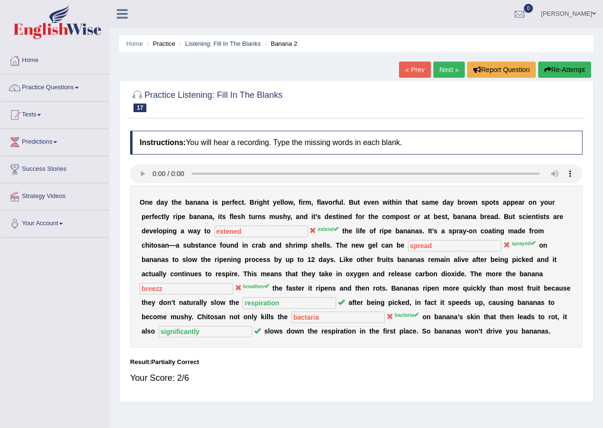
click at [560, 68] on button "Re-Attempt" at bounding box center [565, 70] width 53 height 16
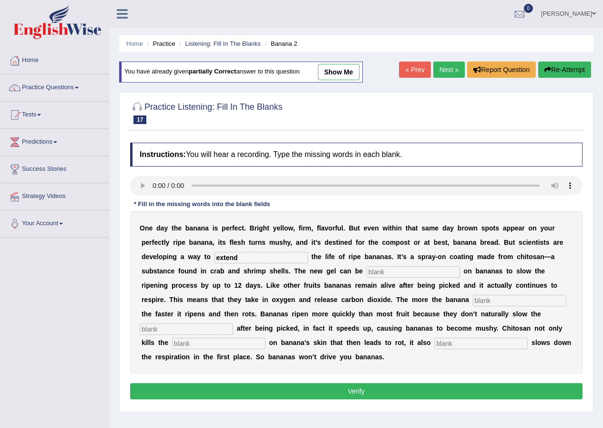
type input "extend"
click at [376, 274] on input "sprayed" at bounding box center [413, 271] width 93 height 11
type input "sparayed"
click at [507, 302] on input "text" at bounding box center [519, 300] width 93 height 11
click at [464, 346] on input "text" at bounding box center [481, 343] width 93 height 11
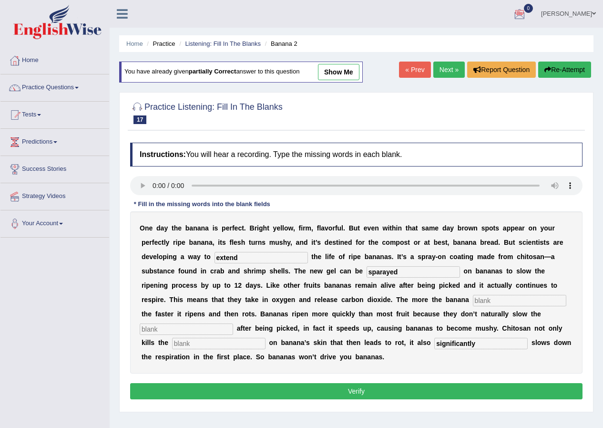
type input "significantly"
click at [219, 346] on input "text" at bounding box center [218, 343] width 93 height 11
click at [491, 300] on input "text" at bounding box center [519, 300] width 93 height 11
click at [211, 330] on input "text" at bounding box center [186, 328] width 93 height 11
click at [211, 345] on input "text" at bounding box center [218, 343] width 93 height 11
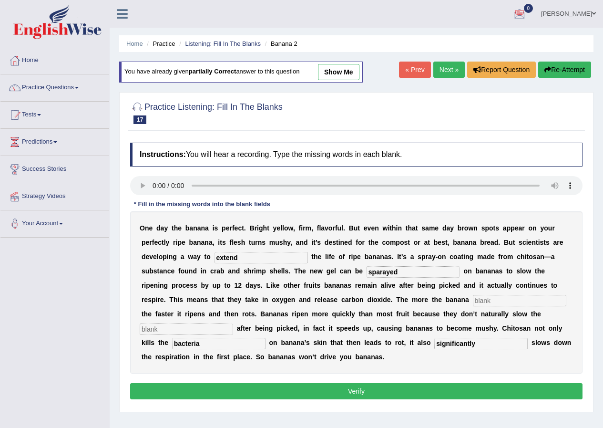
type input "bacteria"
click at [178, 330] on input "text" at bounding box center [186, 328] width 93 height 11
click at [492, 303] on input "text" at bounding box center [519, 300] width 93 height 11
drag, startPoint x: 155, startPoint y: 329, endPoint x: 99, endPoint y: 324, distance: 57.0
click at [99, 324] on div "Toggle navigation Home Practice Questions Speaking Practice Read Aloud Repeat S…" at bounding box center [301, 248] width 603 height 496
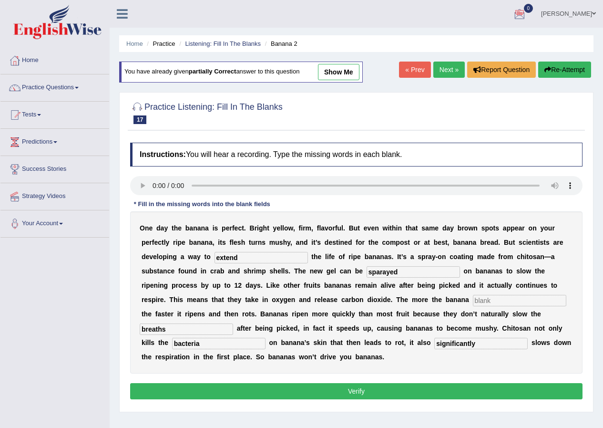
type input "breaths"
click at [500, 298] on input "text" at bounding box center [519, 300] width 93 height 11
type input "respiration"
click at [342, 391] on button "Verify" at bounding box center [356, 391] width 453 height 16
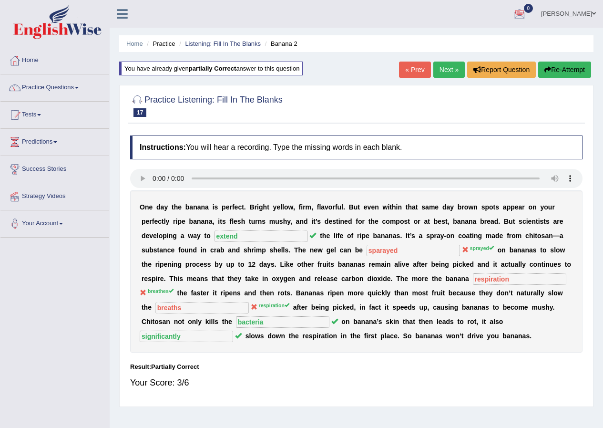
click at [453, 66] on link "Next »" at bounding box center [449, 70] width 31 height 16
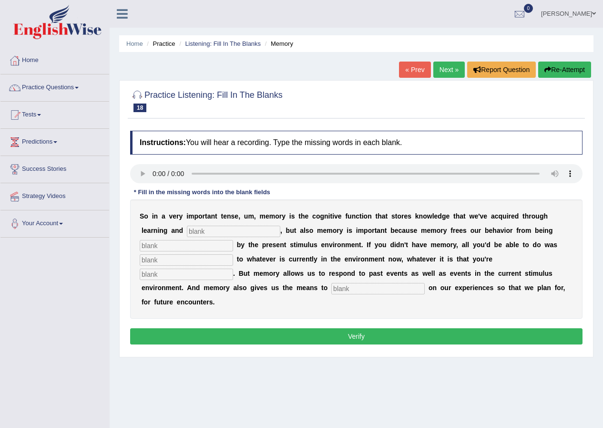
click at [216, 232] on input "text" at bounding box center [233, 231] width 93 height 11
click at [189, 261] on input "text" at bounding box center [186, 259] width 93 height 11
click at [352, 288] on input "text" at bounding box center [378, 288] width 93 height 11
type input "reflect"
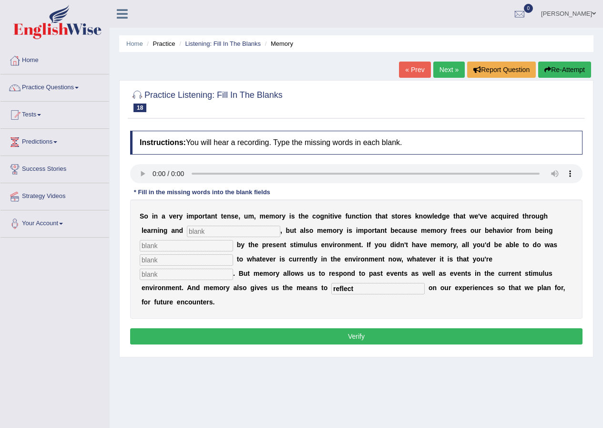
click at [200, 276] on input "text" at bounding box center [186, 274] width 93 height 11
type input "experiennces"
click at [200, 227] on input "text" at bounding box center [233, 231] width 93 height 11
type input "perrception"
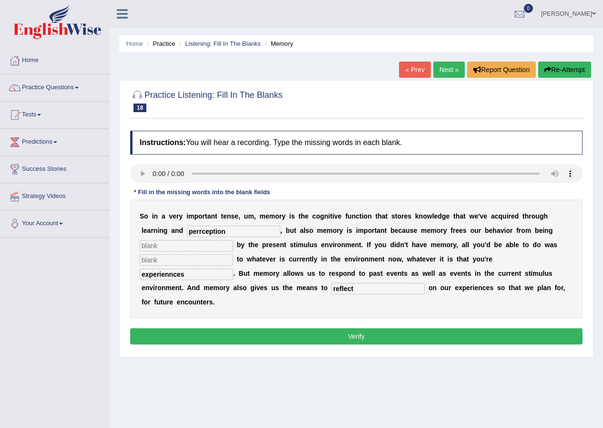
click at [213, 246] on input "text" at bounding box center [186, 245] width 93 height 11
type input "controled"
click at [172, 258] on input "text" at bounding box center [186, 259] width 93 height 11
click at [287, 335] on button "Verify" at bounding box center [356, 336] width 453 height 16
click at [182, 260] on input "text" at bounding box center [186, 259] width 93 height 11
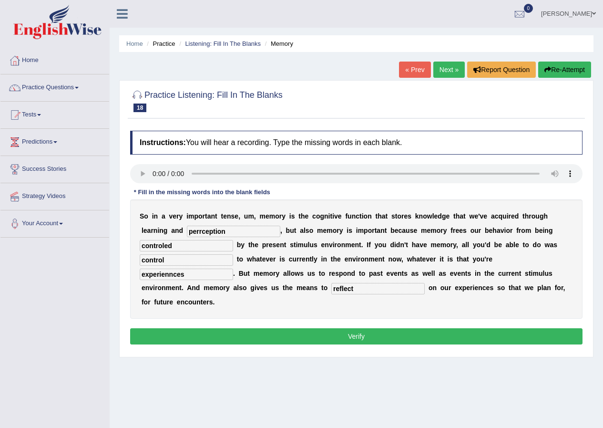
type input "control"
click at [296, 332] on button "Verify" at bounding box center [356, 336] width 453 height 16
click at [296, 332] on div "Home Practice Listening: Fill In The Blanks Memory « Prev Next » Report Questio…" at bounding box center [357, 238] width 494 height 477
